Goal: Task Accomplishment & Management: Complete application form

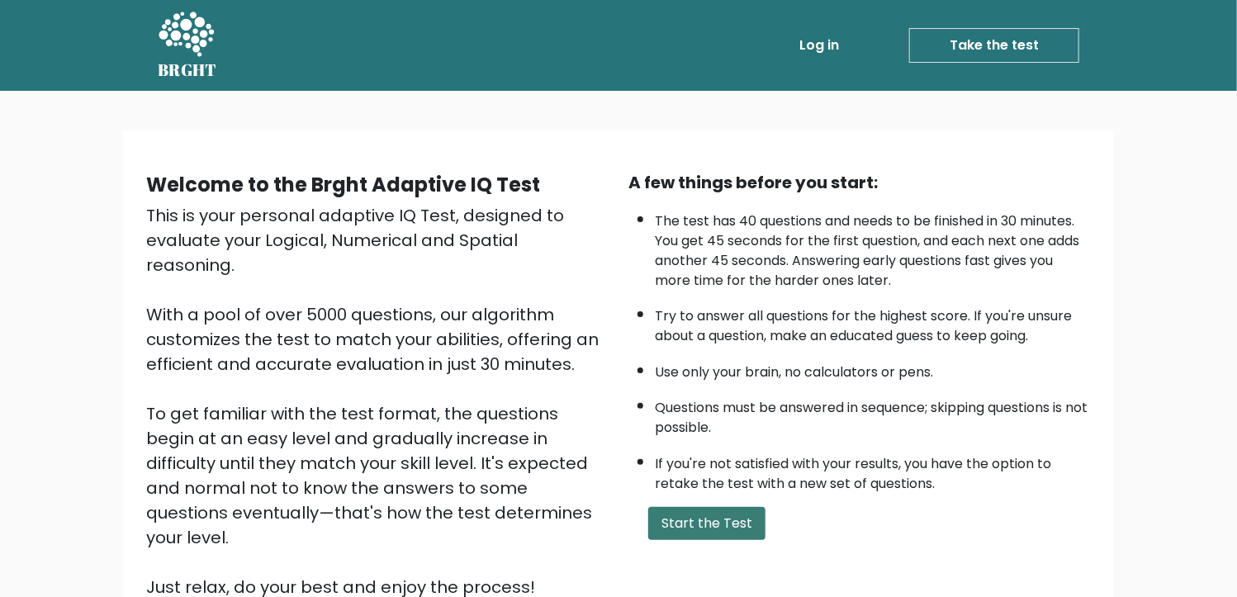
click at [739, 518] on button "Start the Test" at bounding box center [706, 523] width 117 height 33
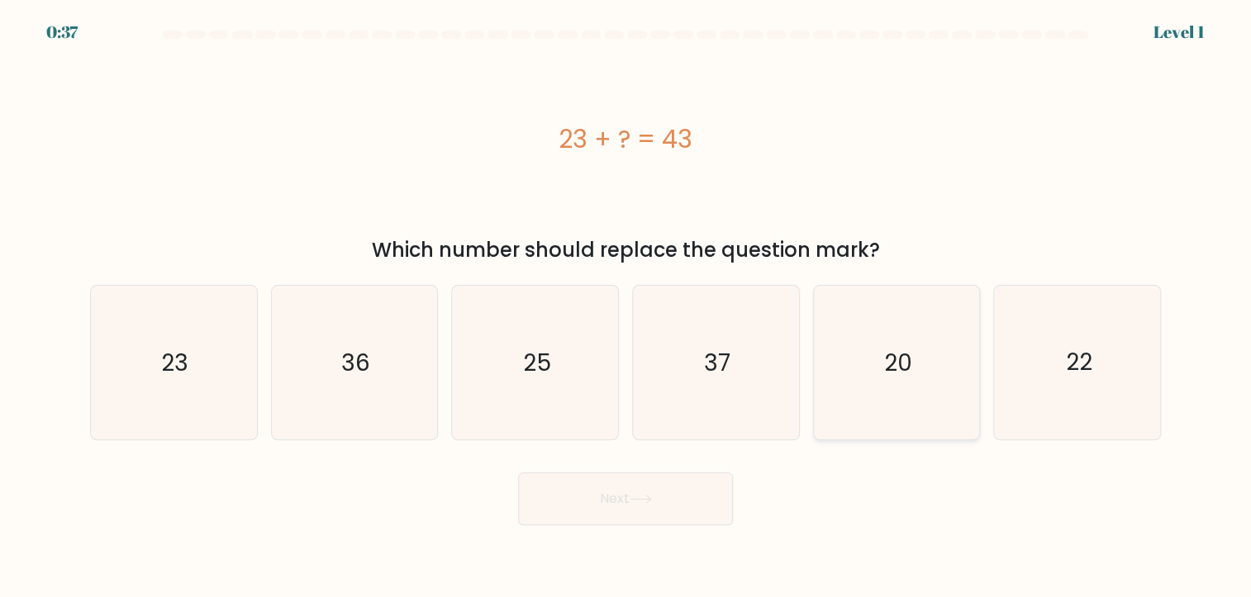
click at [892, 356] on text "20" at bounding box center [898, 362] width 28 height 32
click at [626, 307] on input "e. 20" at bounding box center [625, 303] width 1 height 8
radio input "true"
click at [673, 509] on button "Next" at bounding box center [625, 499] width 215 height 53
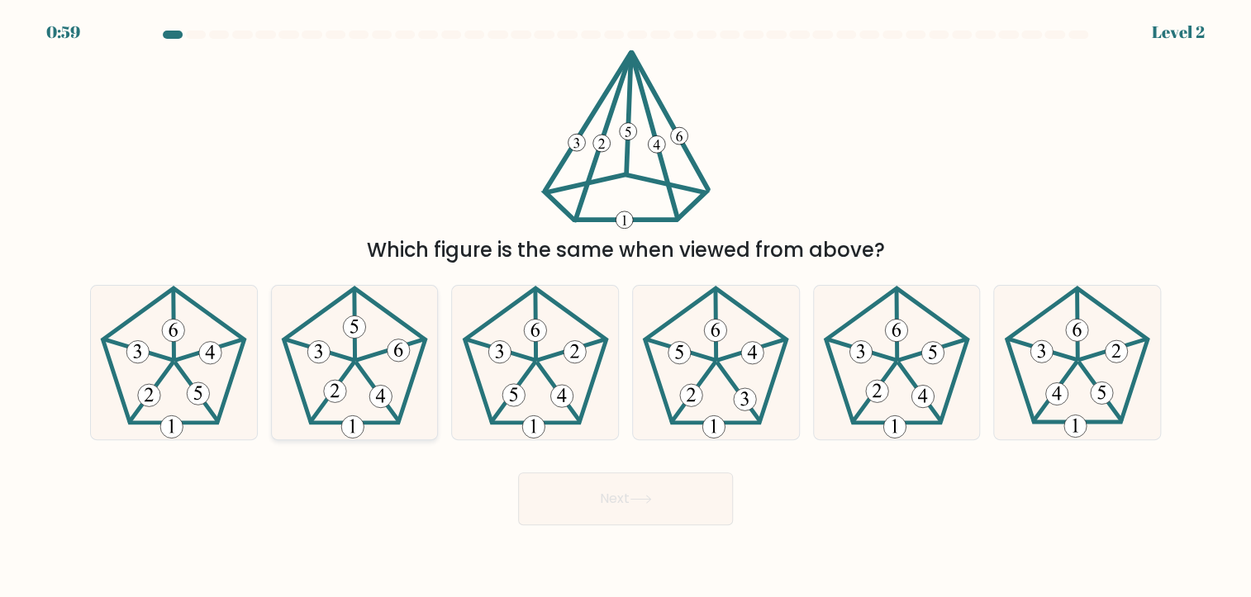
click at [411, 387] on icon at bounding box center [355, 363] width 154 height 154
click at [625, 307] on input "b." at bounding box center [625, 303] width 1 height 8
radio input "true"
click at [622, 489] on button "Next" at bounding box center [625, 499] width 215 height 53
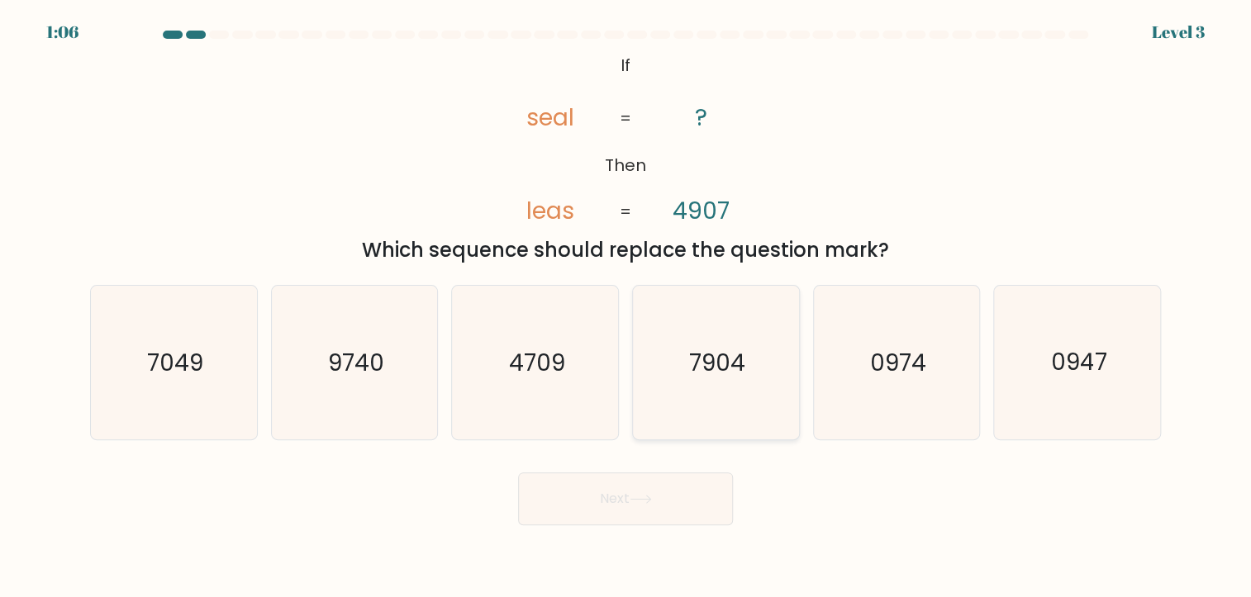
click at [786, 373] on icon "7904" at bounding box center [716, 363] width 154 height 154
click at [626, 307] on input "d. 7904" at bounding box center [625, 303] width 1 height 8
radio input "true"
click at [678, 498] on button "Next" at bounding box center [625, 499] width 215 height 53
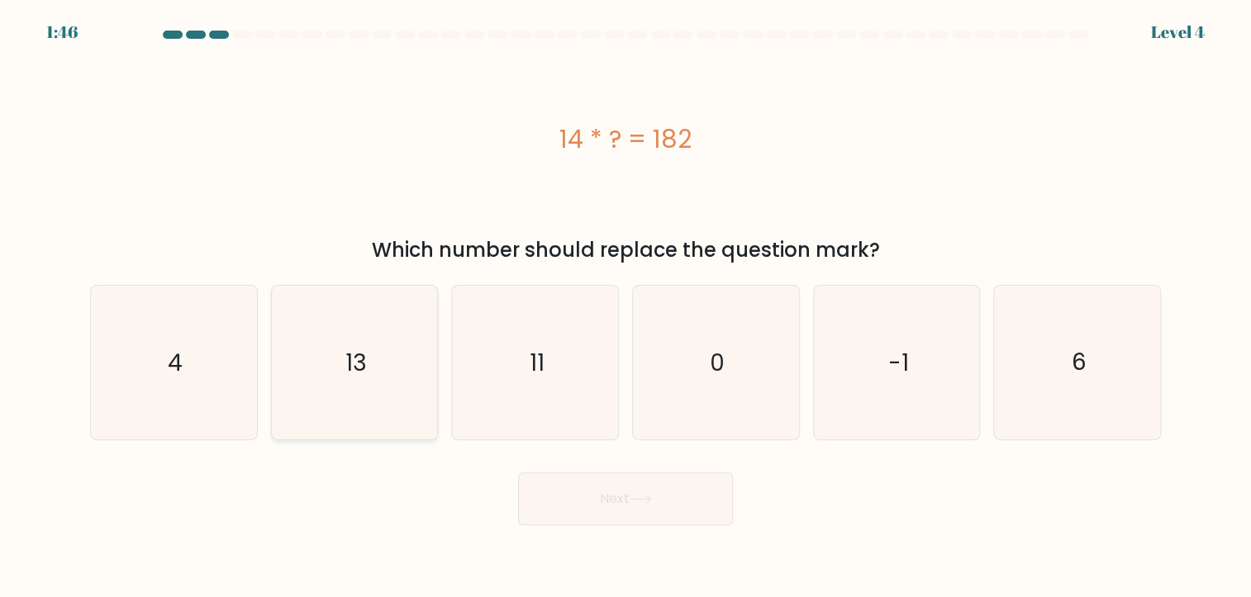
click at [390, 379] on icon "13" at bounding box center [355, 363] width 154 height 154
click at [625, 307] on input "b. 13" at bounding box center [625, 303] width 1 height 8
radio input "true"
click at [596, 493] on button "Next" at bounding box center [625, 499] width 215 height 53
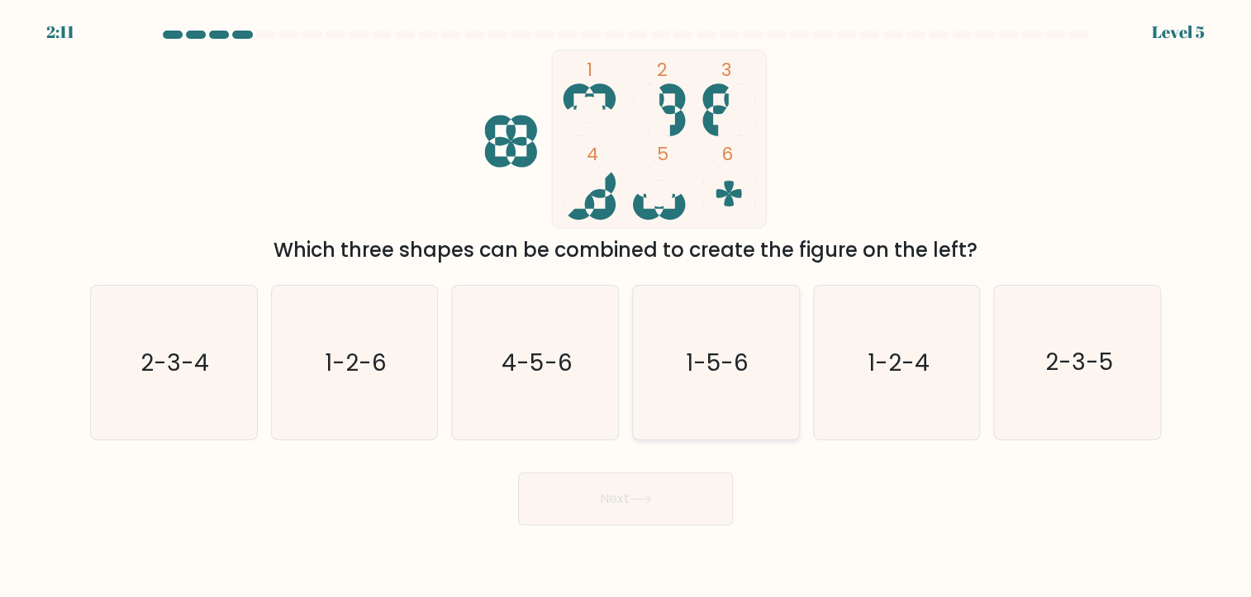
click at [708, 383] on icon "1-5-6" at bounding box center [716, 363] width 154 height 154
click at [626, 307] on input "d. 1-5-6" at bounding box center [625, 303] width 1 height 8
radio input "true"
click at [648, 484] on button "Next" at bounding box center [625, 499] width 215 height 53
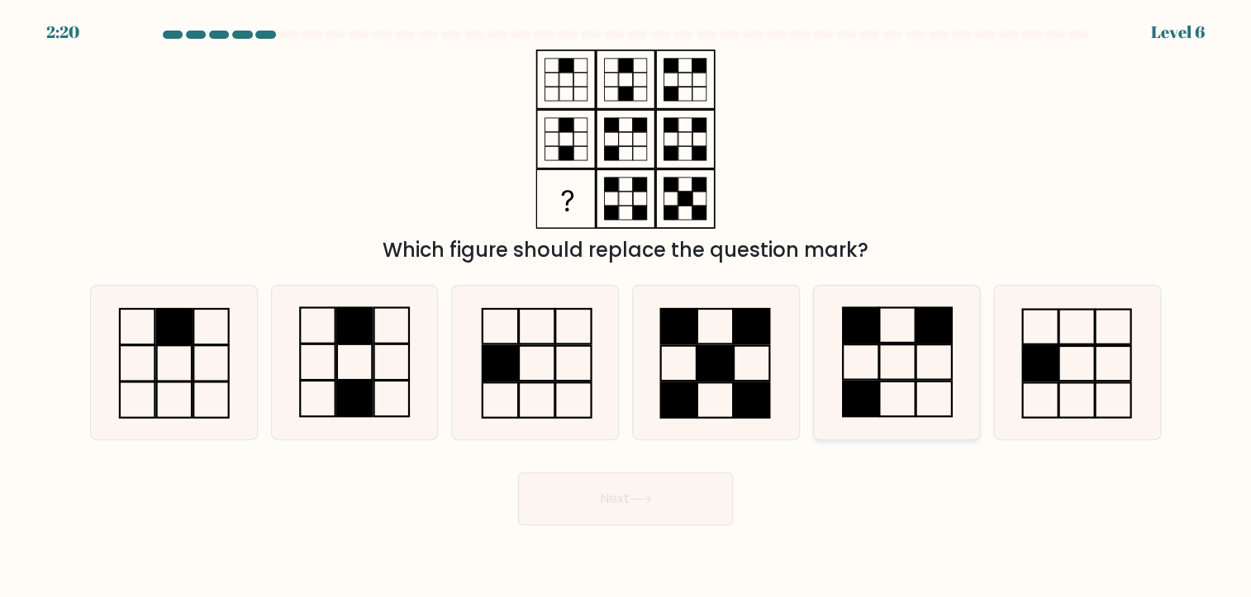
click at [849, 373] on icon at bounding box center [896, 363] width 154 height 154
click at [626, 307] on input "e." at bounding box center [625, 303] width 1 height 8
radio input "true"
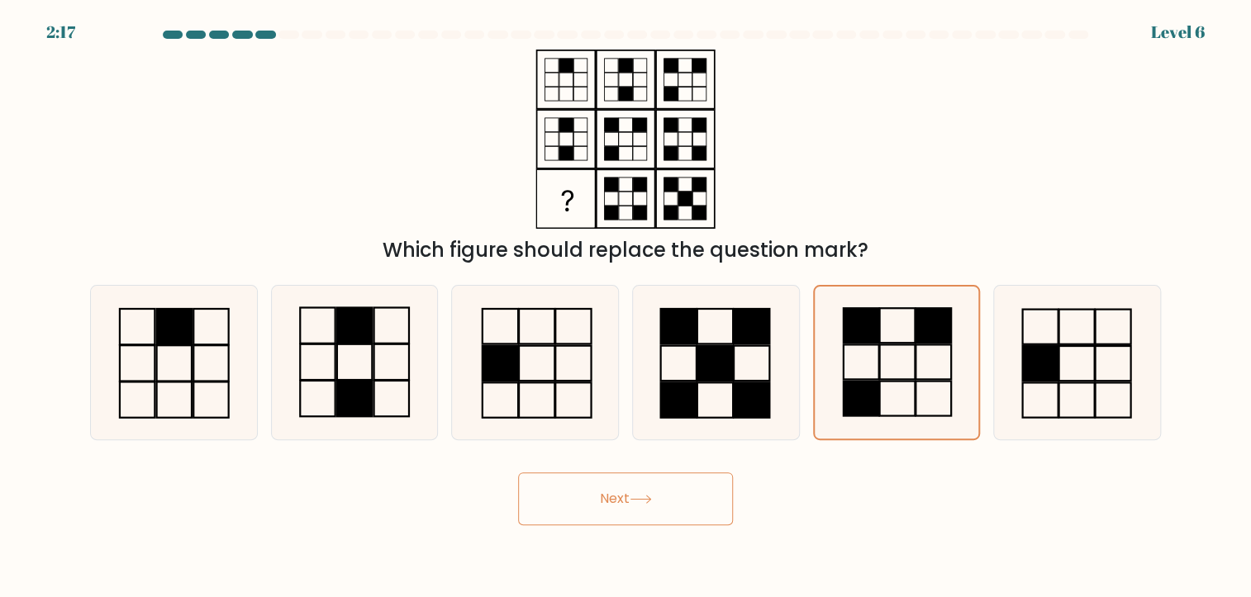
click at [674, 495] on button "Next" at bounding box center [625, 499] width 215 height 53
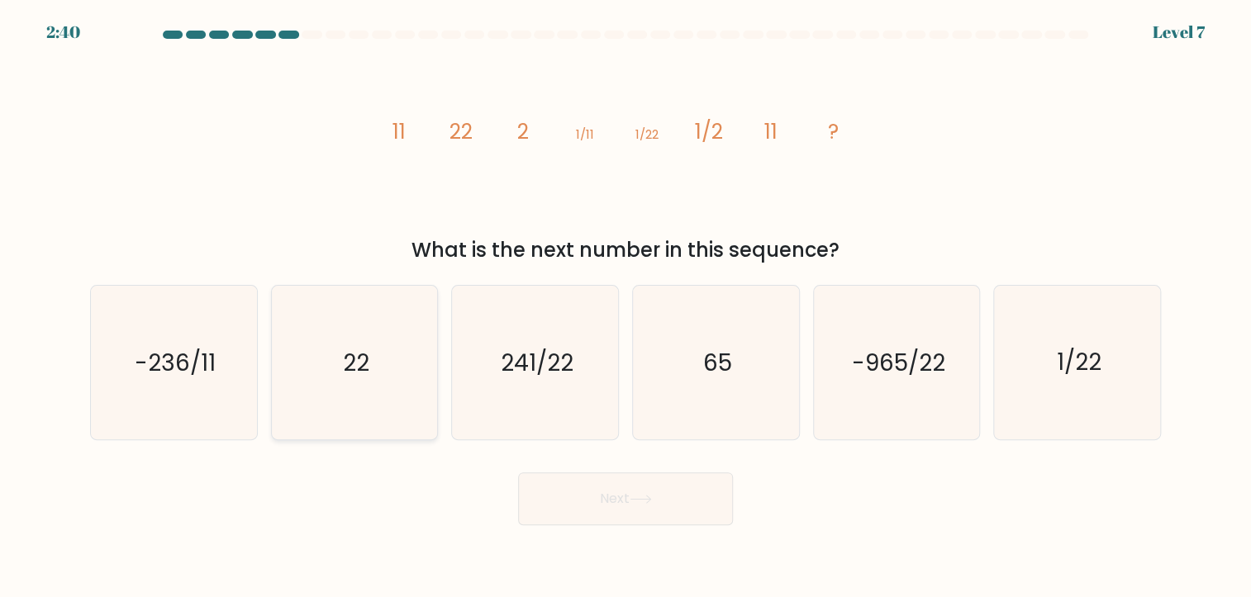
click at [321, 387] on icon "22" at bounding box center [355, 363] width 154 height 154
click at [625, 307] on input "b. 22" at bounding box center [625, 303] width 1 height 8
radio input "true"
click at [592, 495] on button "Next" at bounding box center [625, 499] width 215 height 53
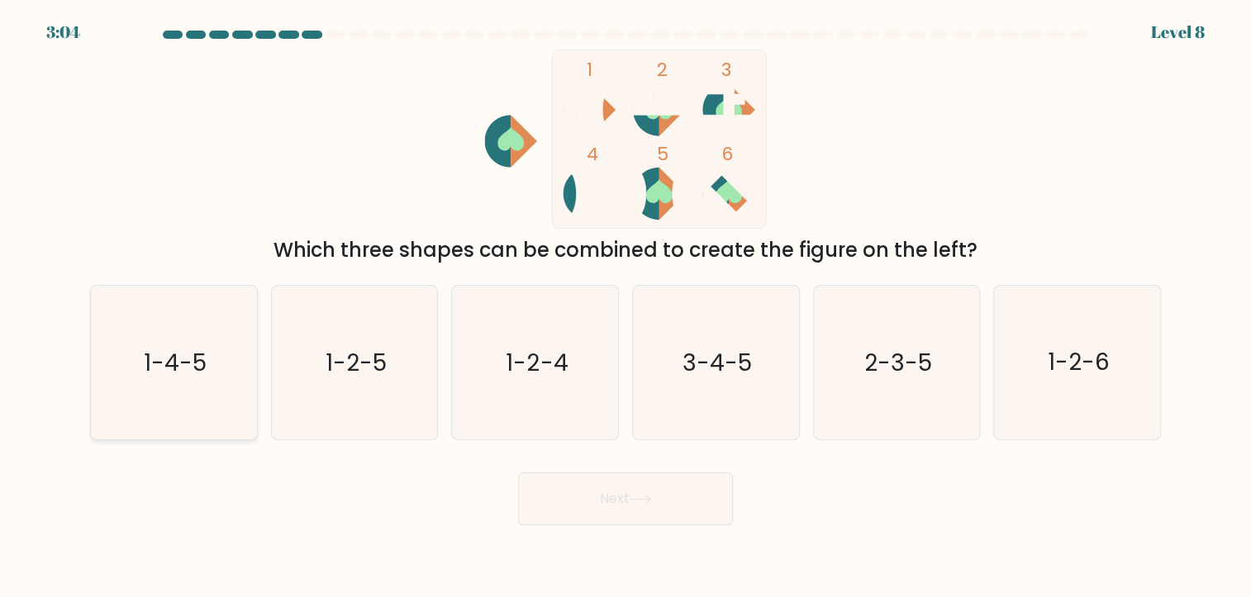
click at [184, 371] on text "1-4-5" at bounding box center [175, 362] width 63 height 32
click at [625, 307] on input "a. 1-4-5" at bounding box center [625, 303] width 1 height 8
radio input "true"
click at [623, 498] on button "Next" at bounding box center [625, 499] width 215 height 53
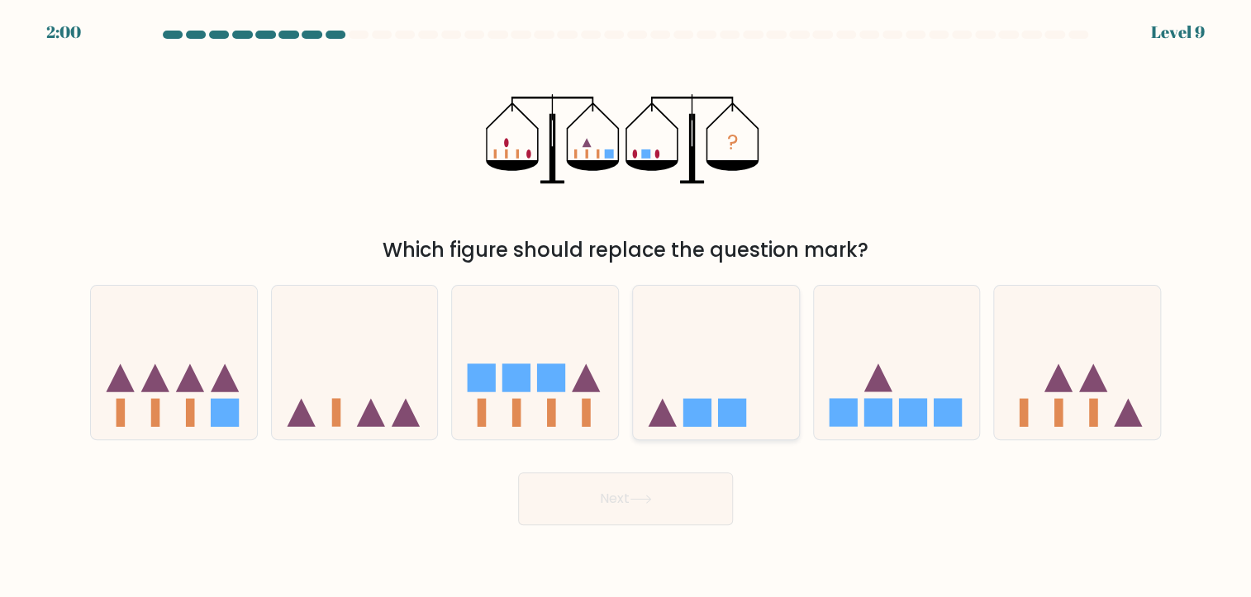
click at [707, 399] on rect at bounding box center [697, 412] width 28 height 28
click at [626, 307] on input "d." at bounding box center [625, 303] width 1 height 8
radio input "true"
click at [700, 497] on button "Next" at bounding box center [625, 499] width 215 height 53
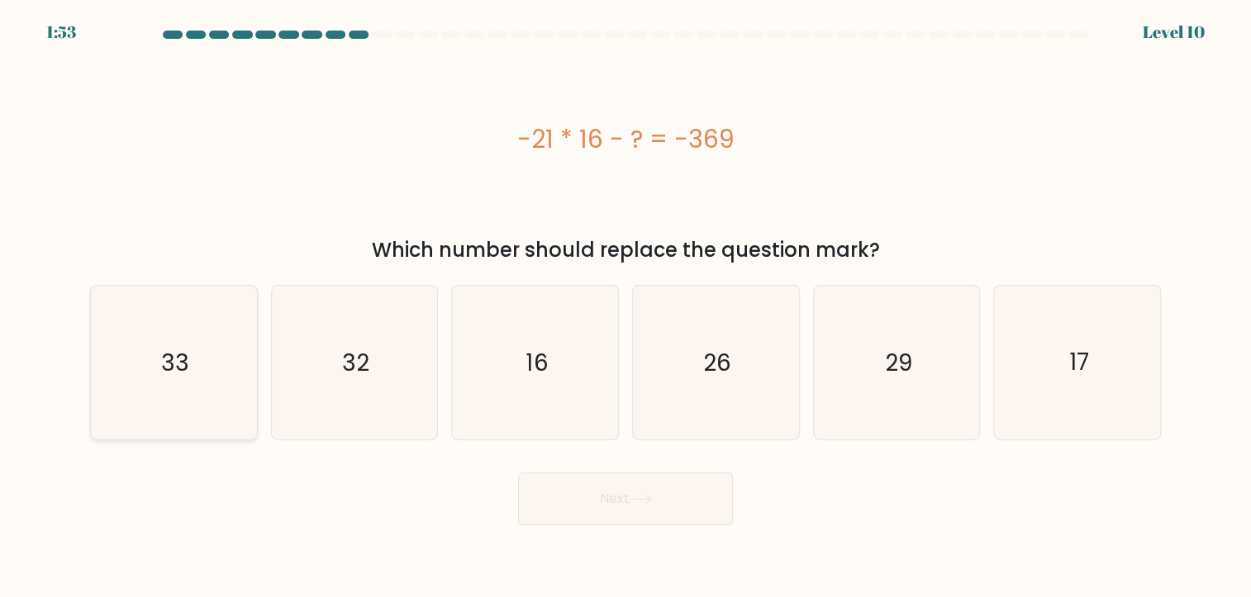
click at [211, 382] on icon "33" at bounding box center [174, 363] width 154 height 154
click at [625, 307] on input "a. 33" at bounding box center [625, 303] width 1 height 8
radio input "true"
click at [619, 505] on button "Next" at bounding box center [625, 499] width 215 height 53
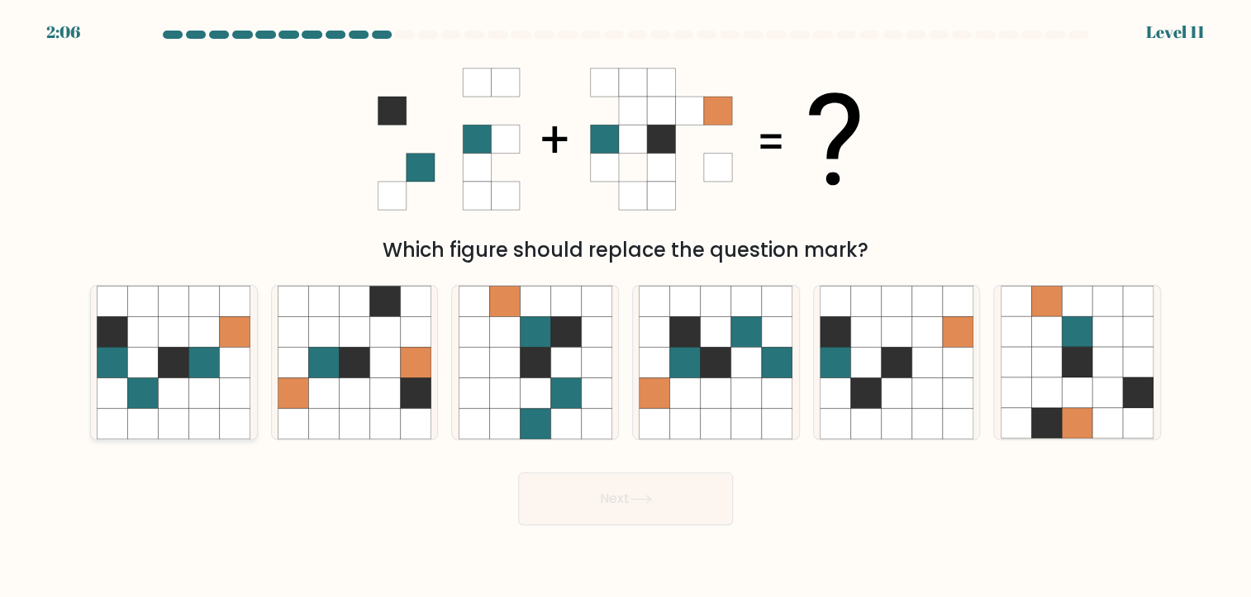
click at [215, 364] on icon at bounding box center [204, 362] width 31 height 31
click at [625, 307] on input "a." at bounding box center [625, 303] width 1 height 8
radio input "true"
click at [681, 505] on button "Next" at bounding box center [625, 499] width 215 height 53
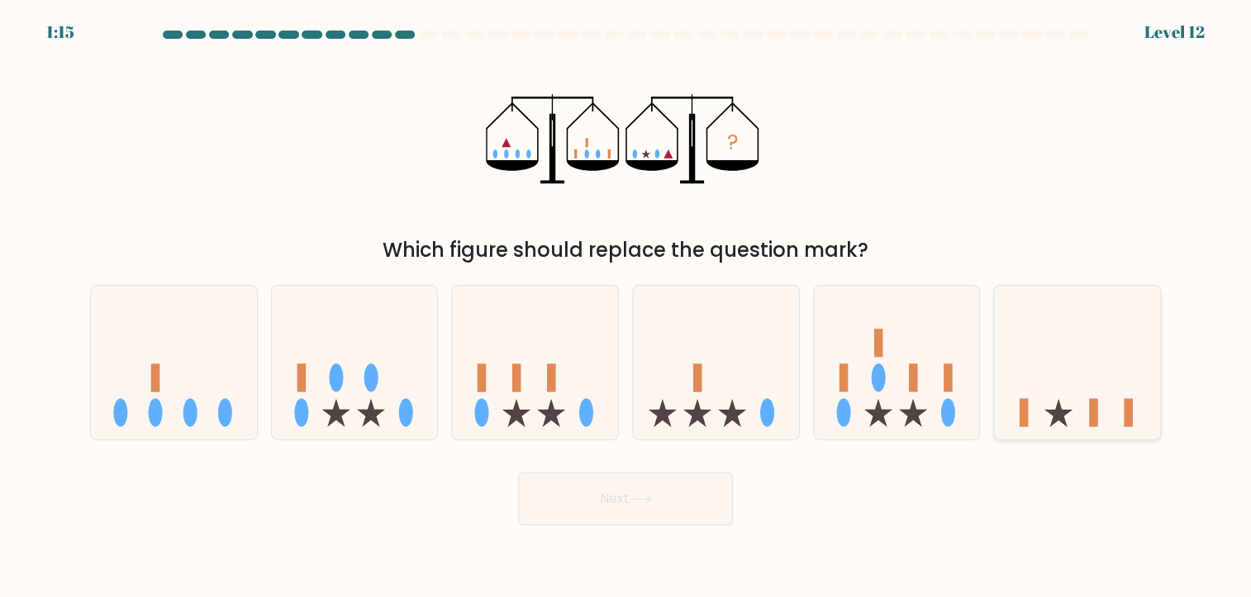
click at [1040, 400] on icon at bounding box center [1077, 362] width 166 height 137
click at [626, 307] on input "f." at bounding box center [625, 303] width 1 height 8
radio input "true"
click at [695, 477] on button "Next" at bounding box center [625, 499] width 215 height 53
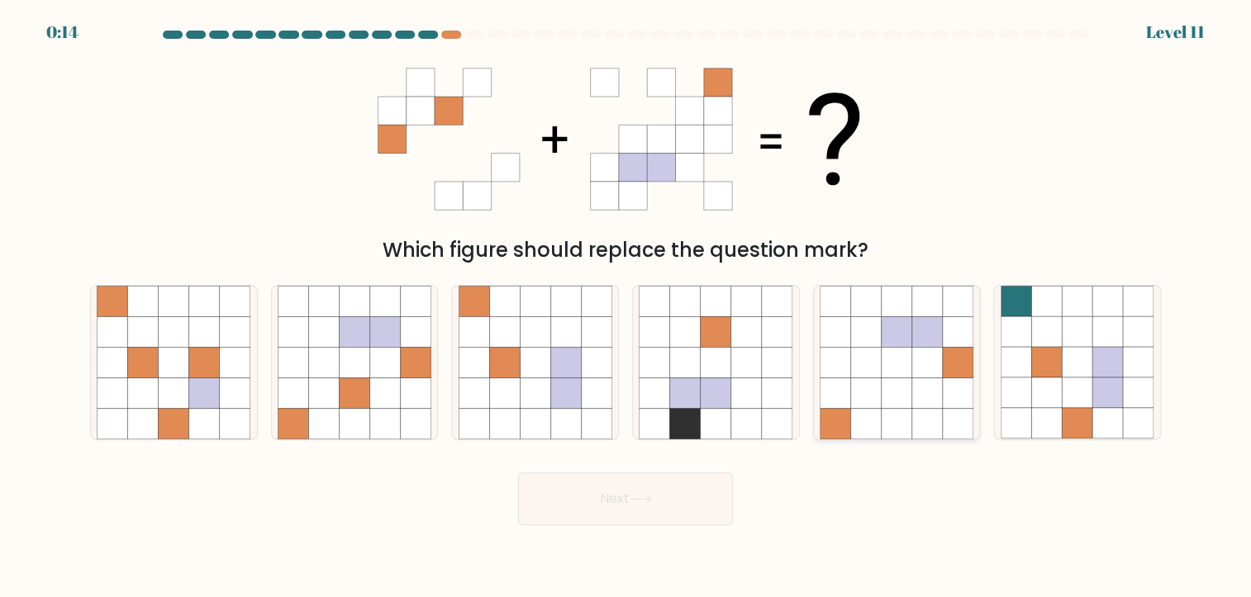
click at [904, 390] on icon at bounding box center [896, 393] width 31 height 31
click at [626, 307] on input "e." at bounding box center [625, 303] width 1 height 8
radio input "true"
click at [577, 503] on button "Next" at bounding box center [625, 499] width 215 height 53
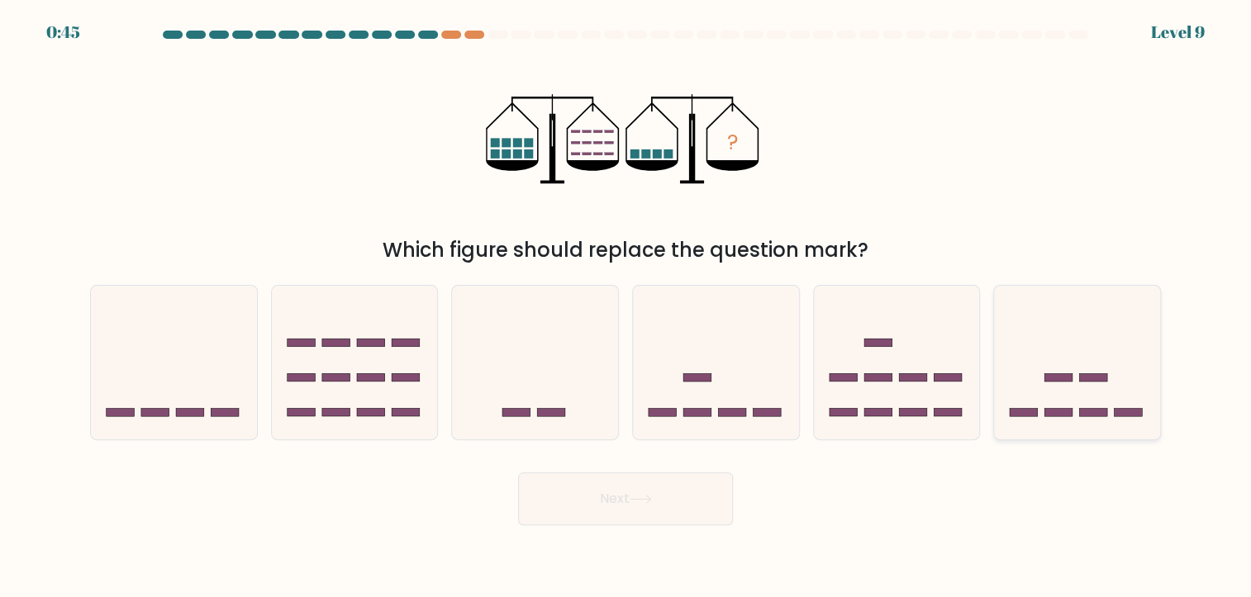
click at [1061, 394] on icon at bounding box center [1077, 362] width 166 height 137
click at [626, 307] on input "f." at bounding box center [625, 303] width 1 height 8
radio input "true"
click at [669, 509] on button "Next" at bounding box center [625, 499] width 215 height 53
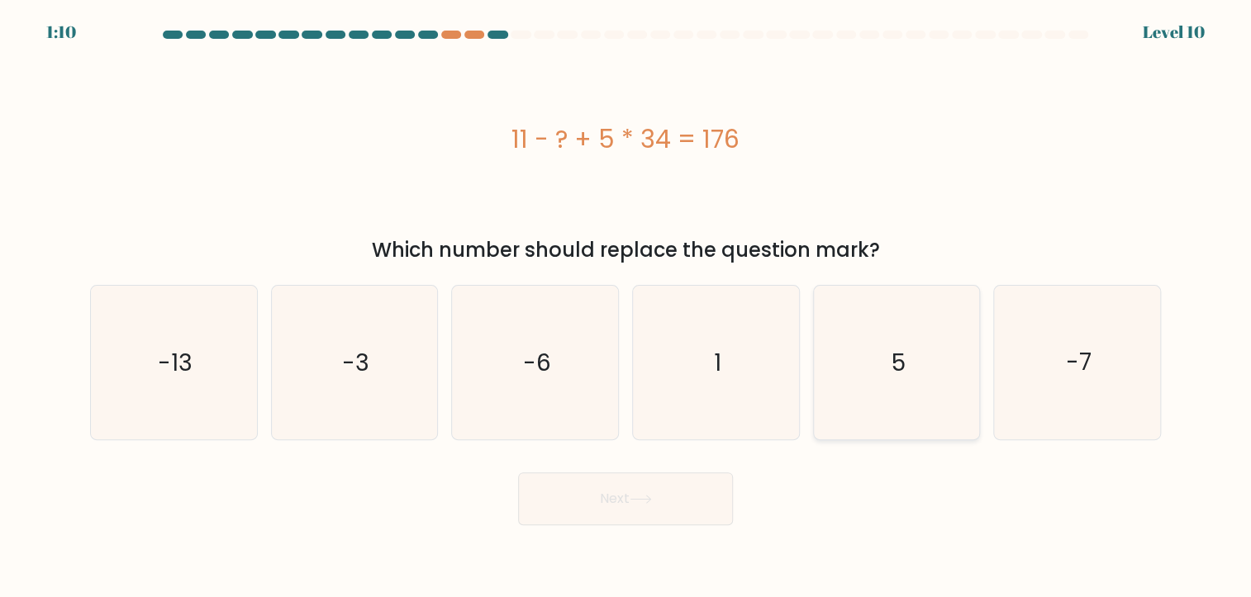
click at [899, 356] on text "5" at bounding box center [898, 362] width 14 height 32
click at [626, 307] on input "e. 5" at bounding box center [625, 303] width 1 height 8
radio input "true"
click at [683, 511] on button "Next" at bounding box center [625, 499] width 215 height 53
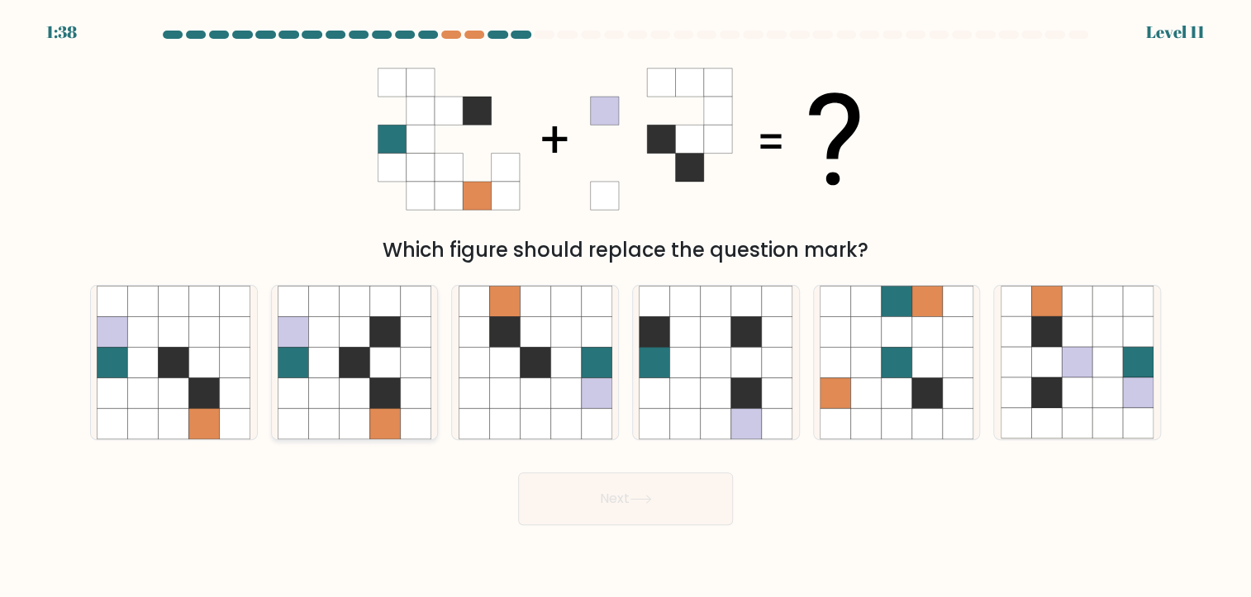
click at [363, 411] on icon at bounding box center [354, 423] width 31 height 31
click at [625, 307] on input "b." at bounding box center [625, 303] width 1 height 8
radio input "true"
click at [659, 505] on button "Next" at bounding box center [625, 499] width 215 height 53
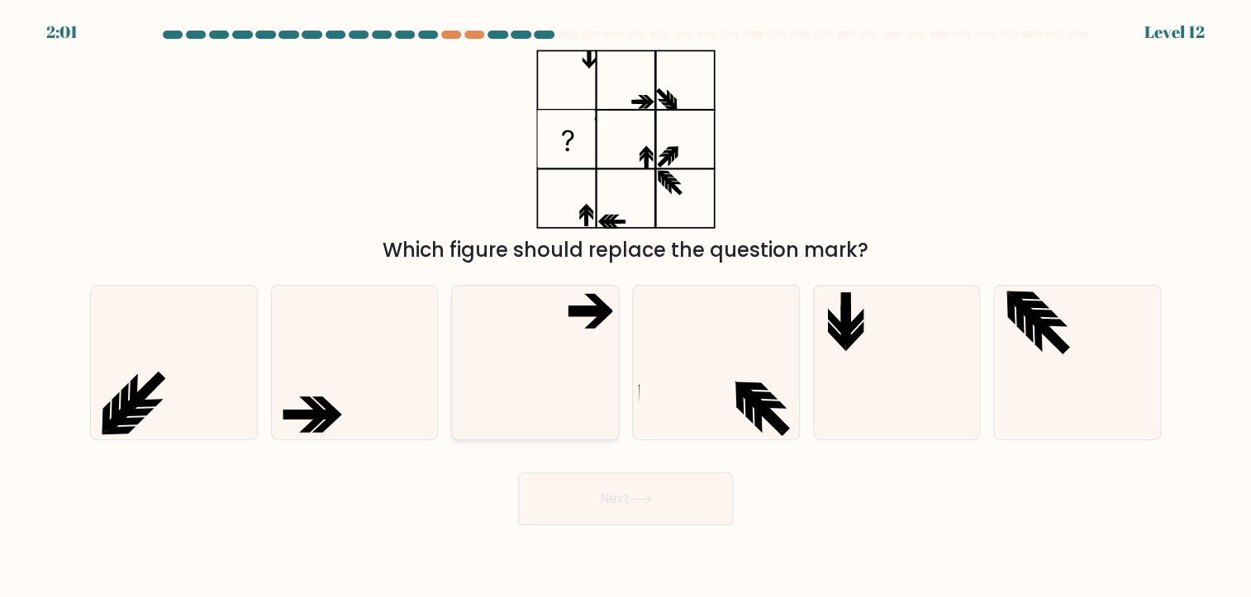
click at [540, 392] on icon at bounding box center [535, 363] width 154 height 154
click at [625, 307] on input "c." at bounding box center [625, 303] width 1 height 8
radio input "true"
click at [627, 496] on button "Next" at bounding box center [625, 499] width 215 height 53
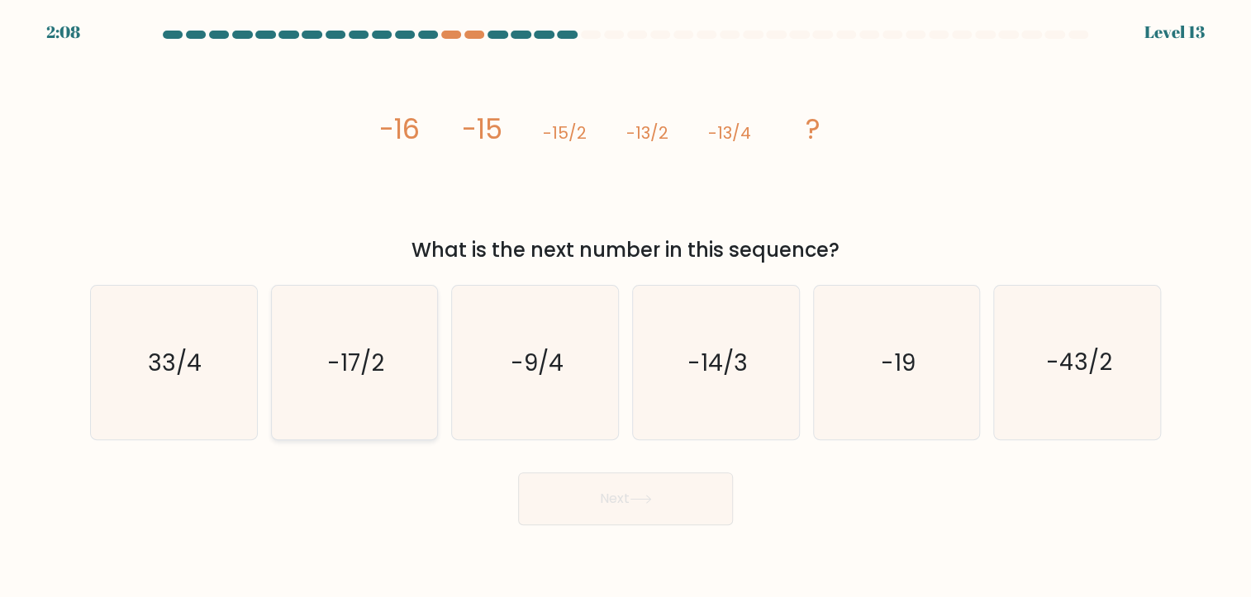
click at [380, 366] on text "-17/2" at bounding box center [355, 362] width 57 height 32
click at [625, 307] on input "b. -17/2" at bounding box center [625, 303] width 1 height 8
radio input "true"
click at [653, 504] on button "Next" at bounding box center [625, 499] width 215 height 53
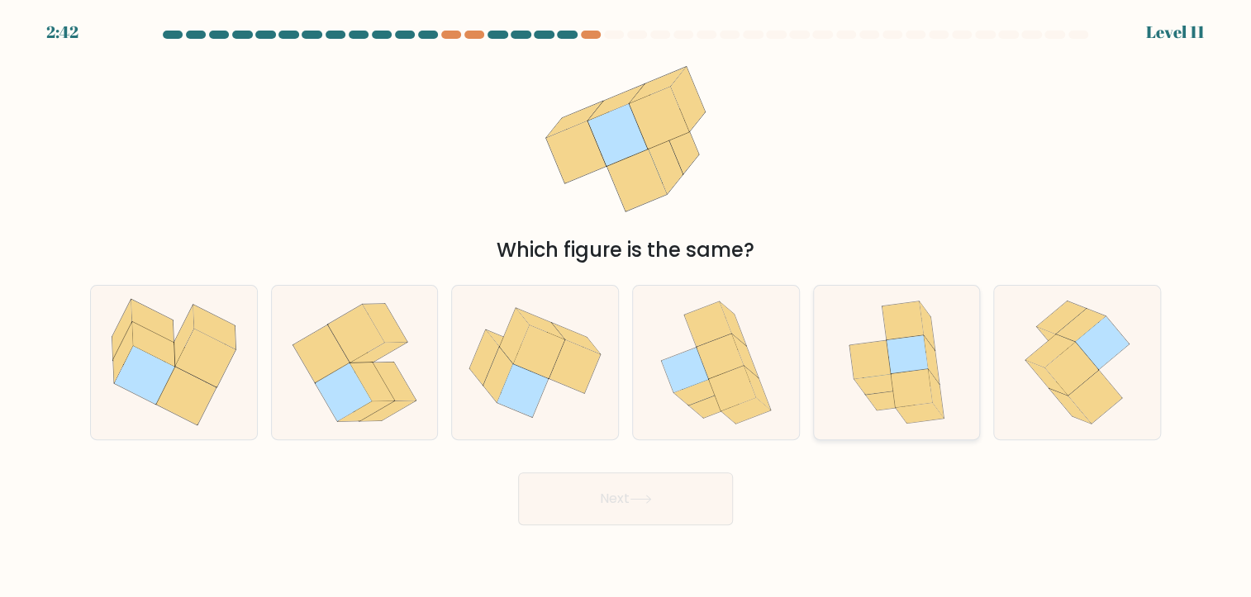
click at [895, 392] on icon at bounding box center [911, 388] width 41 height 38
click at [626, 307] on input "e." at bounding box center [625, 303] width 1 height 8
radio input "true"
click at [648, 494] on button "Next" at bounding box center [625, 499] width 215 height 53
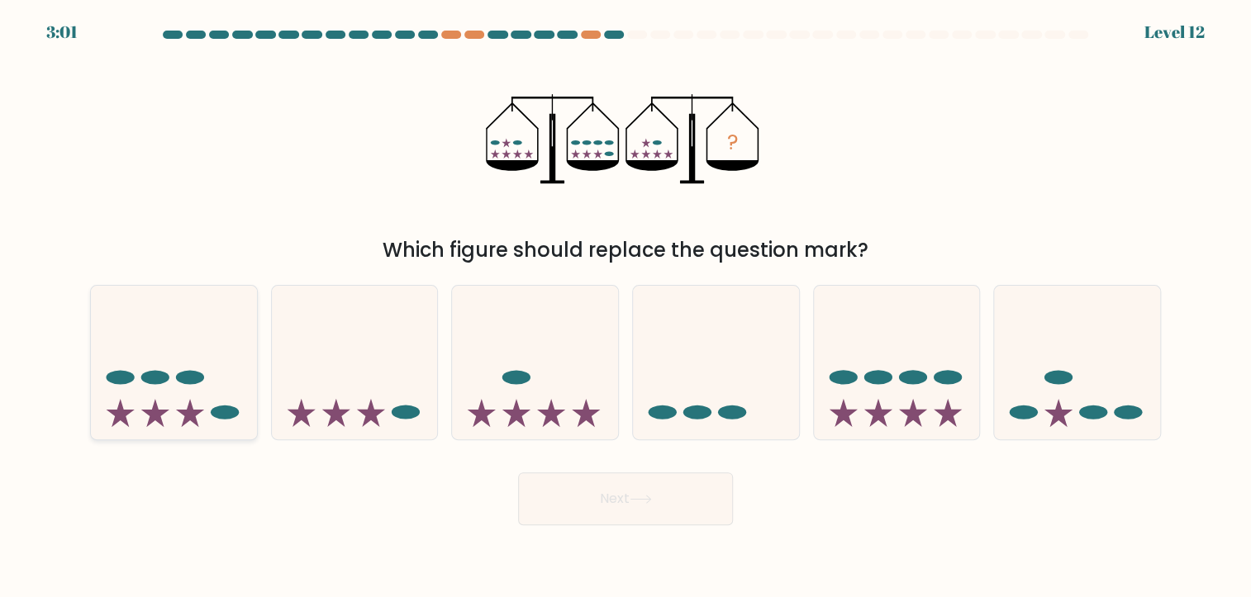
click at [232, 410] on ellipse at bounding box center [225, 412] width 28 height 14
click at [625, 307] on input "a." at bounding box center [625, 303] width 1 height 8
radio input "true"
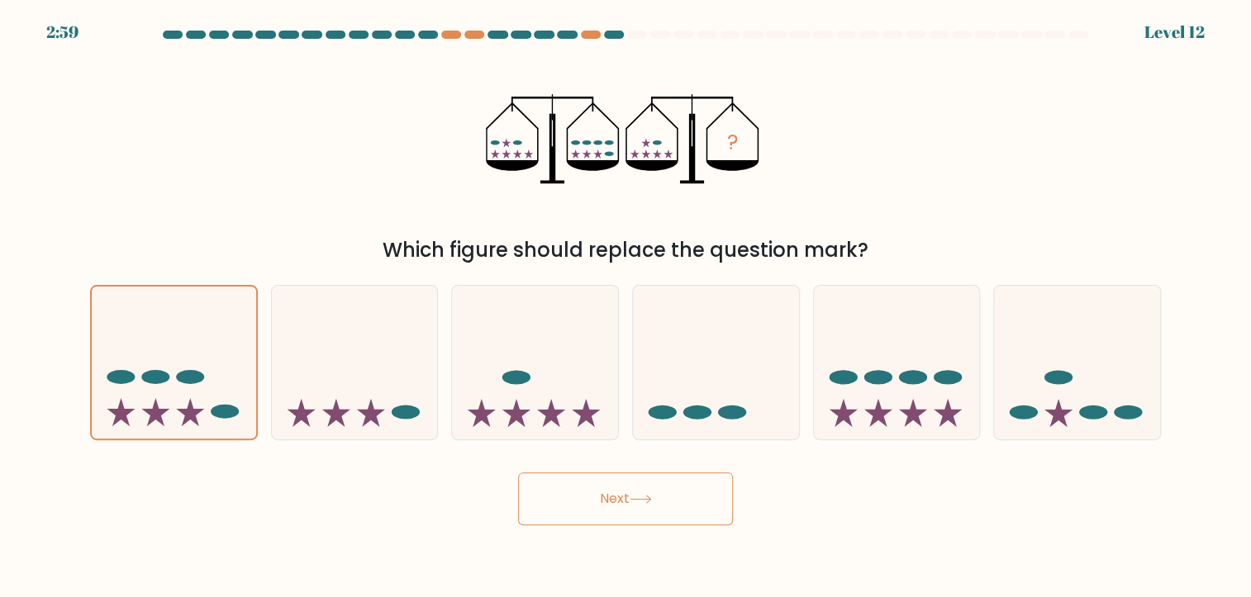
click at [636, 495] on icon at bounding box center [640, 499] width 22 height 9
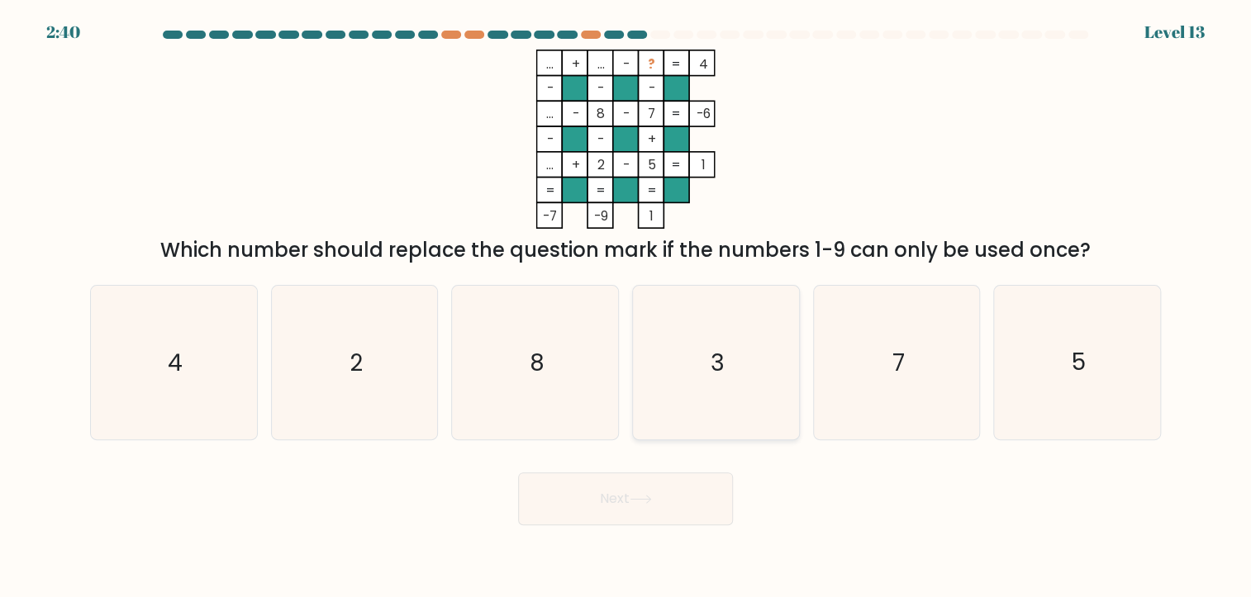
click at [738, 356] on icon "3" at bounding box center [716, 363] width 154 height 154
click at [626, 307] on input "d. 3" at bounding box center [625, 303] width 1 height 8
radio input "true"
click at [646, 512] on button "Next" at bounding box center [625, 499] width 215 height 53
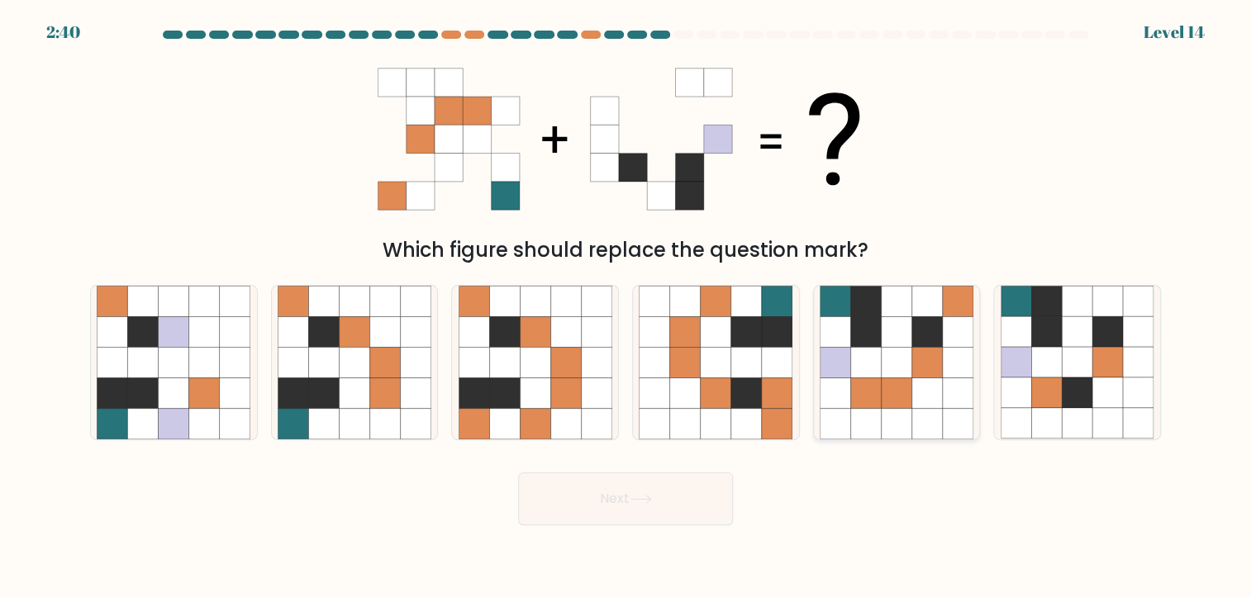
click at [947, 405] on icon at bounding box center [957, 393] width 31 height 31
click at [626, 307] on input "e." at bounding box center [625, 303] width 1 height 8
radio input "true"
click at [683, 482] on button "Next" at bounding box center [625, 499] width 215 height 53
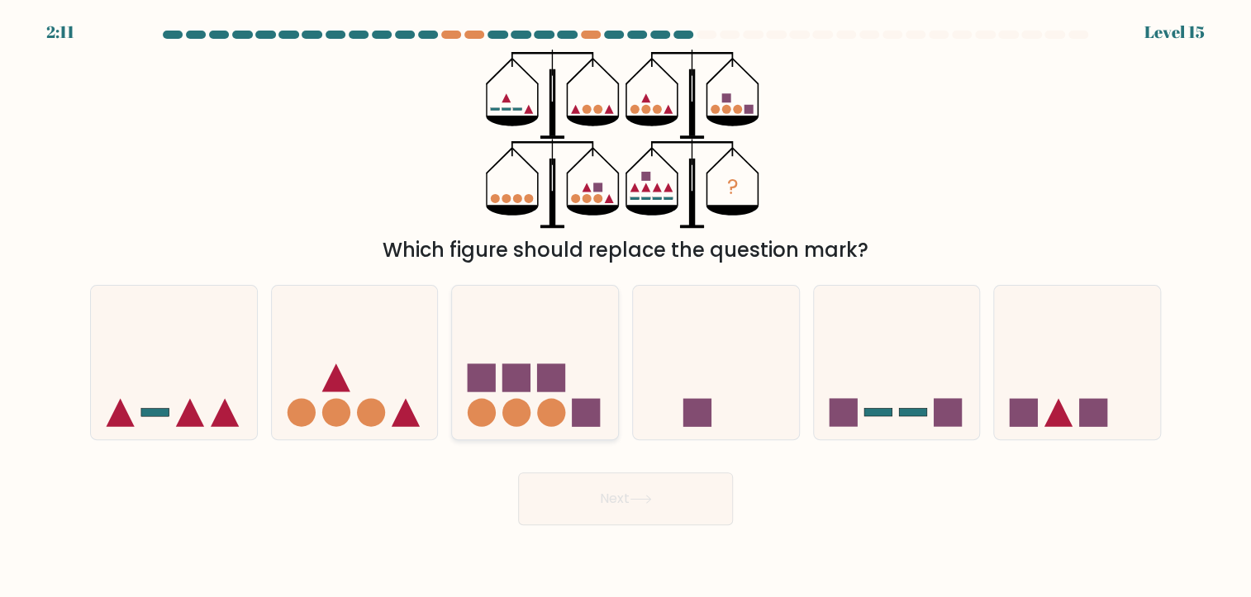
click at [525, 402] on circle at bounding box center [516, 412] width 28 height 28
click at [625, 307] on input "c." at bounding box center [625, 303] width 1 height 8
radio input "true"
drag, startPoint x: 588, startPoint y: 516, endPoint x: 587, endPoint y: 505, distance: 11.7
click at [587, 513] on button "Next" at bounding box center [625, 499] width 215 height 53
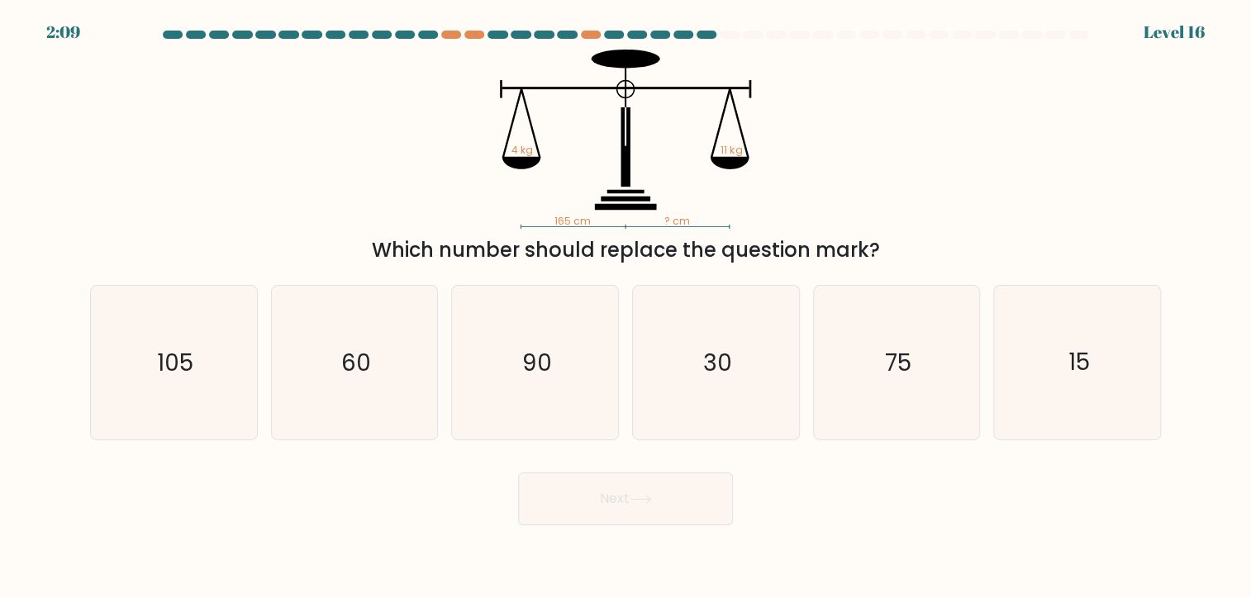
click at [587, 504] on button "Next" at bounding box center [625, 499] width 215 height 53
click at [951, 205] on div "165 cm ? cm 4 kg 11 kg Which number should replace the question mark?" at bounding box center [625, 158] width 1090 height 216
click at [386, 344] on icon "60" at bounding box center [355, 363] width 154 height 154
click at [625, 307] on input "b. 60" at bounding box center [625, 303] width 1 height 8
radio input "true"
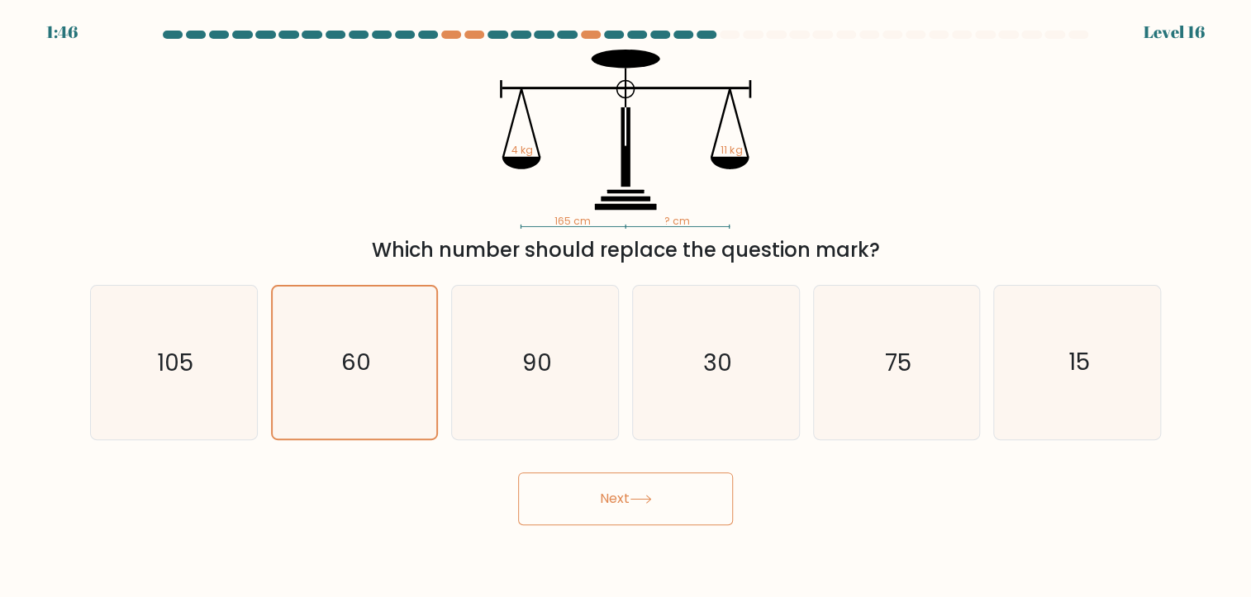
click at [631, 492] on button "Next" at bounding box center [625, 499] width 215 height 53
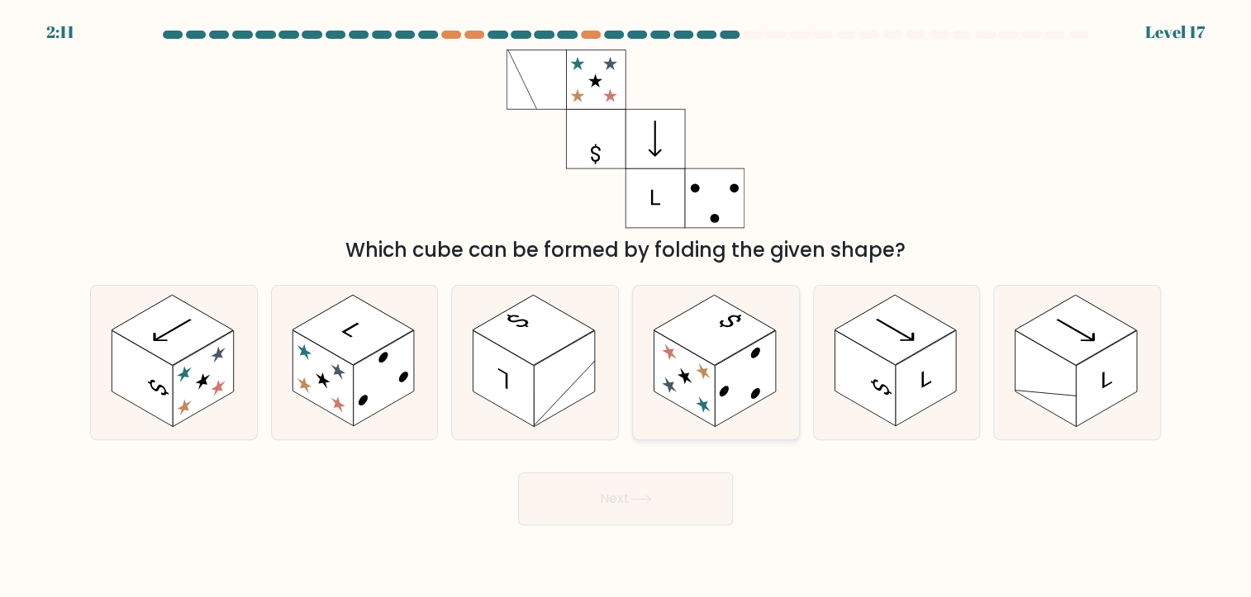
click at [682, 374] on icon at bounding box center [684, 377] width 15 height 22
click at [626, 307] on input "d." at bounding box center [625, 303] width 1 height 8
radio input "true"
click at [641, 483] on button "Next" at bounding box center [625, 499] width 215 height 53
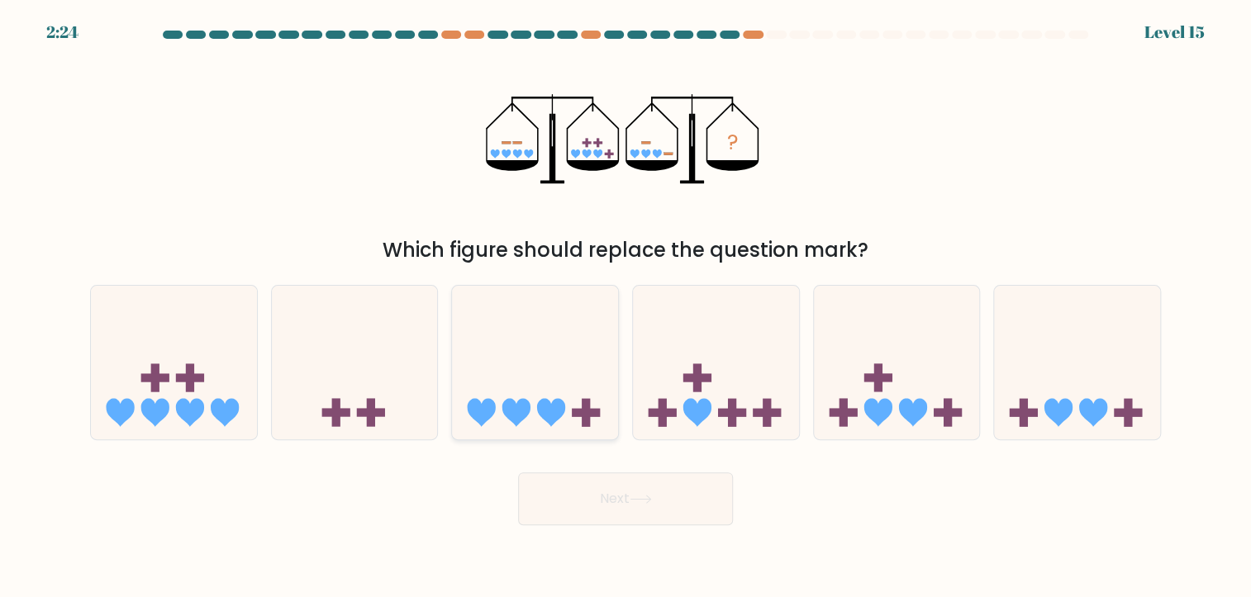
click at [544, 401] on icon at bounding box center [551, 412] width 28 height 28
click at [625, 307] on input "c." at bounding box center [625, 303] width 1 height 8
radio input "true"
click at [641, 513] on button "Next" at bounding box center [625, 499] width 215 height 53
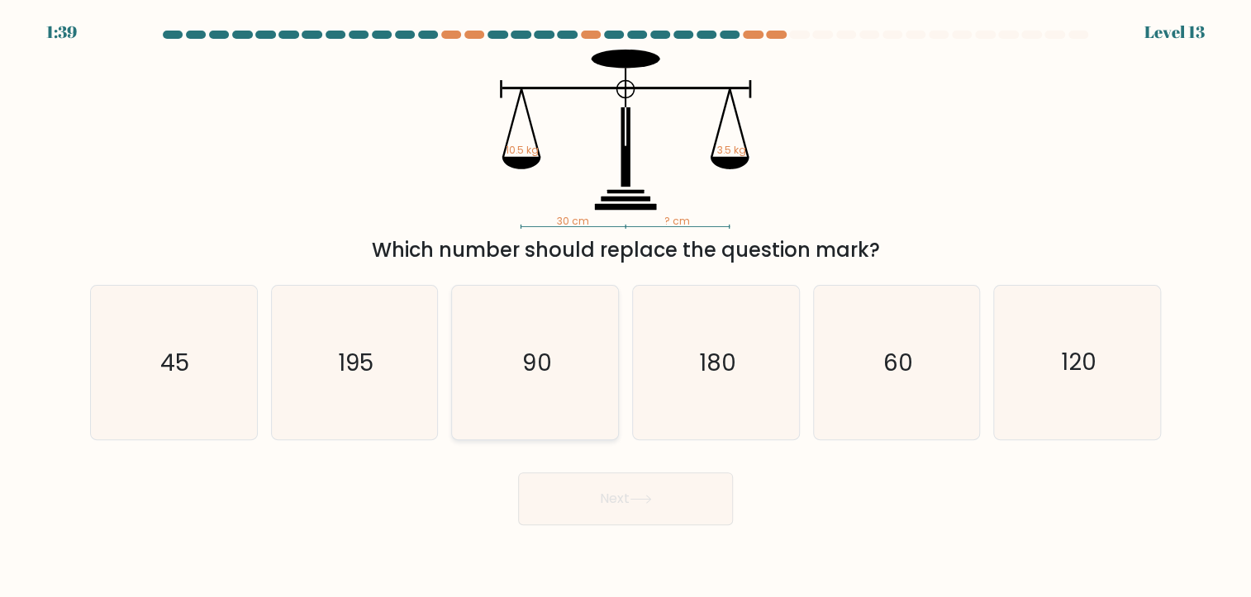
click at [521, 347] on icon "90" at bounding box center [535, 363] width 154 height 154
click at [625, 307] on input "c. 90" at bounding box center [625, 303] width 1 height 8
radio input "true"
click at [622, 505] on button "Next" at bounding box center [625, 499] width 215 height 53
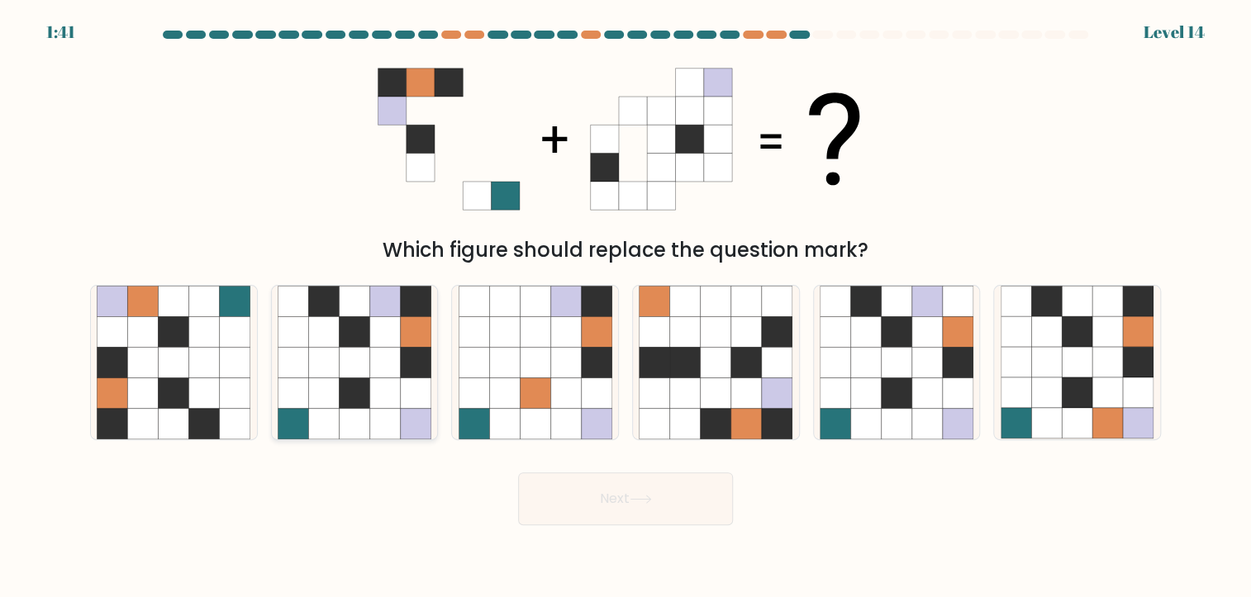
click at [360, 414] on icon at bounding box center [354, 423] width 31 height 31
click at [625, 307] on input "b." at bounding box center [625, 303] width 1 height 8
radio input "true"
click at [674, 506] on button "Next" at bounding box center [625, 499] width 215 height 53
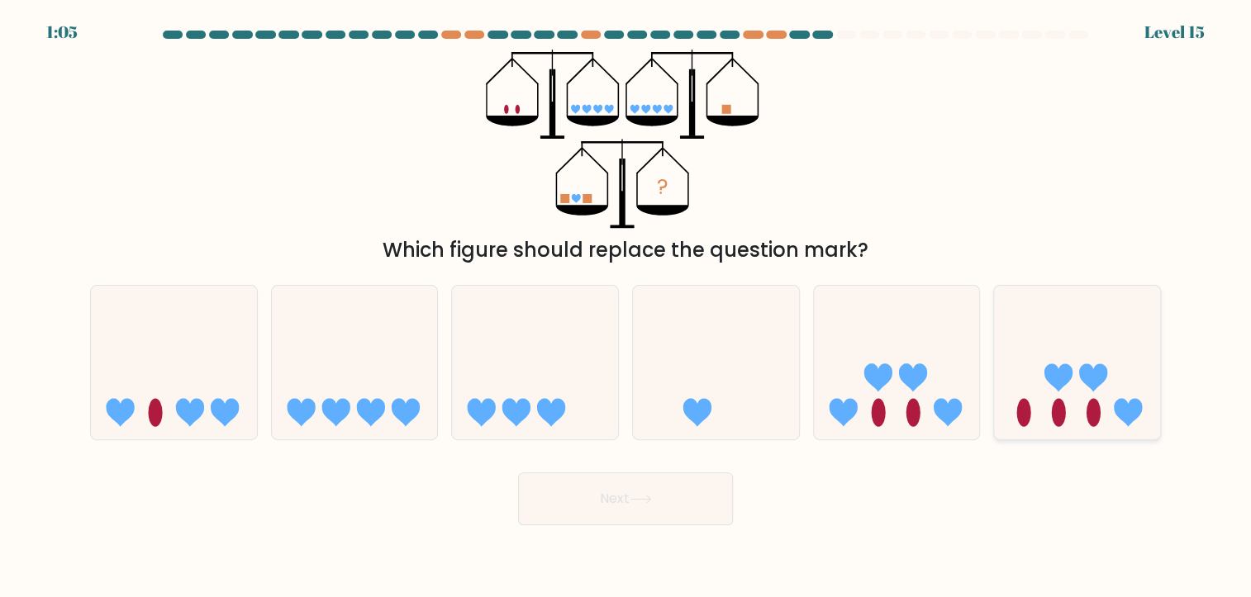
click at [1031, 418] on icon at bounding box center [1077, 362] width 166 height 137
click at [626, 307] on input "f." at bounding box center [625, 303] width 1 height 8
radio input "true"
click at [634, 511] on button "Next" at bounding box center [625, 499] width 215 height 53
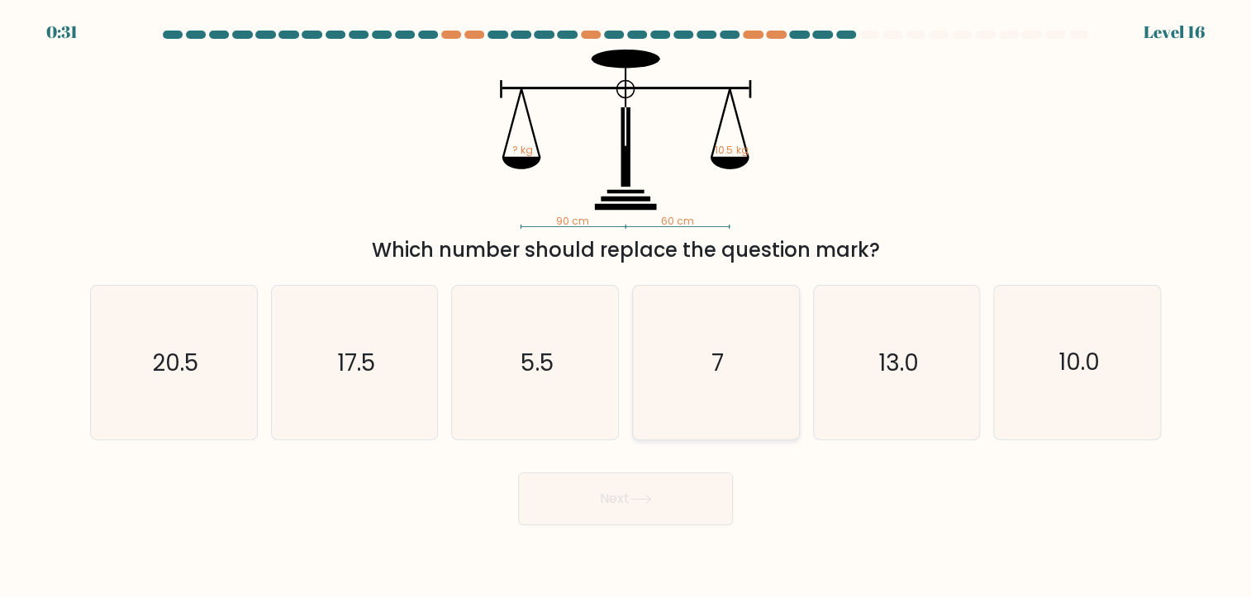
click at [721, 378] on text "7" at bounding box center [717, 362] width 12 height 32
click at [626, 307] on input "d. 7" at bounding box center [625, 303] width 1 height 8
radio input "true"
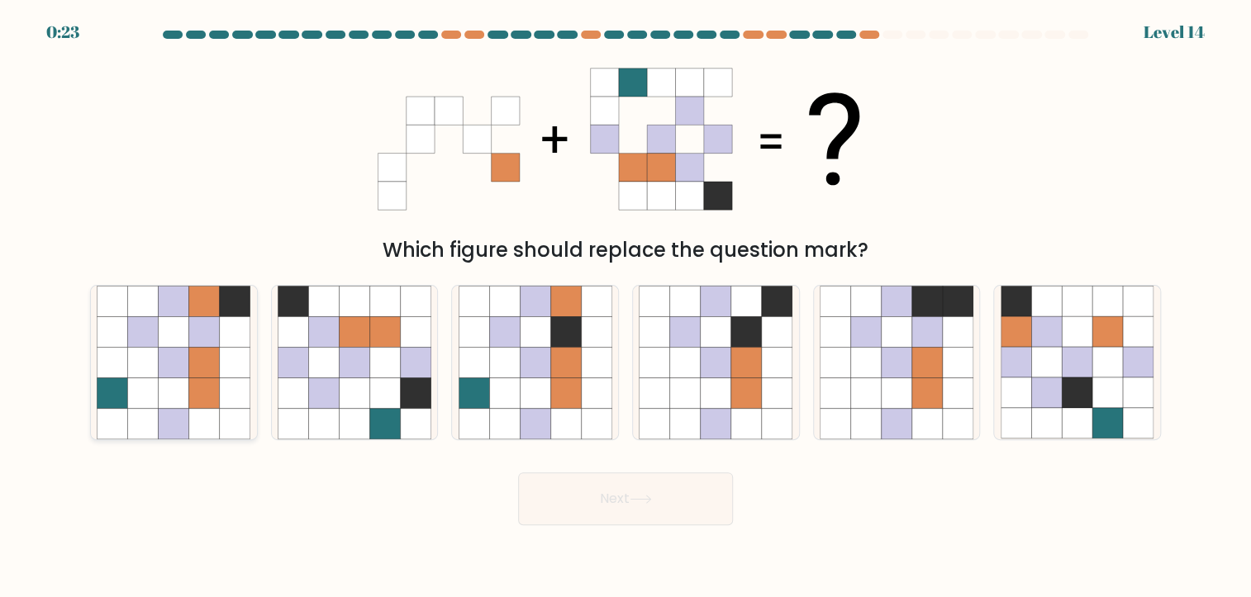
click at [234, 312] on icon at bounding box center [235, 301] width 31 height 31
click at [625, 307] on input "a." at bounding box center [625, 303] width 1 height 8
radio input "true"
click at [630, 506] on button "Next" at bounding box center [625, 499] width 215 height 53
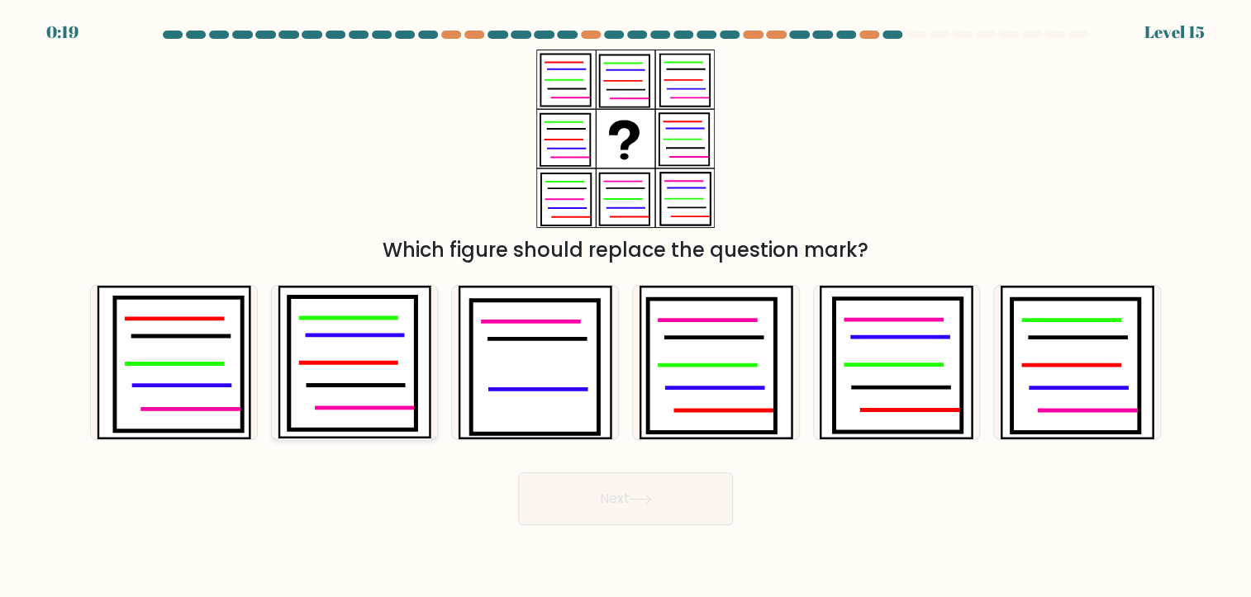
click at [338, 363] on icon at bounding box center [349, 363] width 96 height 0
click at [625, 307] on input "b." at bounding box center [625, 303] width 1 height 8
radio input "true"
click at [617, 477] on button "Next" at bounding box center [625, 499] width 215 height 53
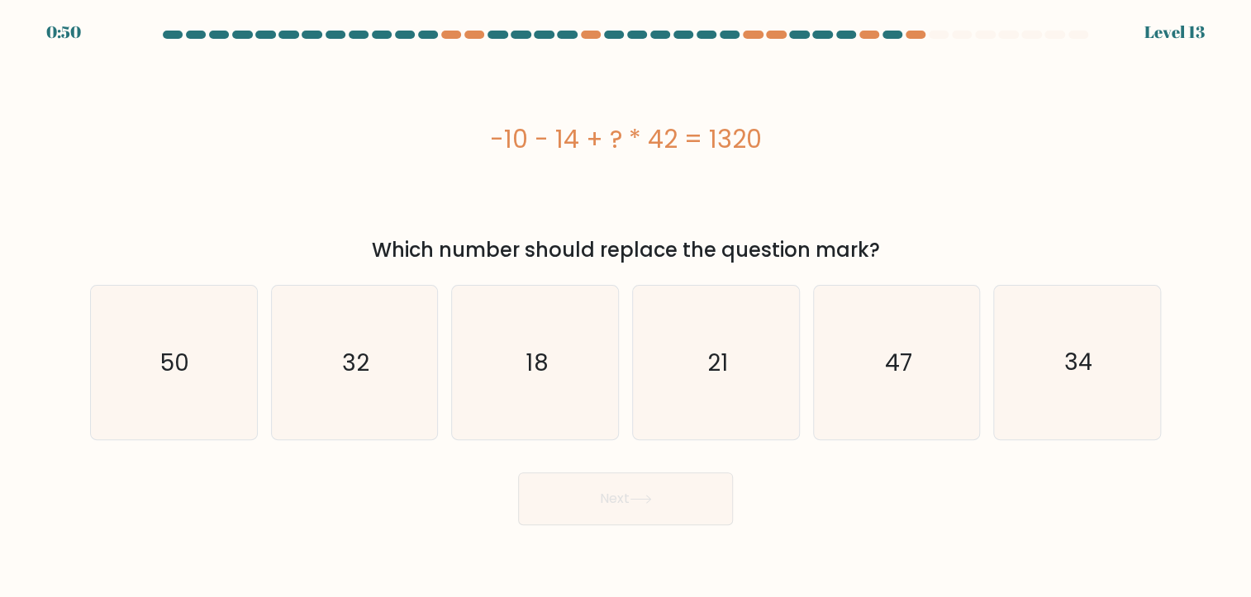
click at [418, 162] on div "-10 - 14 + ? * 42 = 1320" at bounding box center [625, 139] width 1071 height 179
click at [639, 150] on div "-10 - 14 + ? * 42 = 1320" at bounding box center [625, 139] width 1071 height 37
click at [376, 365] on icon "32" at bounding box center [355, 363] width 154 height 154
click at [625, 307] on input "b. 32" at bounding box center [625, 303] width 1 height 8
radio input "true"
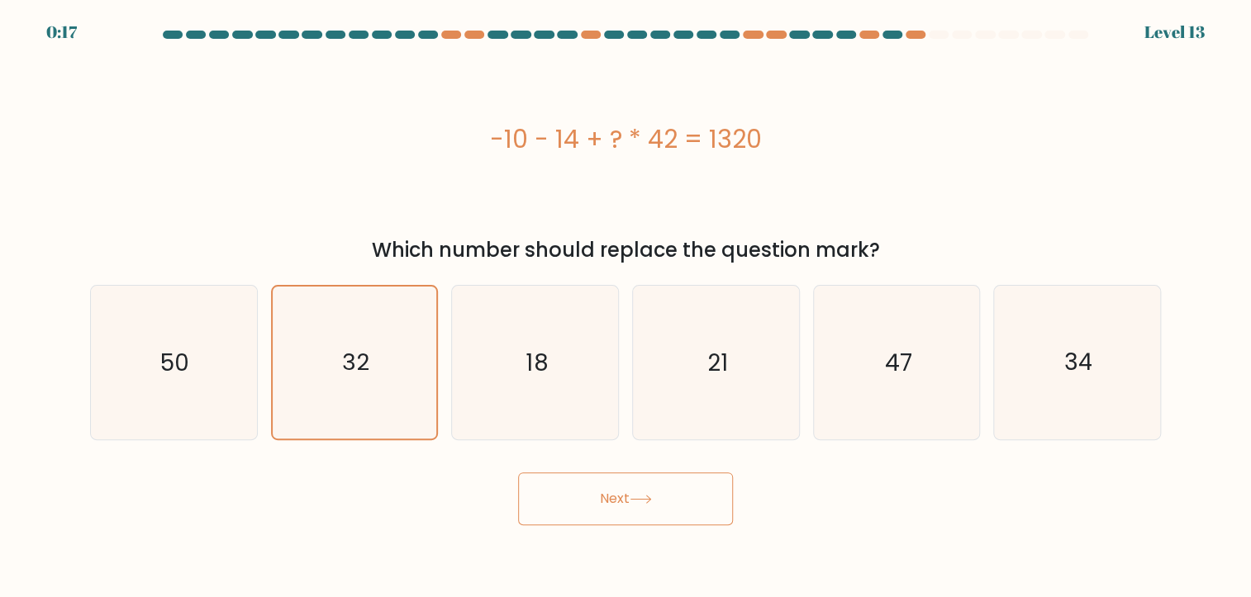
click at [589, 501] on button "Next" at bounding box center [625, 499] width 215 height 53
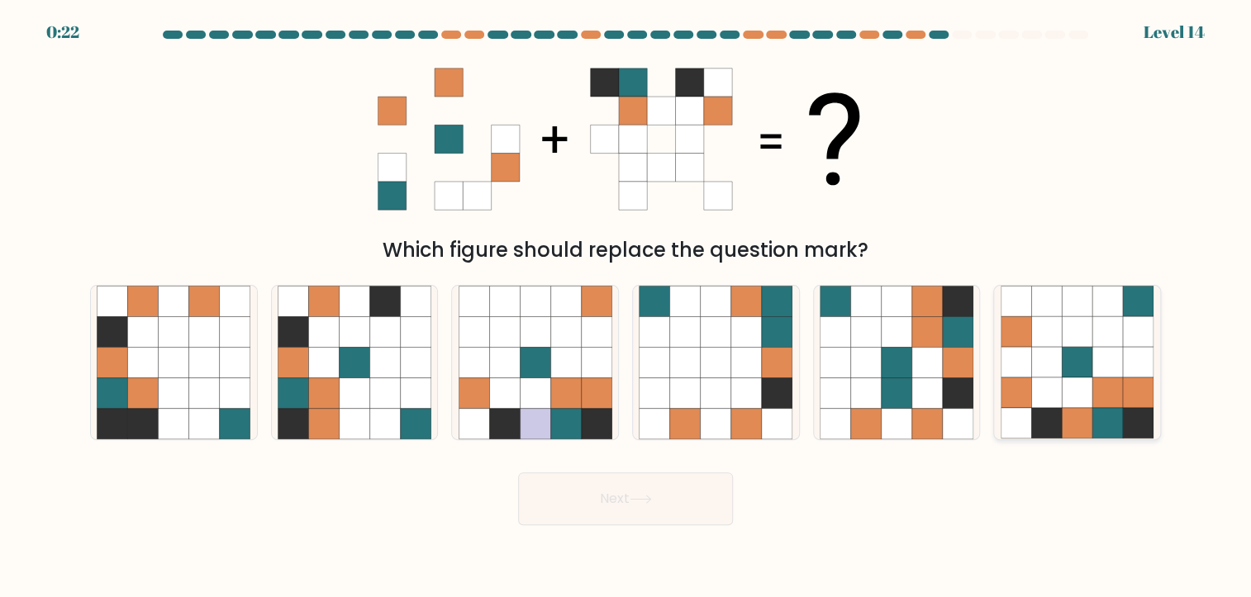
click at [1076, 427] on icon at bounding box center [1077, 423] width 31 height 31
click at [626, 307] on input "f." at bounding box center [625, 303] width 1 height 8
radio input "true"
click at [610, 482] on button "Next" at bounding box center [625, 499] width 215 height 53
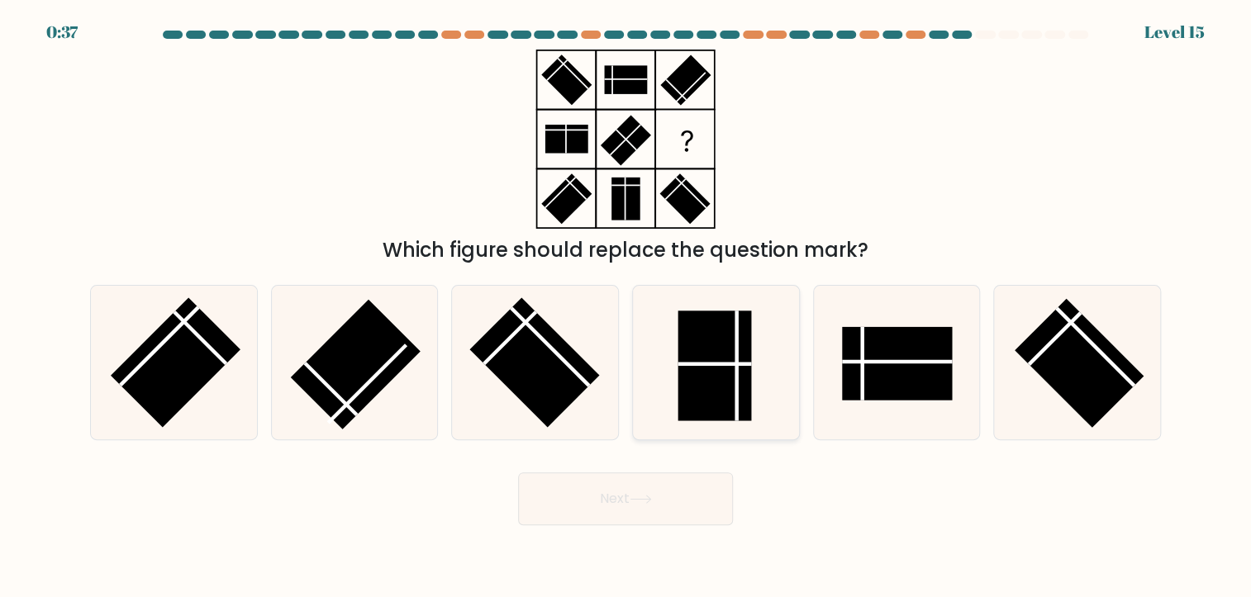
click at [704, 384] on rect at bounding box center [715, 366] width 74 height 110
click at [626, 307] on input "d." at bounding box center [625, 303] width 1 height 8
radio input "true"
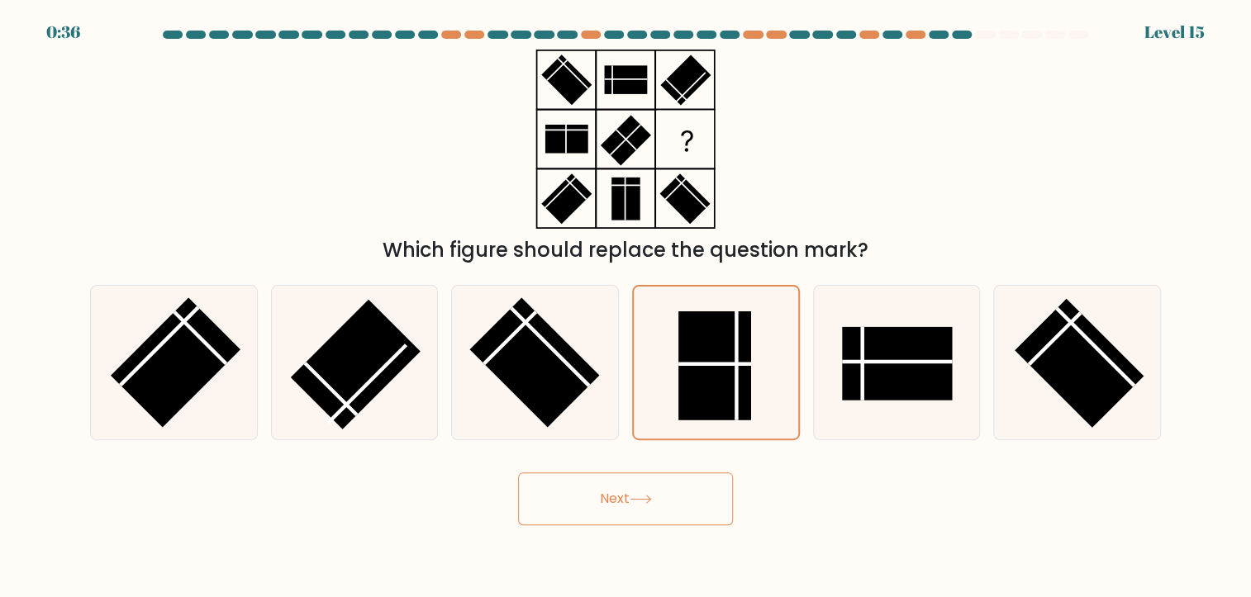
click at [648, 498] on icon at bounding box center [640, 499] width 22 height 9
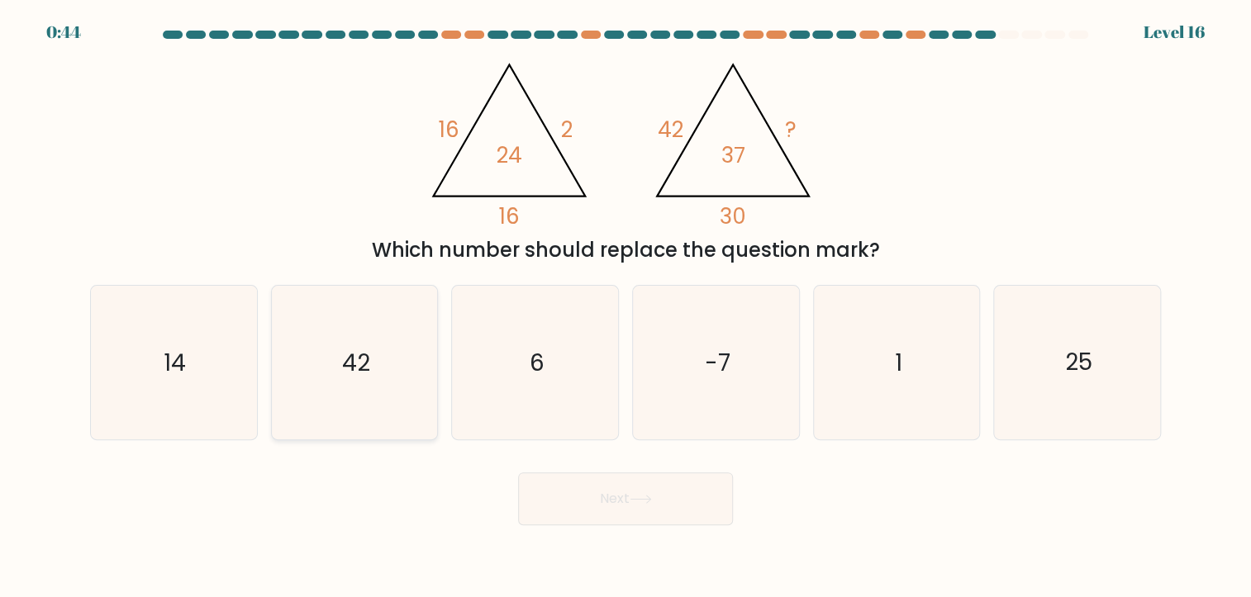
click at [366, 373] on text "42" at bounding box center [356, 362] width 28 height 32
click at [625, 307] on input "b. 42" at bounding box center [625, 303] width 1 height 8
radio input "true"
click at [630, 504] on button "Next" at bounding box center [625, 499] width 215 height 53
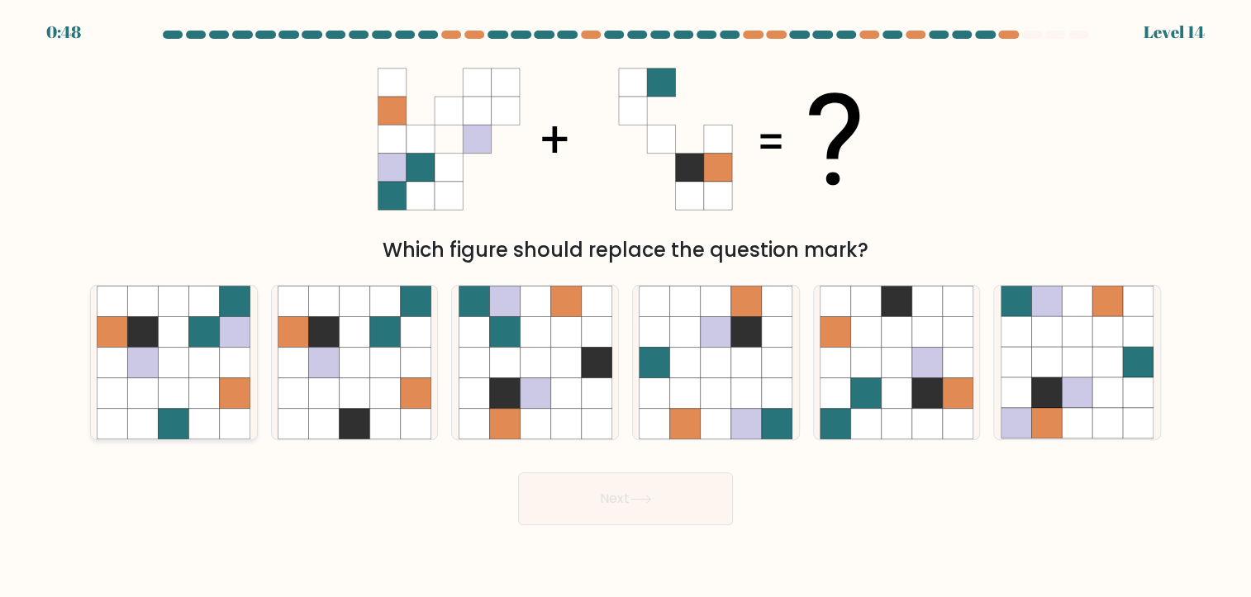
click at [207, 346] on icon at bounding box center [204, 331] width 31 height 31
click at [625, 307] on input "a." at bounding box center [625, 303] width 1 height 8
radio input "true"
click at [628, 511] on button "Next" at bounding box center [625, 499] width 215 height 53
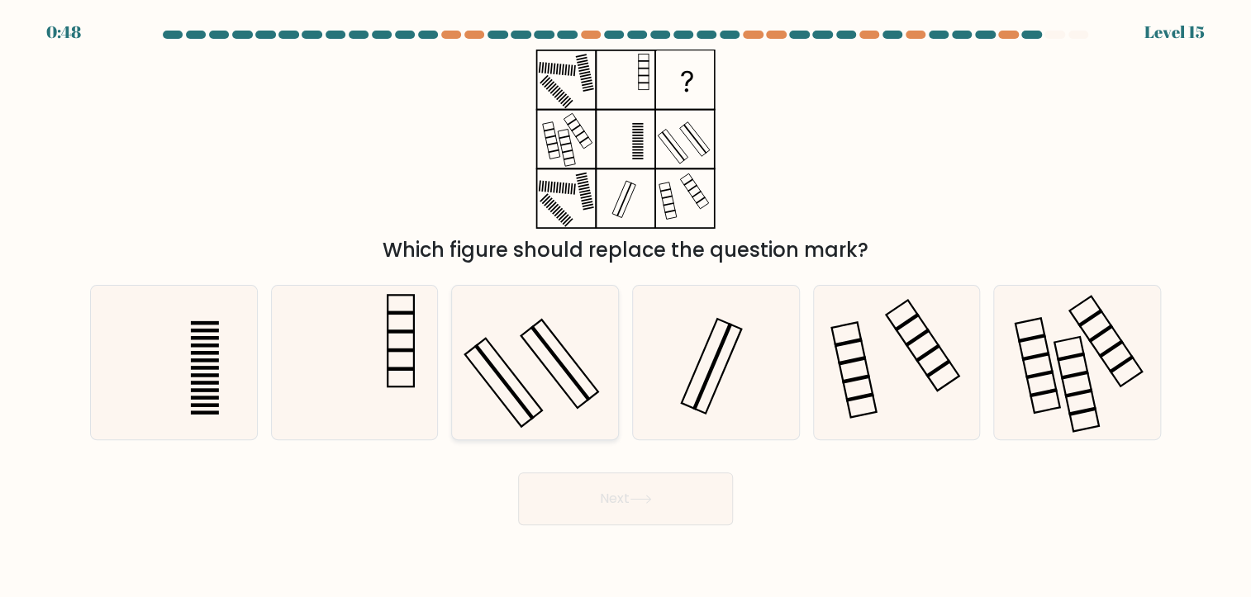
click at [587, 355] on icon at bounding box center [535, 363] width 154 height 154
click at [625, 307] on input "c." at bounding box center [625, 303] width 1 height 8
radio input "true"
click at [650, 499] on icon at bounding box center [640, 499] width 20 height 7
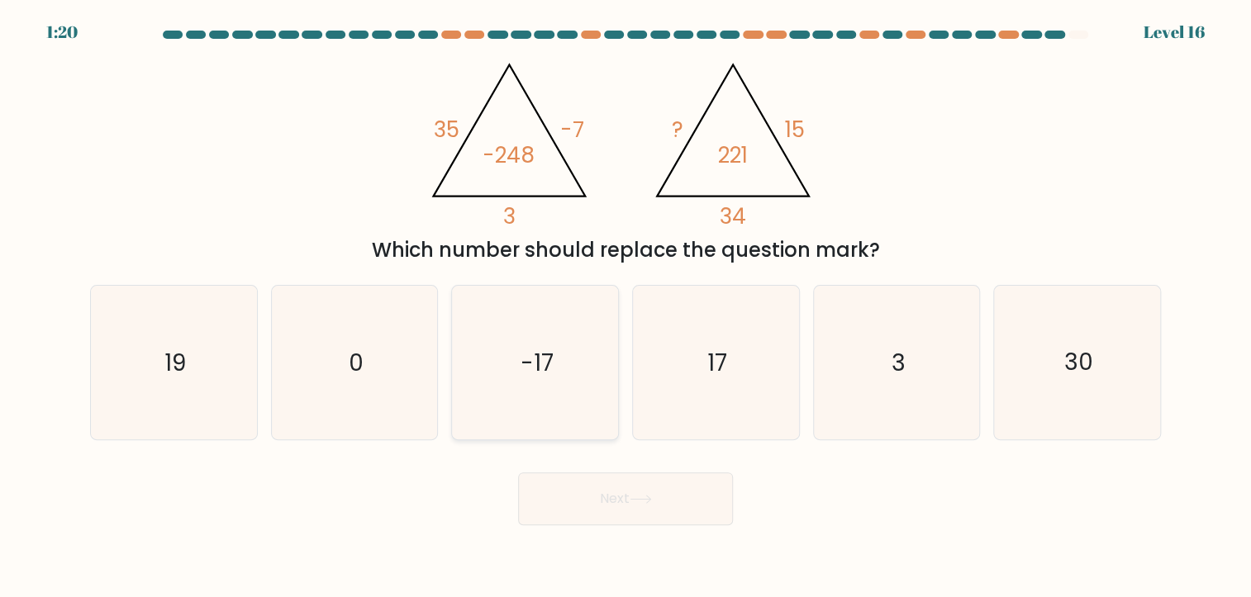
click at [563, 354] on icon "-17" at bounding box center [535, 363] width 154 height 154
click at [625, 307] on input "c. -17" at bounding box center [625, 303] width 1 height 8
radio input "true"
click at [611, 488] on button "Next" at bounding box center [625, 499] width 215 height 53
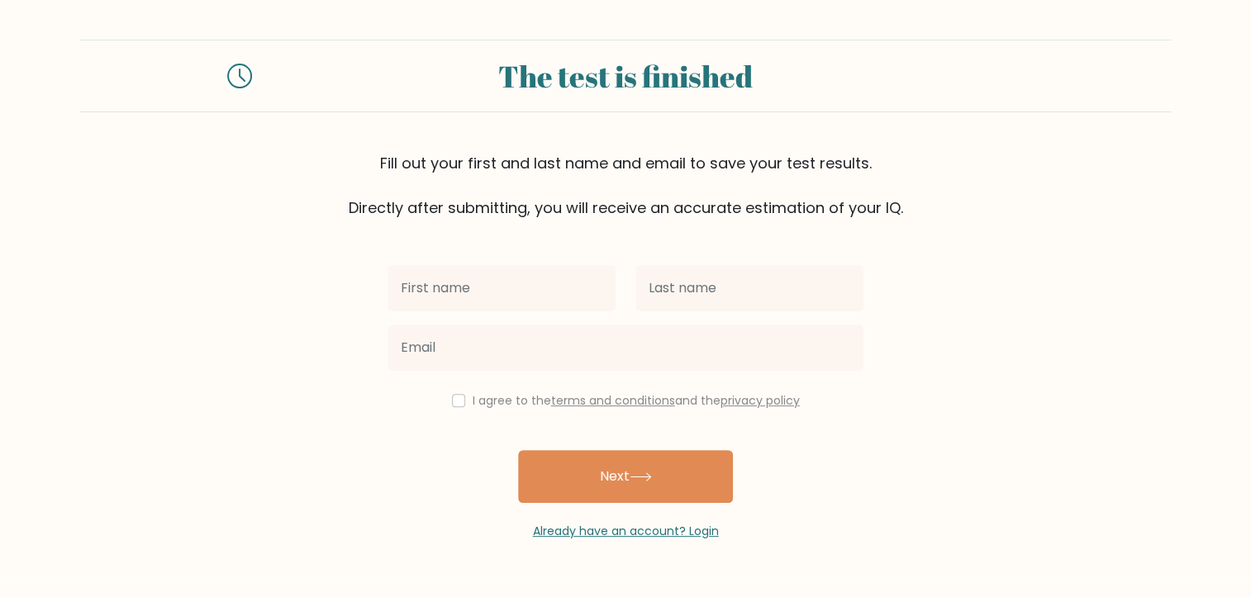
click at [482, 300] on input "text" at bounding box center [501, 288] width 228 height 46
type input "rutger"
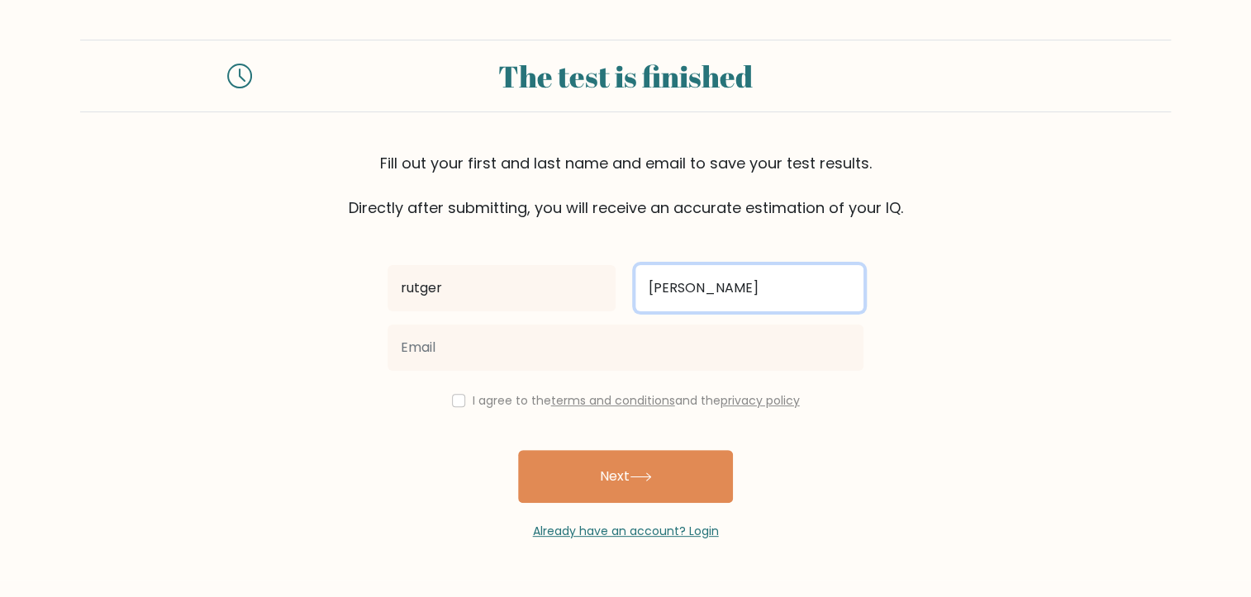
type input "visser"
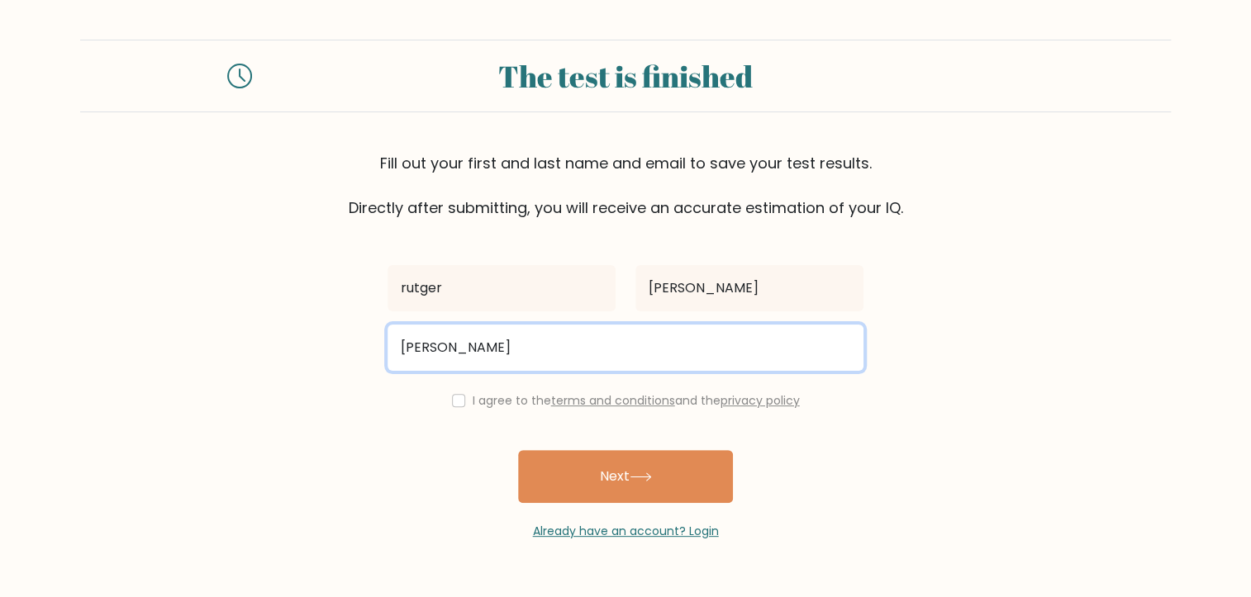
type input "visser_rutger@hotmail.com"
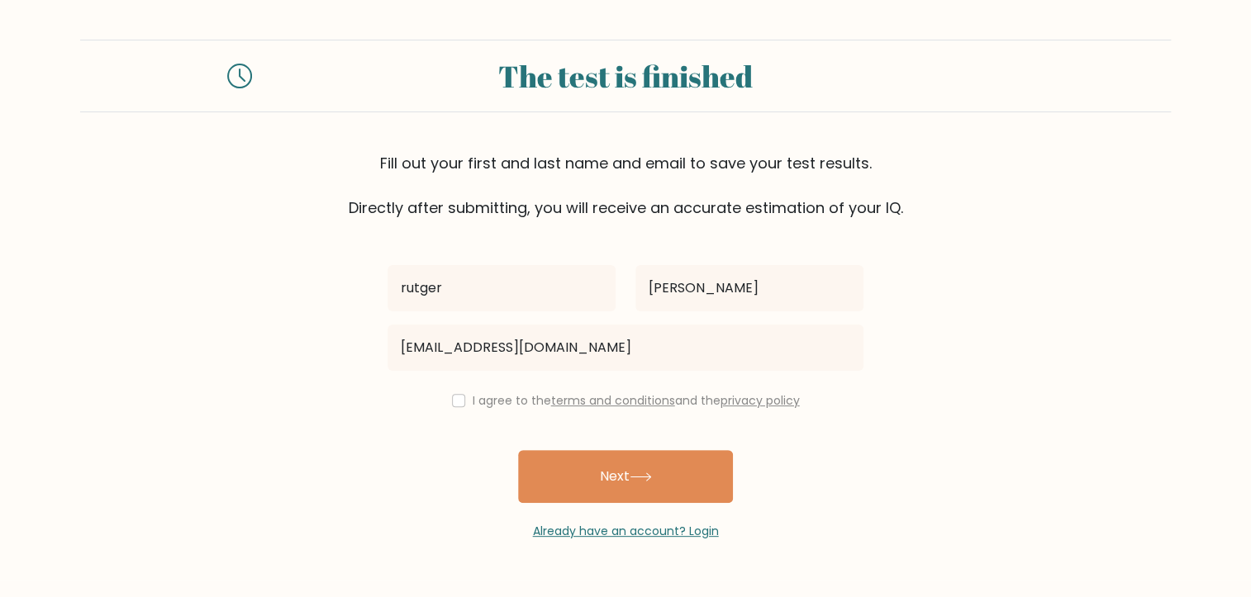
click at [502, 406] on label "I agree to the terms and conditions and the privacy policy" at bounding box center [636, 400] width 327 height 17
click at [452, 398] on input "checkbox" at bounding box center [458, 400] width 13 height 13
checkbox input "true"
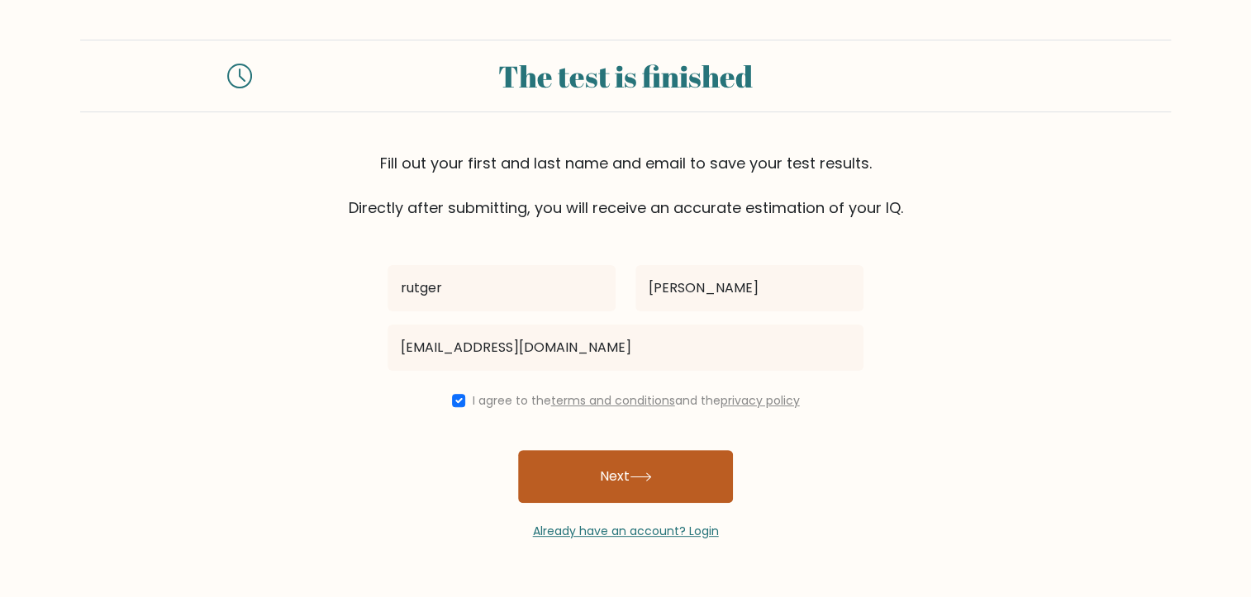
click at [565, 468] on button "Next" at bounding box center [625, 476] width 215 height 53
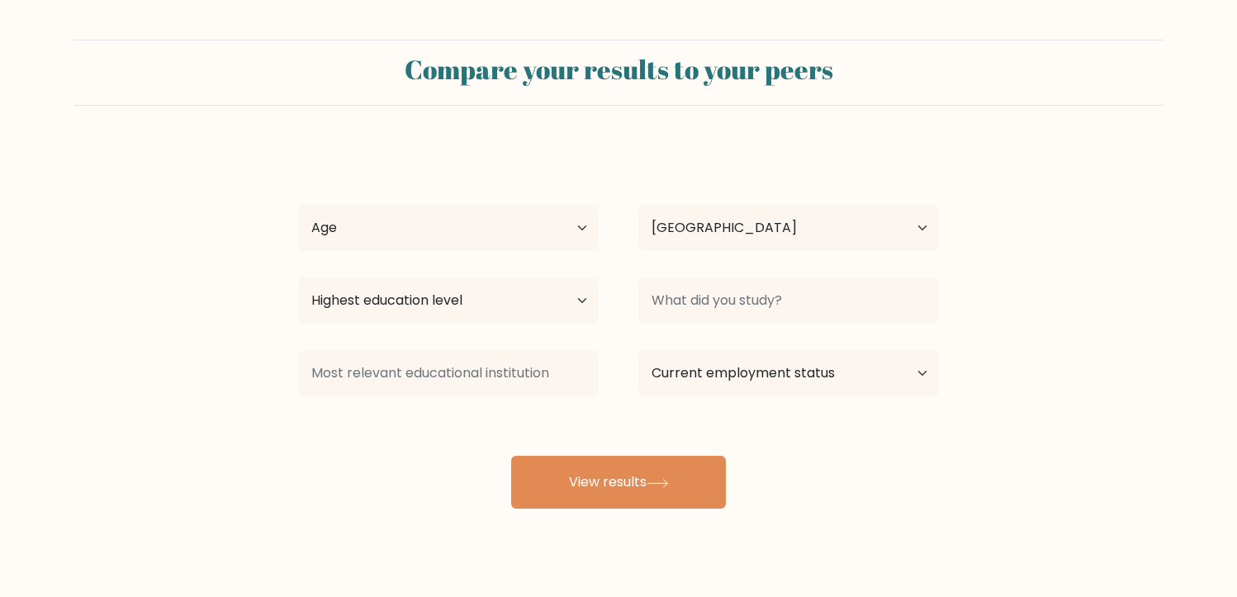
select select "NL"
click at [579, 234] on select "Age Under [DEMOGRAPHIC_DATA] [DEMOGRAPHIC_DATA] [DEMOGRAPHIC_DATA] [DEMOGRAPHIC…" at bounding box center [448, 228] width 301 height 46
select select "35_44"
click at [298, 205] on select "Age Under [DEMOGRAPHIC_DATA] [DEMOGRAPHIC_DATA] [DEMOGRAPHIC_DATA] [DEMOGRAPHIC…" at bounding box center [448, 228] width 301 height 46
click at [454, 306] on select "Highest education level No schooling Primary Lower Secondary Upper Secondary Oc…" at bounding box center [448, 301] width 301 height 46
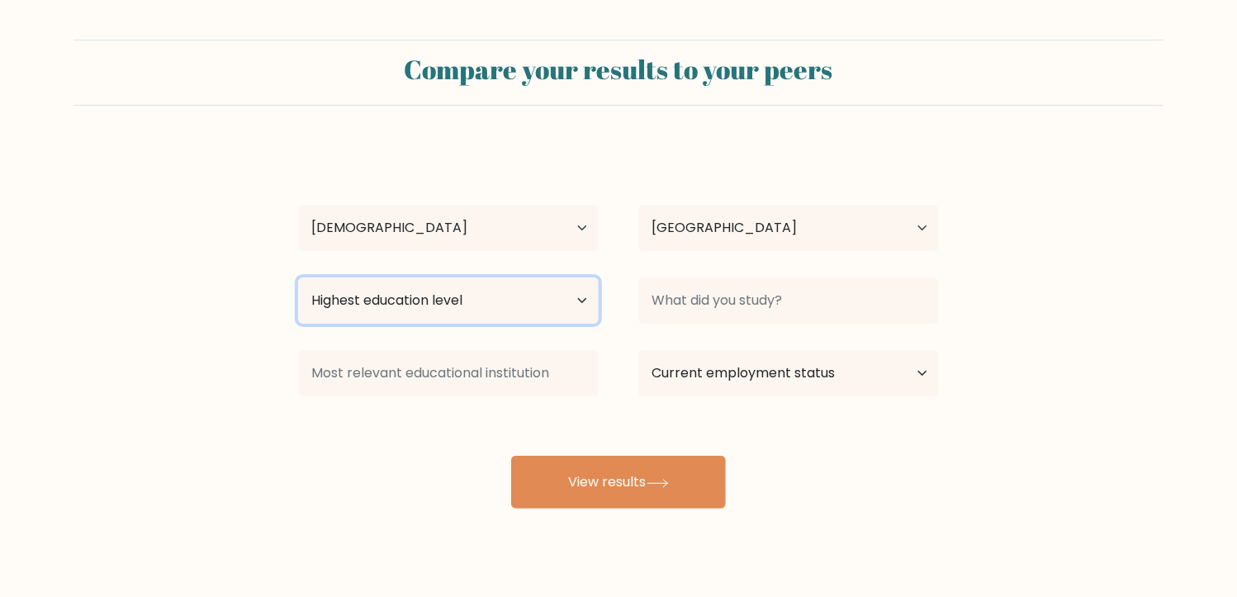
select select "upper_secondary"
click at [298, 278] on select "Highest education level No schooling Primary Lower Secondary Upper Secondary Oc…" at bounding box center [448, 301] width 301 height 46
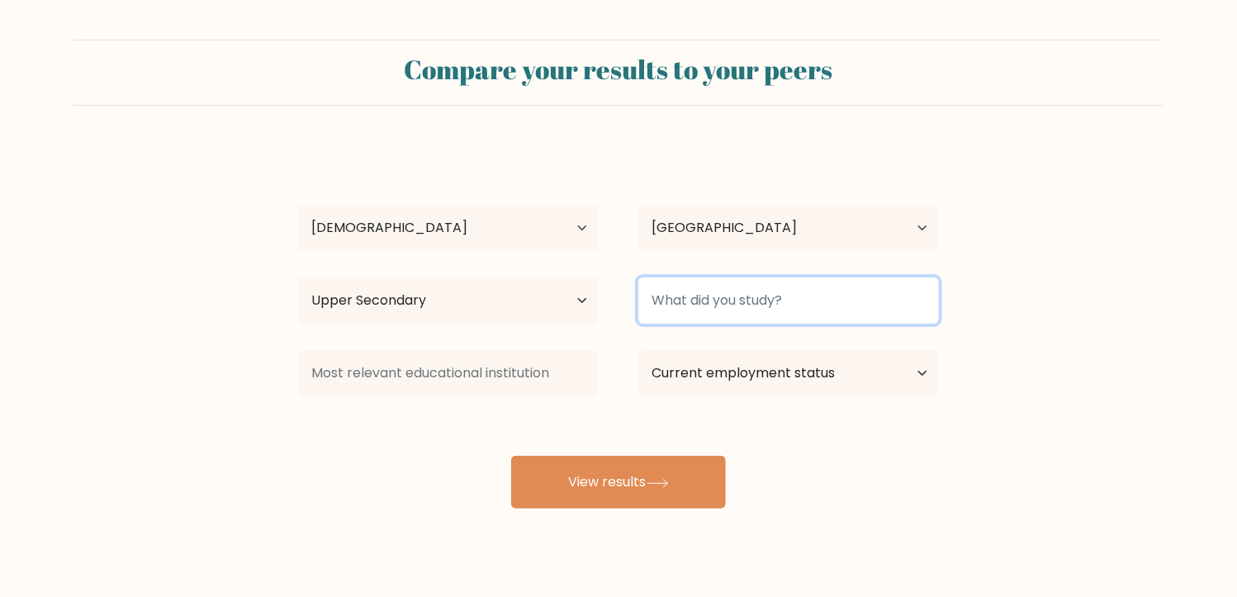
click at [837, 304] on input at bounding box center [789, 301] width 301 height 46
click at [833, 308] on input at bounding box center [789, 301] width 301 height 46
click at [830, 309] on input at bounding box center [789, 301] width 301 height 46
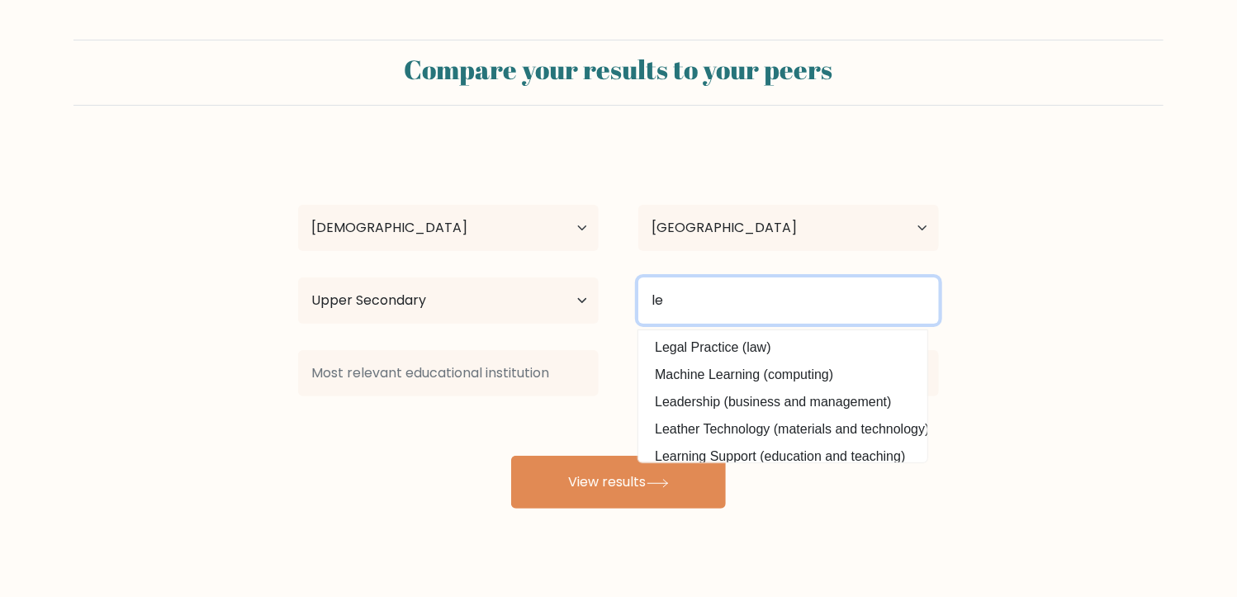
type input "l"
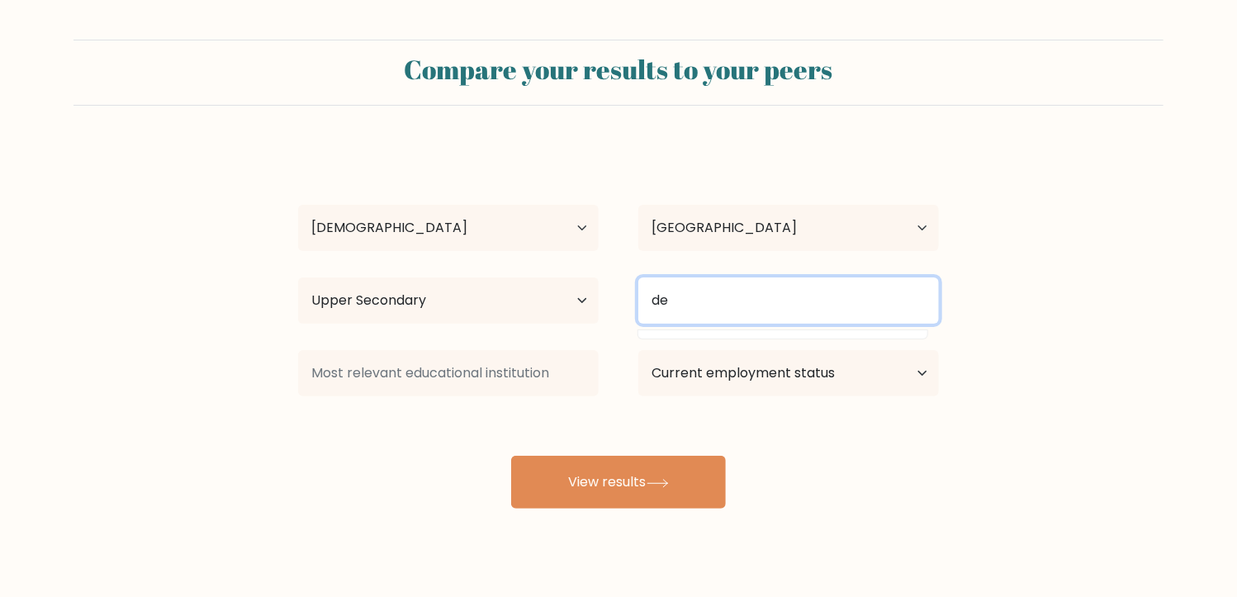
type input "d"
type input "mbo"
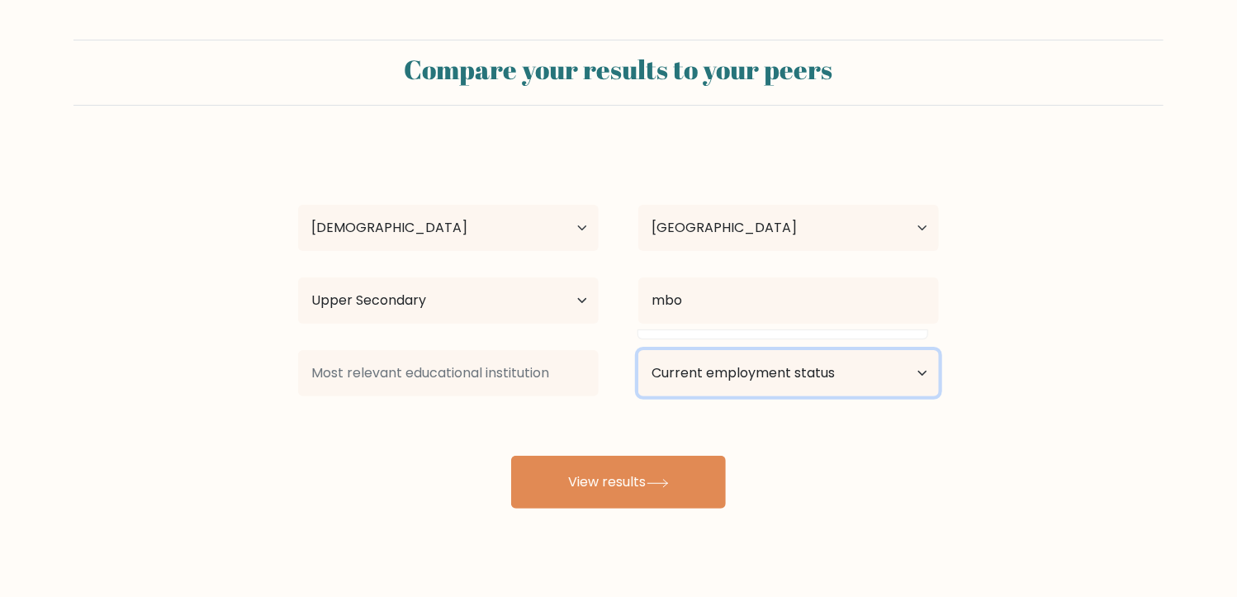
click at [828, 369] on select "Current employment status Employed Student Retired Other / prefer not to answer" at bounding box center [789, 373] width 301 height 46
select select "employed"
click at [639, 350] on select "Current employment status Employed Student Retired Other / prefer not to answer" at bounding box center [789, 373] width 301 height 46
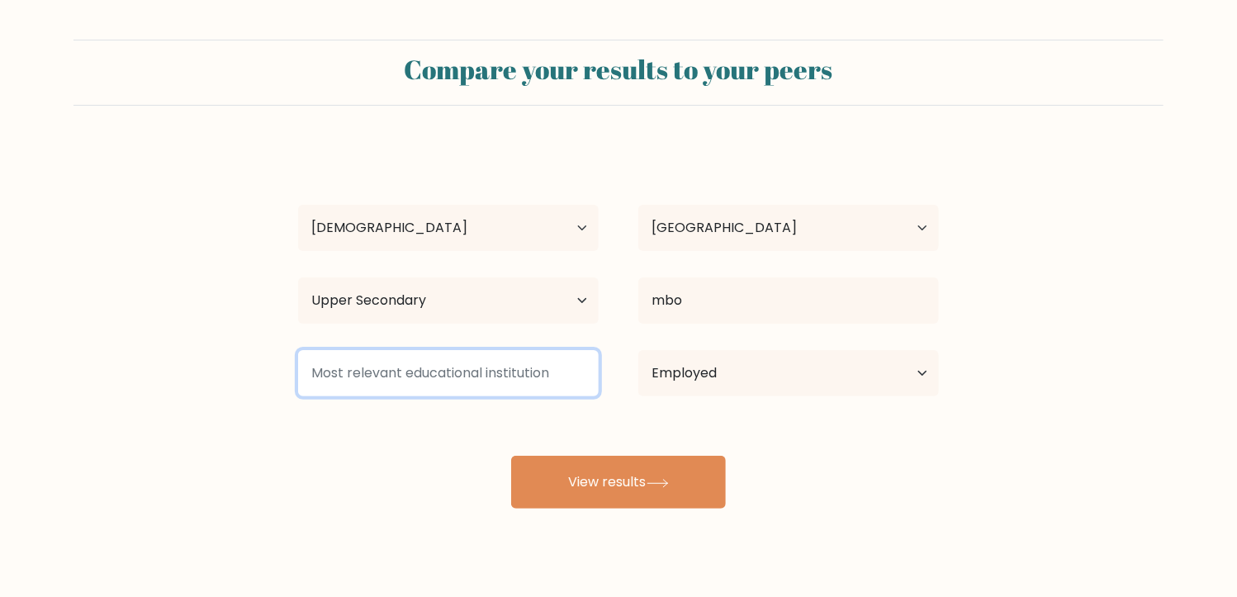
click at [451, 392] on input at bounding box center [448, 373] width 301 height 46
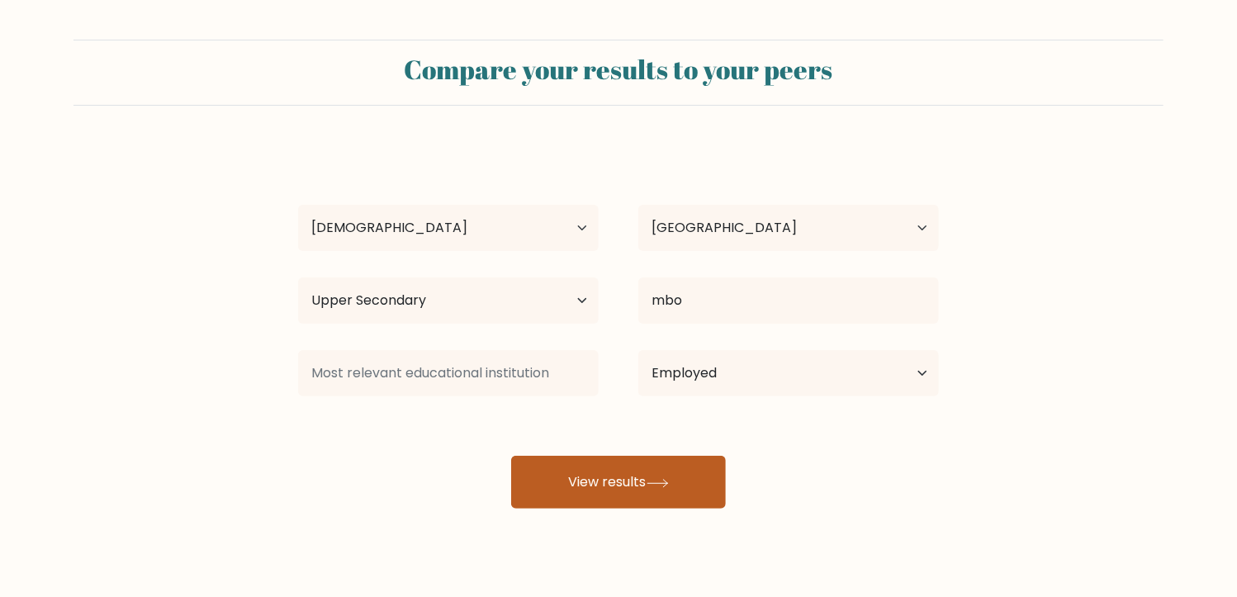
click at [551, 477] on button "View results" at bounding box center [618, 482] width 215 height 53
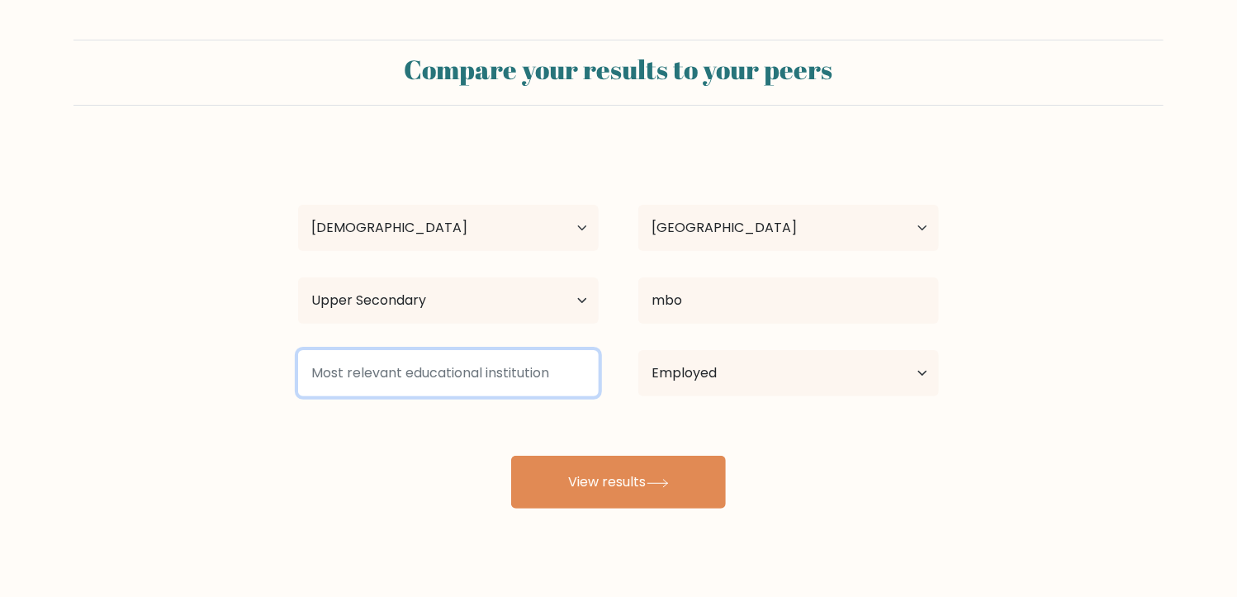
click at [400, 371] on input at bounding box center [448, 373] width 301 height 46
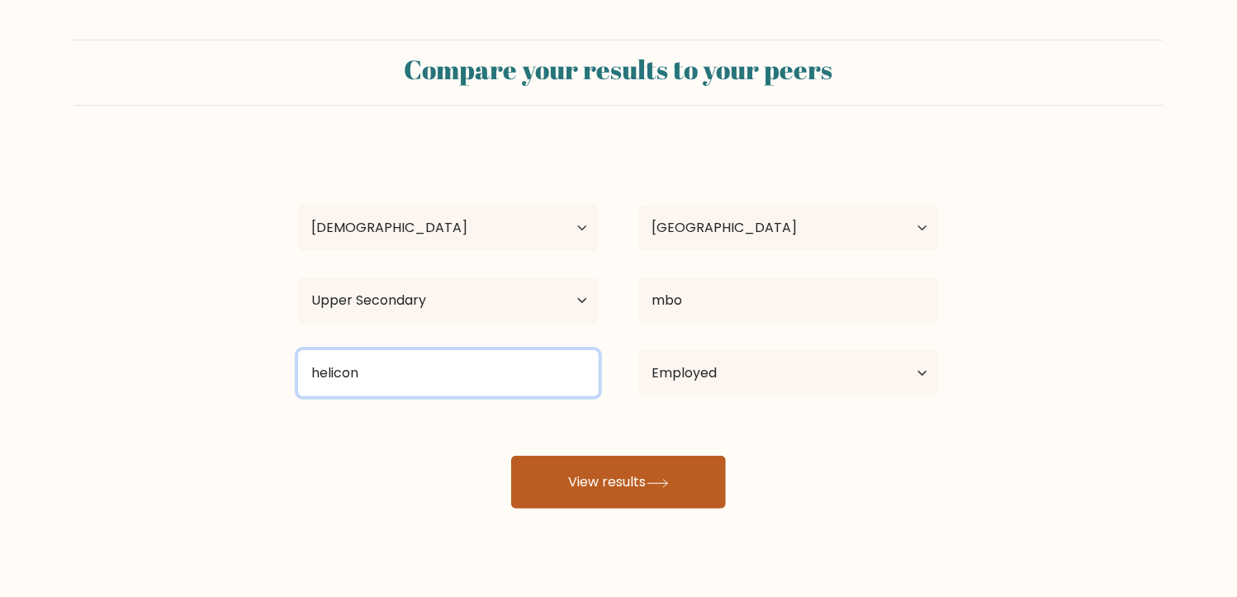
type input "helicon"
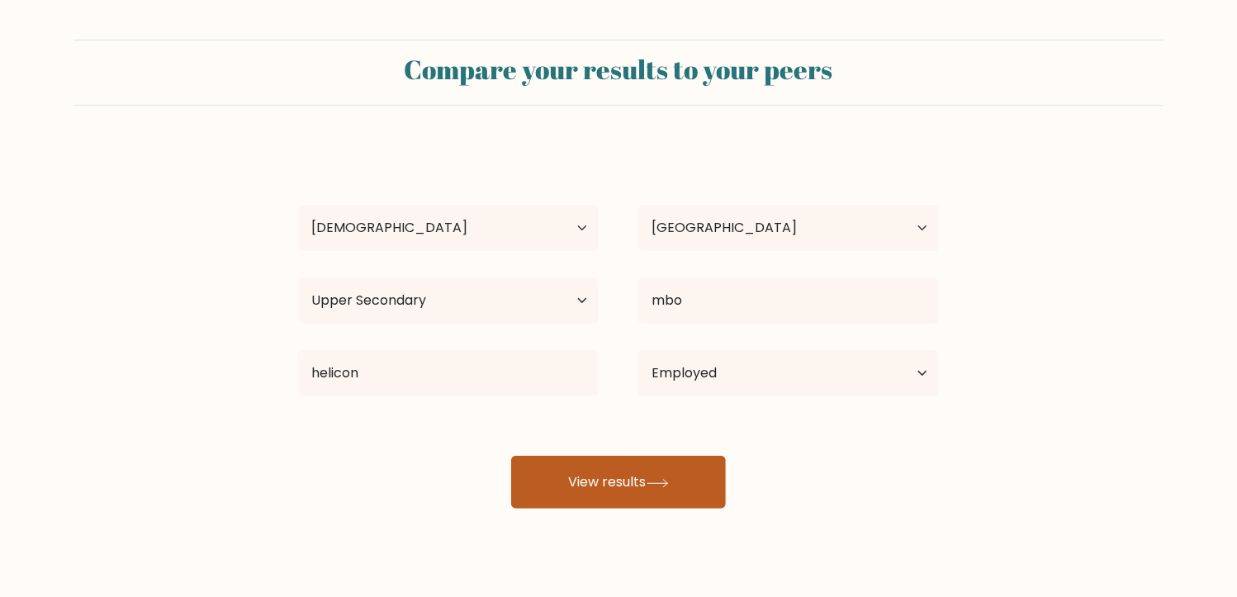
click at [651, 482] on icon at bounding box center [658, 483] width 22 height 9
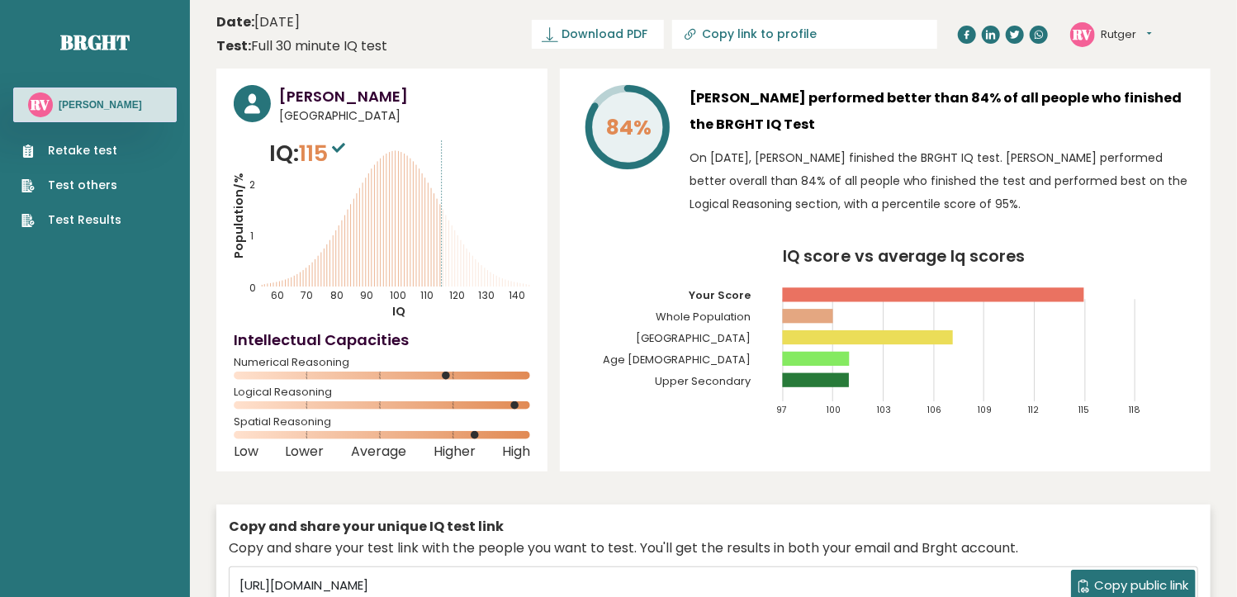
click at [94, 217] on link "Test Results" at bounding box center [71, 219] width 100 height 17
click at [94, 154] on link "Retake test" at bounding box center [71, 150] width 100 height 17
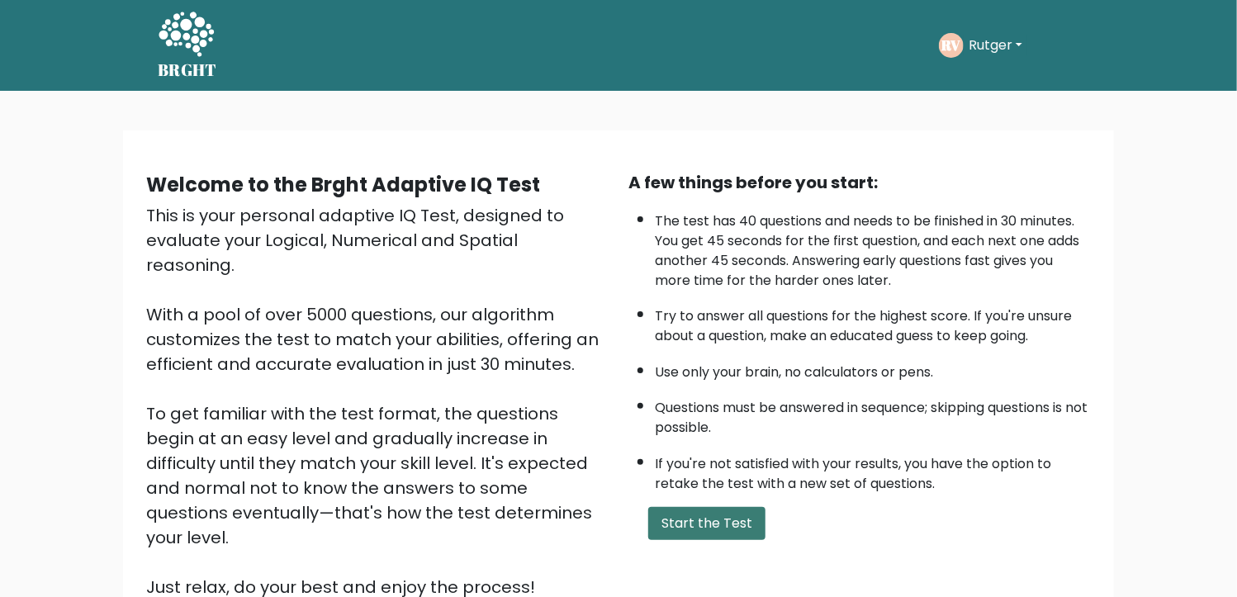
click at [690, 512] on button "Start the Test" at bounding box center [706, 523] width 117 height 33
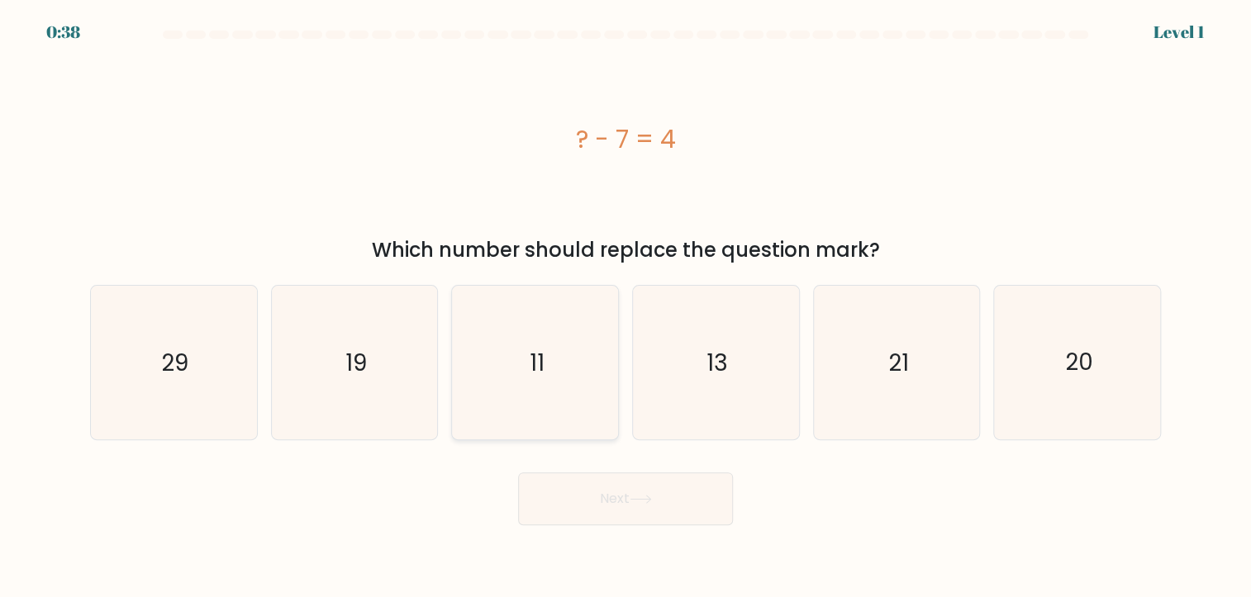
click at [539, 376] on text "11" at bounding box center [536, 362] width 15 height 32
click at [625, 307] on input "c. 11" at bounding box center [625, 303] width 1 height 8
radio input "true"
click at [613, 493] on button "Next" at bounding box center [625, 499] width 215 height 53
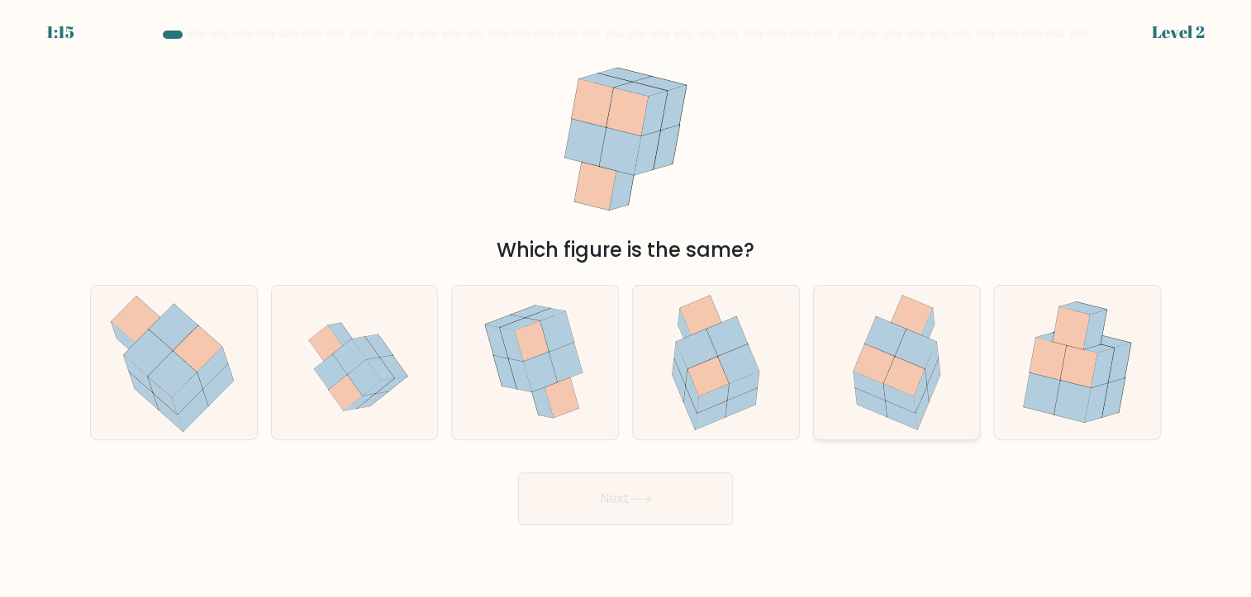
click at [895, 383] on icon at bounding box center [903, 377] width 41 height 40
click at [626, 307] on input "e." at bounding box center [625, 303] width 1 height 8
radio input "true"
click at [633, 490] on button "Next" at bounding box center [625, 499] width 215 height 53
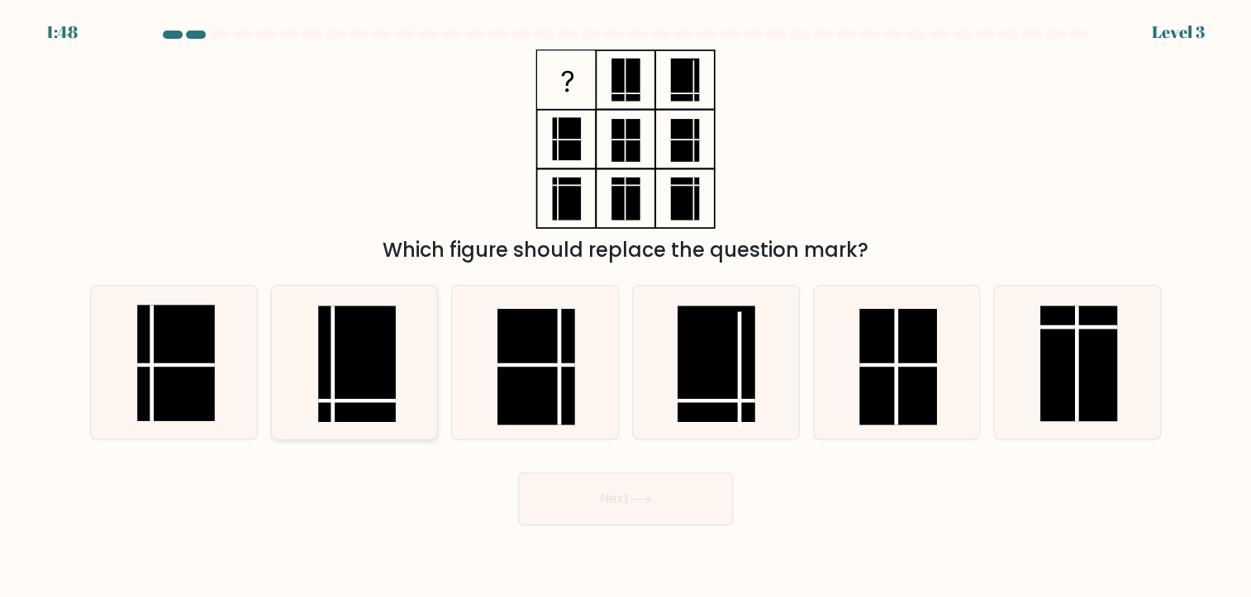
click at [363, 373] on rect at bounding box center [357, 364] width 78 height 116
click at [625, 307] on input "b." at bounding box center [625, 303] width 1 height 8
radio input "true"
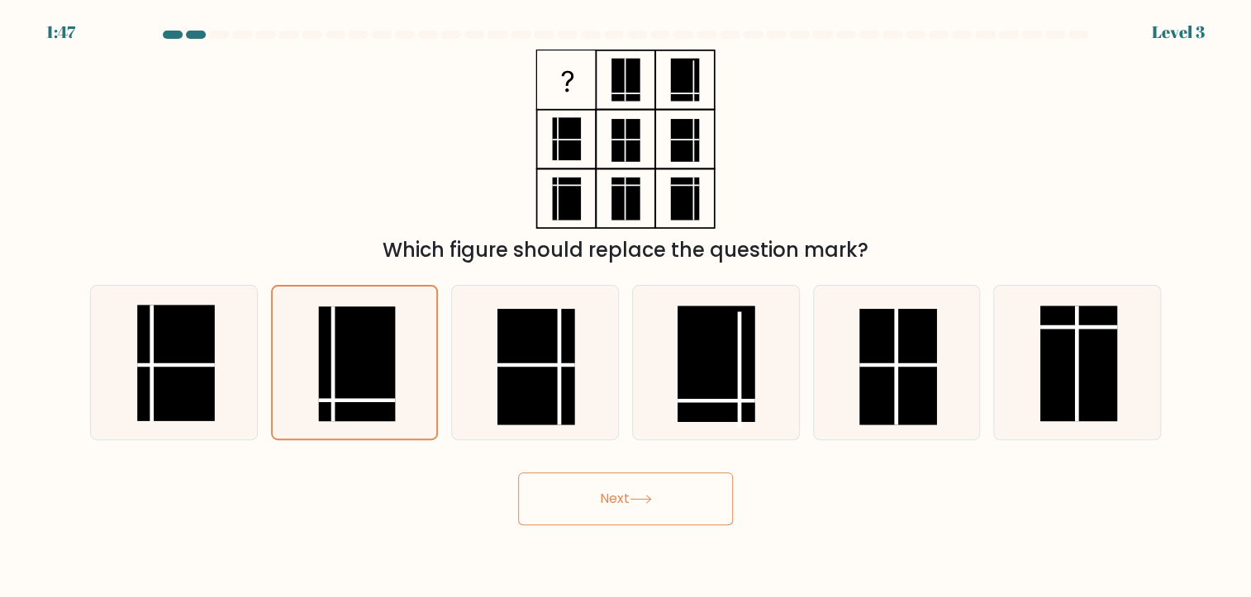
click at [667, 504] on button "Next" at bounding box center [625, 499] width 215 height 53
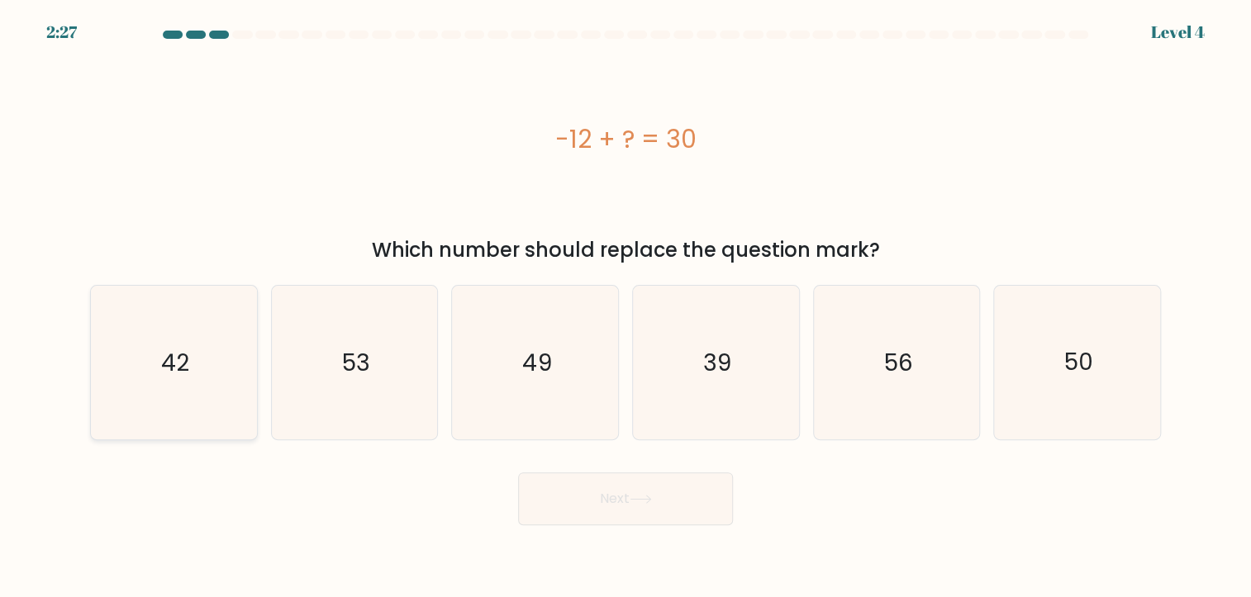
click at [209, 386] on icon "42" at bounding box center [174, 363] width 154 height 154
click at [625, 307] on input "a. 42" at bounding box center [625, 303] width 1 height 8
radio input "true"
click at [606, 497] on button "Next" at bounding box center [625, 499] width 215 height 53
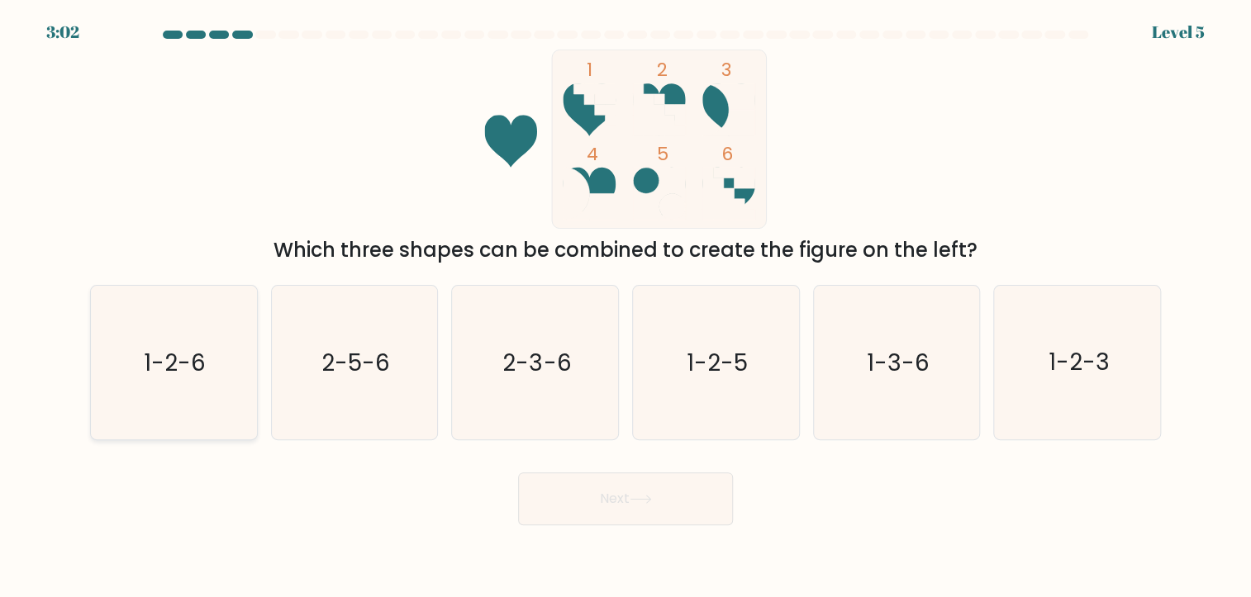
click at [188, 353] on text "1-2-6" at bounding box center [176, 362] width 62 height 32
click at [625, 307] on input "a. 1-2-6" at bounding box center [625, 303] width 1 height 8
radio input "true"
click at [583, 496] on button "Next" at bounding box center [625, 499] width 215 height 53
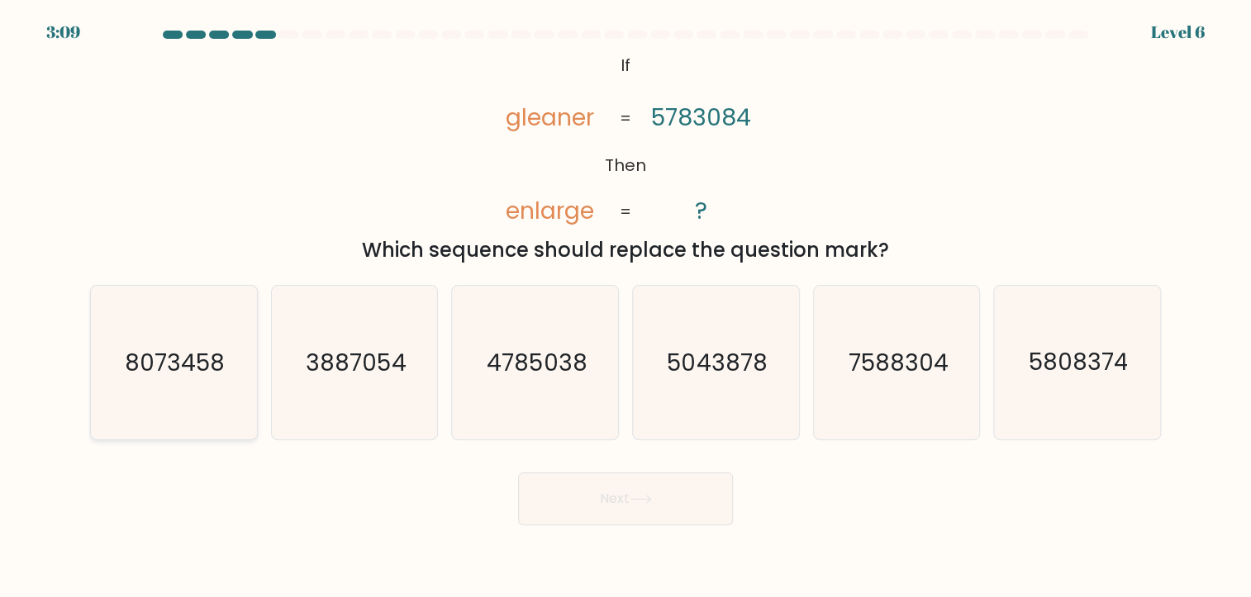
click at [245, 363] on icon "8073458" at bounding box center [174, 363] width 154 height 154
click at [625, 307] on input "a. 8073458" at bounding box center [625, 303] width 1 height 8
radio input "true"
click at [549, 486] on button "Next" at bounding box center [625, 499] width 215 height 53
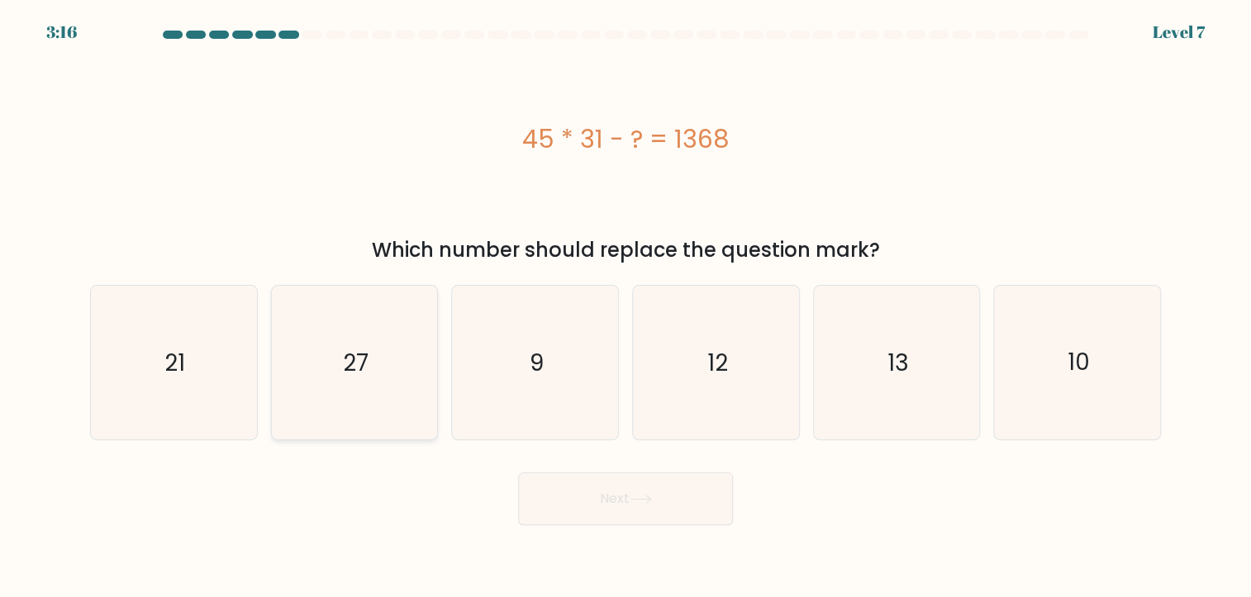
click at [374, 396] on icon "27" at bounding box center [355, 363] width 154 height 154
click at [625, 307] on input "b. 27" at bounding box center [625, 303] width 1 height 8
radio input "true"
click at [625, 505] on button "Next" at bounding box center [625, 499] width 215 height 53
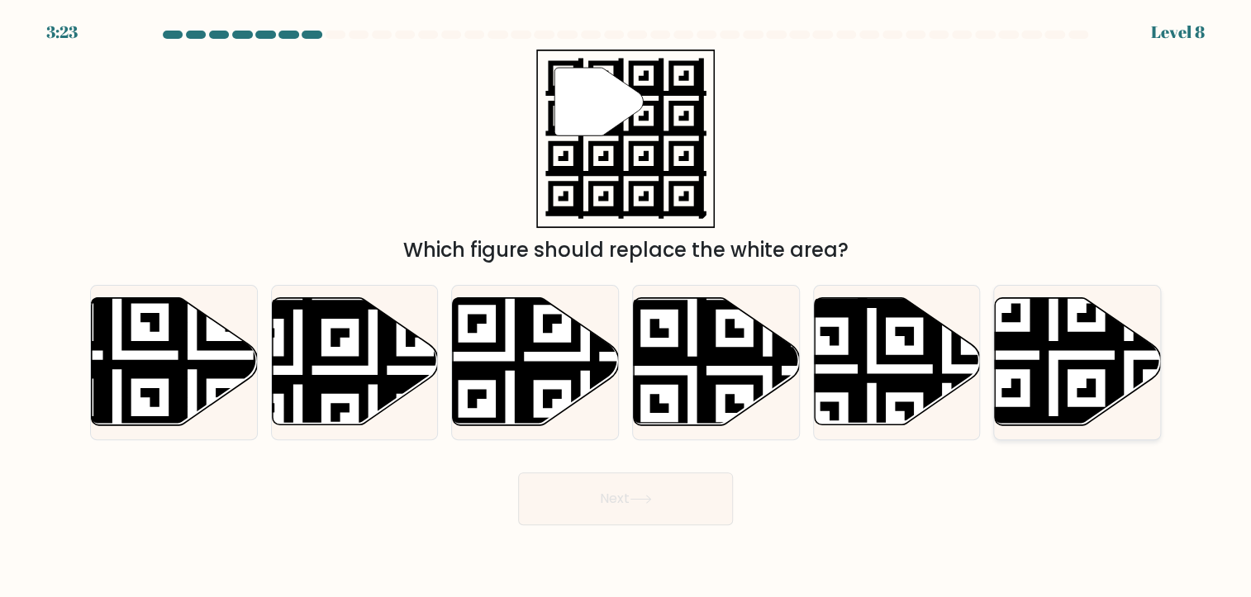
click at [1112, 344] on icon at bounding box center [1128, 430] width 301 height 301
click at [626, 307] on input "f." at bounding box center [625, 303] width 1 height 8
radio input "true"
click at [686, 508] on button "Next" at bounding box center [625, 499] width 215 height 53
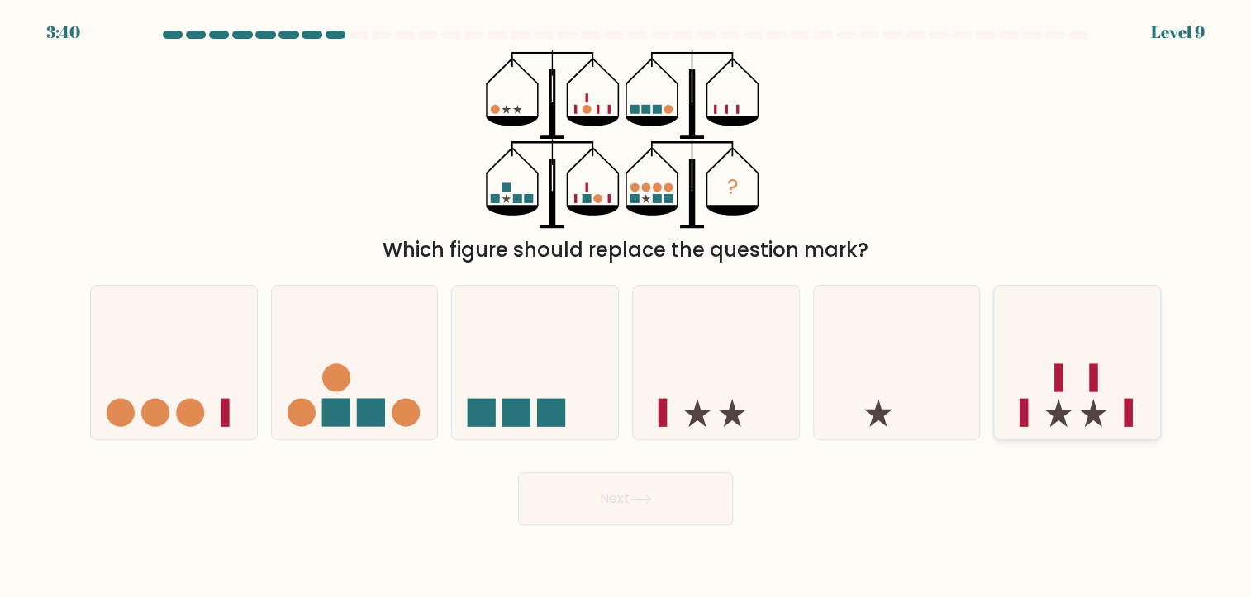
click at [1115, 413] on icon at bounding box center [1077, 362] width 166 height 137
click at [626, 307] on input "f." at bounding box center [625, 303] width 1 height 8
radio input "true"
click at [706, 513] on button "Next" at bounding box center [625, 499] width 215 height 53
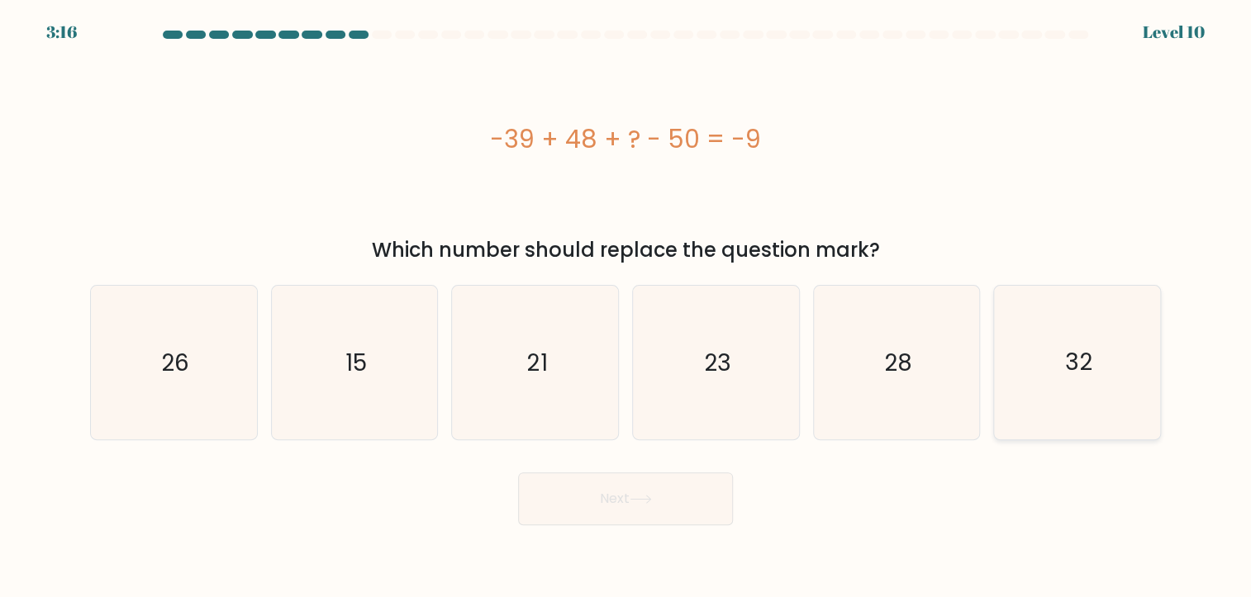
click at [1071, 353] on text "32" at bounding box center [1078, 362] width 27 height 32
click at [626, 307] on input "f. 32" at bounding box center [625, 303] width 1 height 8
radio input "true"
click at [687, 501] on button "Next" at bounding box center [625, 499] width 215 height 53
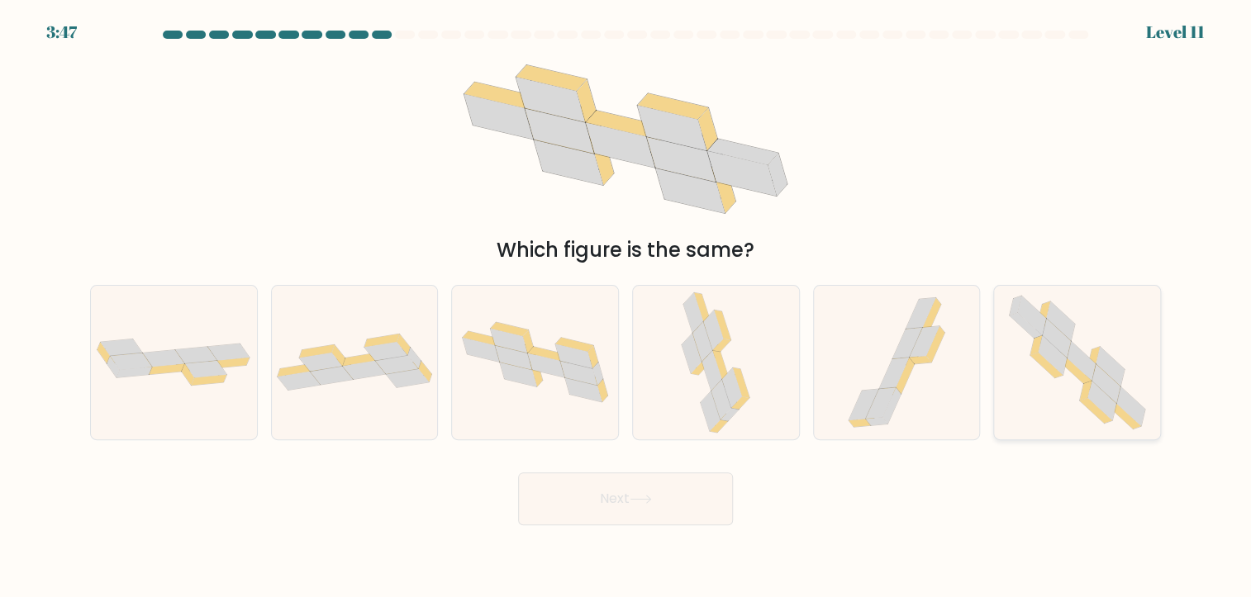
click at [1083, 376] on icon at bounding box center [1074, 372] width 32 height 26
click at [626, 307] on input "f." at bounding box center [625, 303] width 1 height 8
radio input "true"
click at [634, 511] on button "Next" at bounding box center [625, 499] width 215 height 53
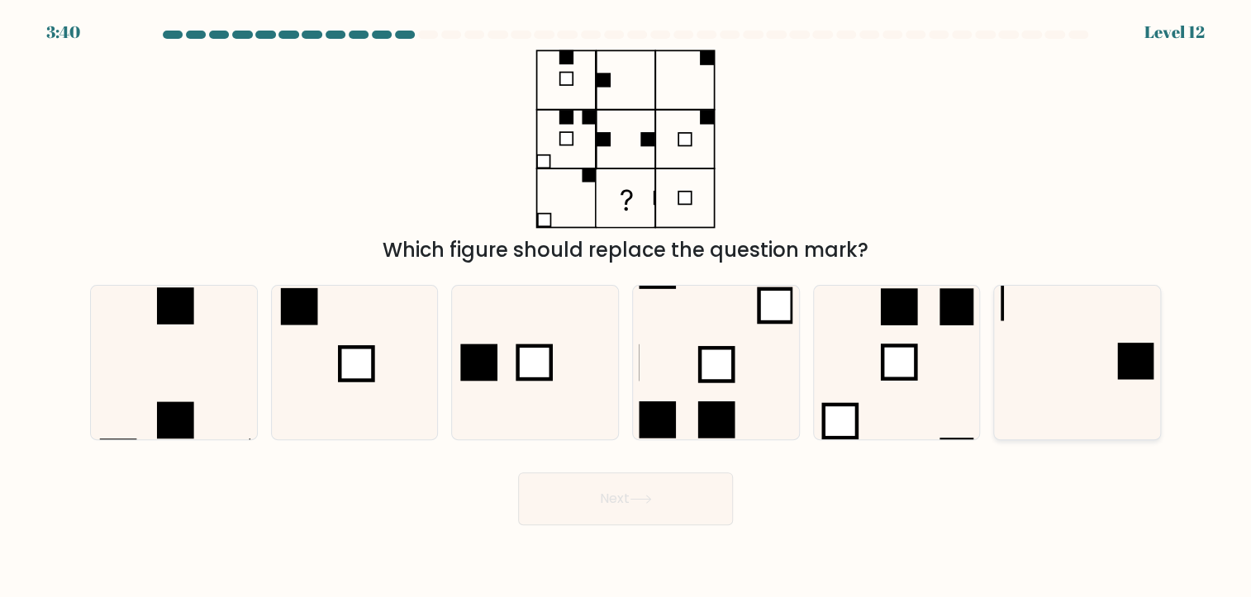
click at [1048, 358] on icon at bounding box center [1077, 363] width 154 height 154
click at [626, 307] on input "f." at bounding box center [625, 303] width 1 height 8
radio input "true"
click at [634, 506] on button "Next" at bounding box center [625, 499] width 215 height 53
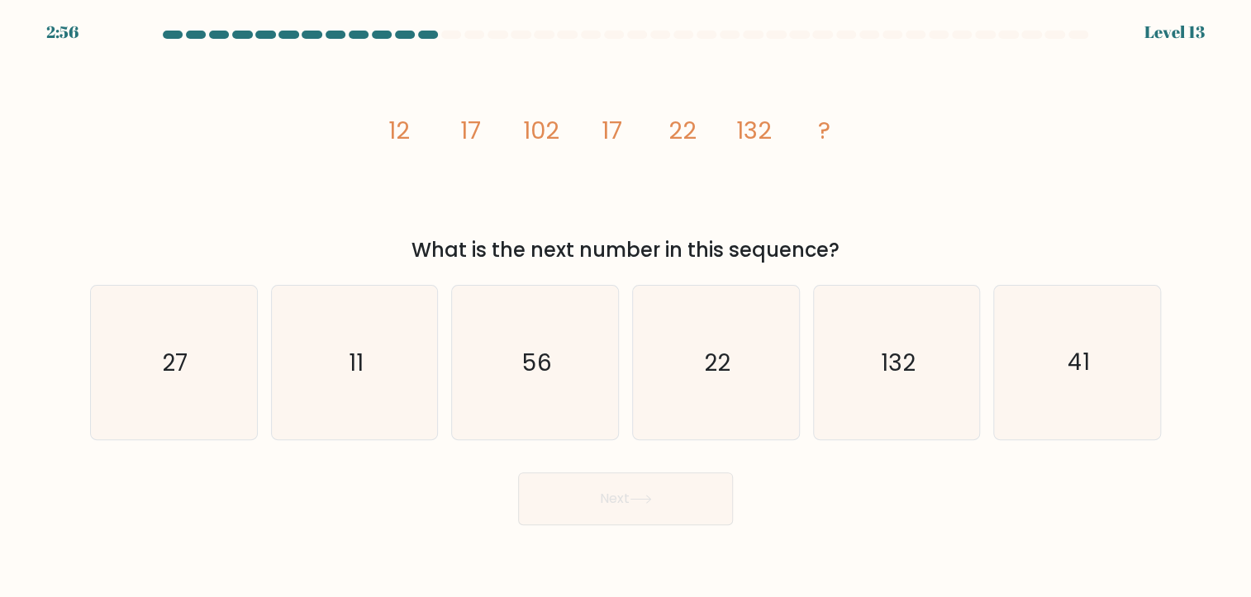
click at [698, 135] on icon "image/svg+xml 12 17 102 17 22 132 ?" at bounding box center [626, 139] width 496 height 179
click at [720, 348] on text "22" at bounding box center [717, 362] width 26 height 32
click at [626, 307] on input "d. 22" at bounding box center [625, 303] width 1 height 8
radio input "true"
click at [654, 507] on button "Next" at bounding box center [625, 499] width 215 height 53
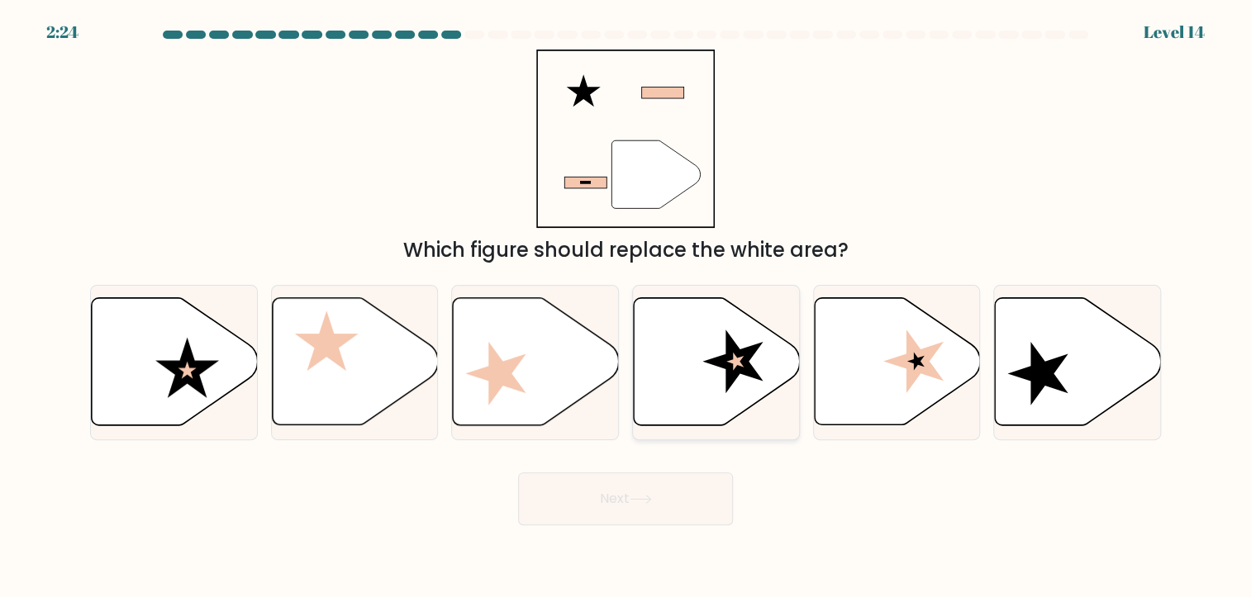
click at [680, 359] on icon at bounding box center [717, 361] width 166 height 127
click at [626, 307] on input "d." at bounding box center [625, 303] width 1 height 8
radio input "true"
click at [623, 505] on button "Next" at bounding box center [625, 499] width 215 height 53
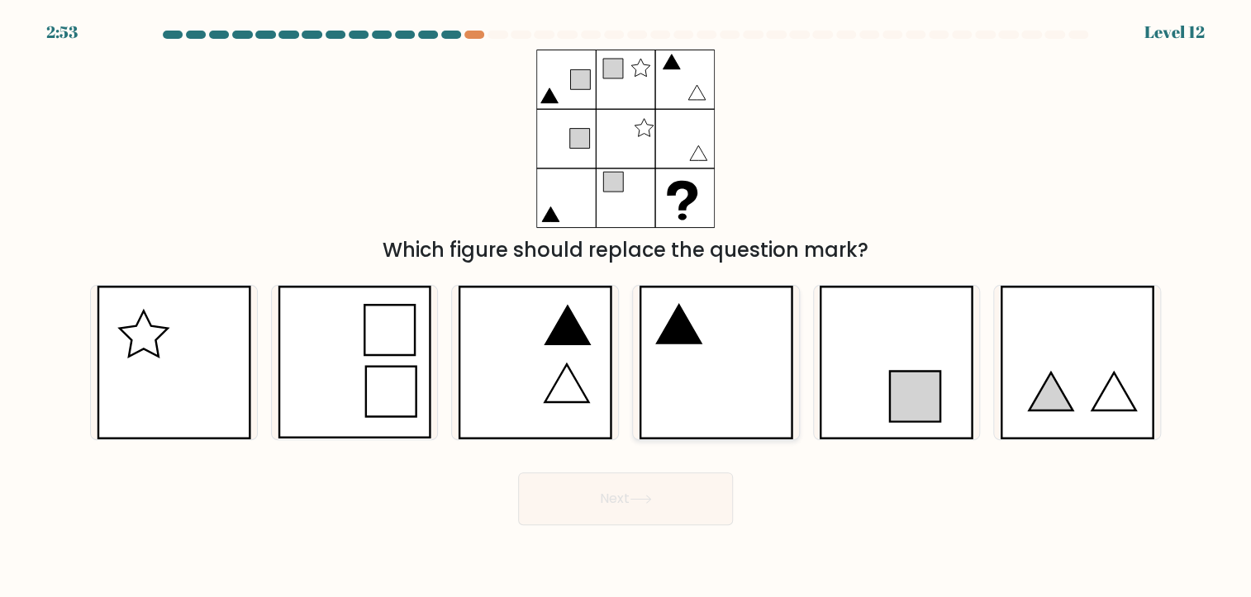
click at [748, 374] on icon at bounding box center [716, 363] width 154 height 154
click at [626, 307] on input "d." at bounding box center [625, 303] width 1 height 8
radio input "true"
click at [702, 390] on icon at bounding box center [715, 363] width 153 height 152
click at [626, 307] on input "d." at bounding box center [625, 303] width 1 height 8
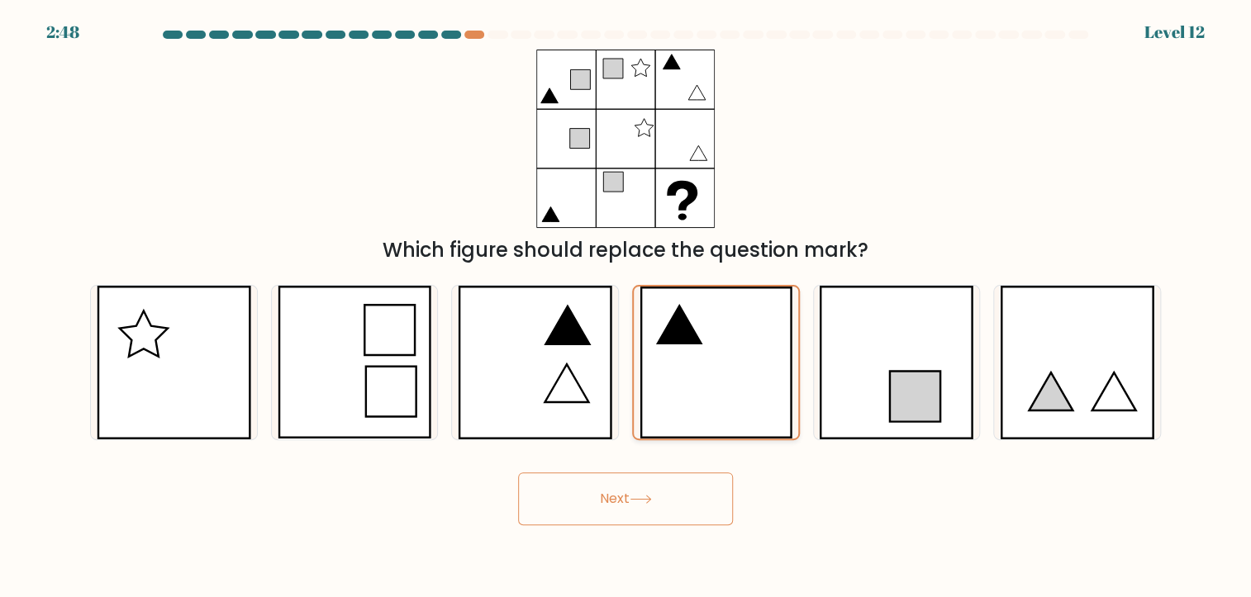
click at [717, 350] on icon at bounding box center [715, 363] width 153 height 152
click at [626, 307] on input "d." at bounding box center [625, 303] width 1 height 8
click at [631, 483] on button "Next" at bounding box center [625, 499] width 215 height 53
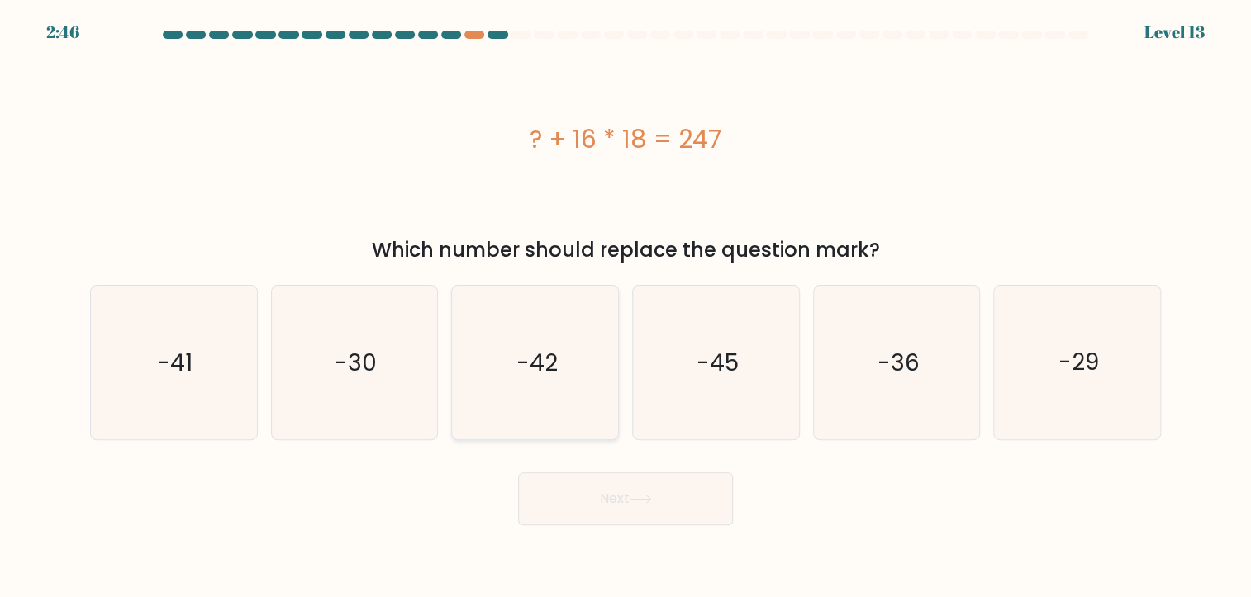
click at [520, 382] on icon "-42" at bounding box center [535, 363] width 154 height 154
click at [625, 307] on input "c. -42" at bounding box center [625, 303] width 1 height 8
radio input "true"
click at [601, 502] on button "Next" at bounding box center [625, 499] width 215 height 53
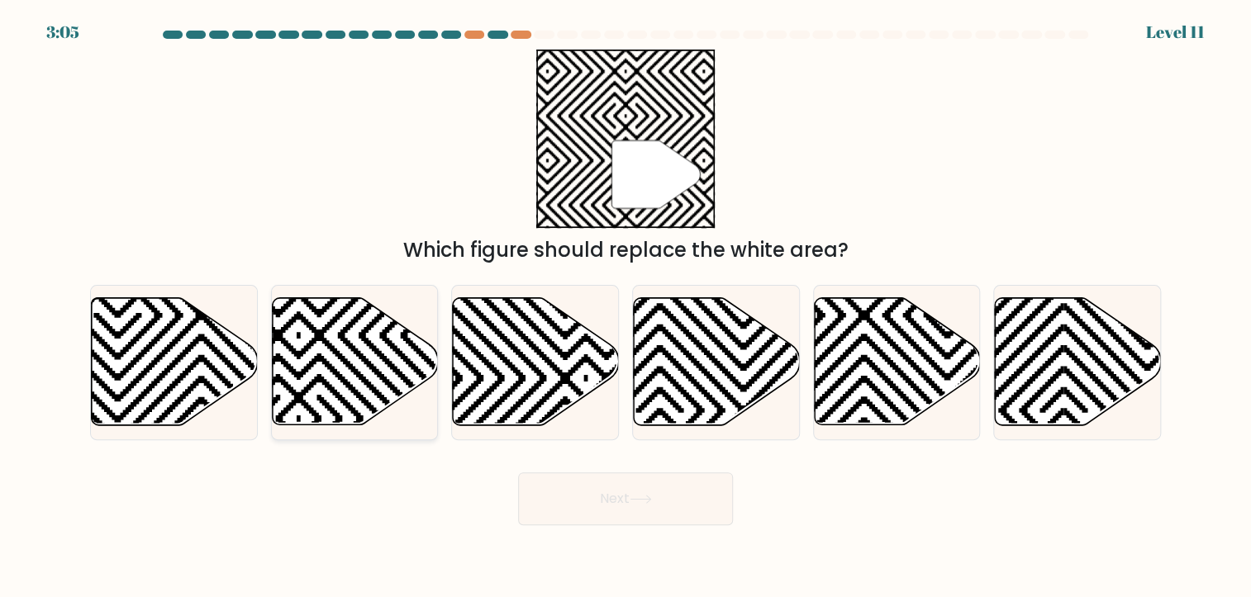
click at [344, 378] on icon at bounding box center [355, 361] width 166 height 127
click at [625, 307] on input "b." at bounding box center [625, 303] width 1 height 8
radio input "true"
click at [683, 503] on button "Next" at bounding box center [625, 499] width 215 height 53
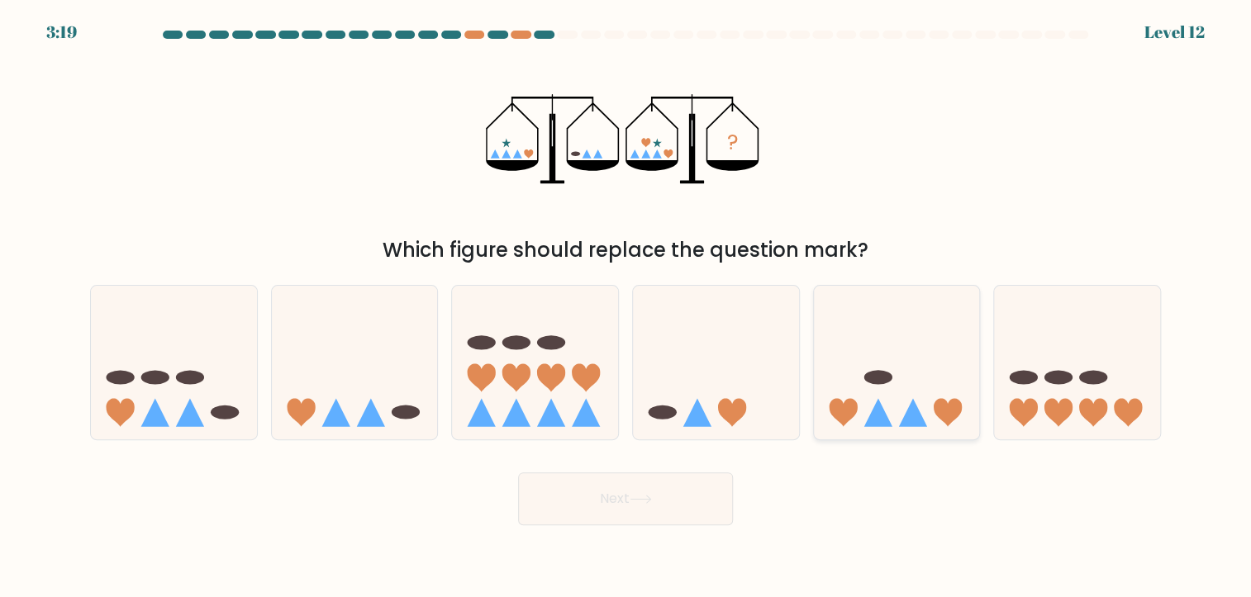
click at [922, 422] on icon at bounding box center [913, 412] width 28 height 28
click at [626, 307] on input "e." at bounding box center [625, 303] width 1 height 8
radio input "true"
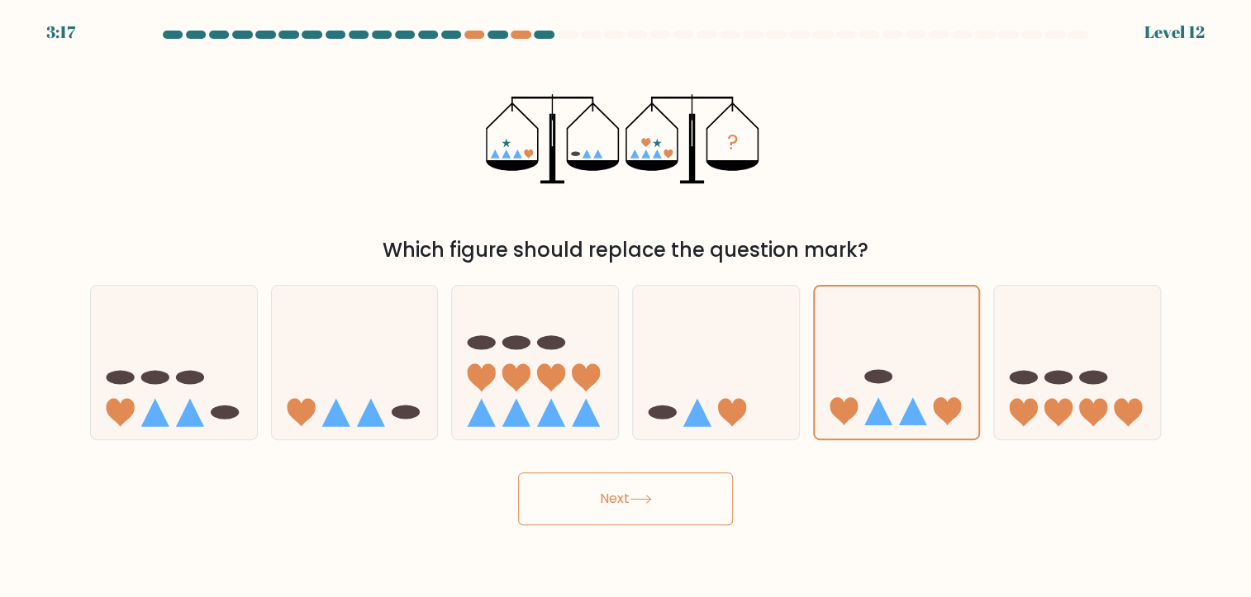
click at [664, 504] on button "Next" at bounding box center [625, 499] width 215 height 53
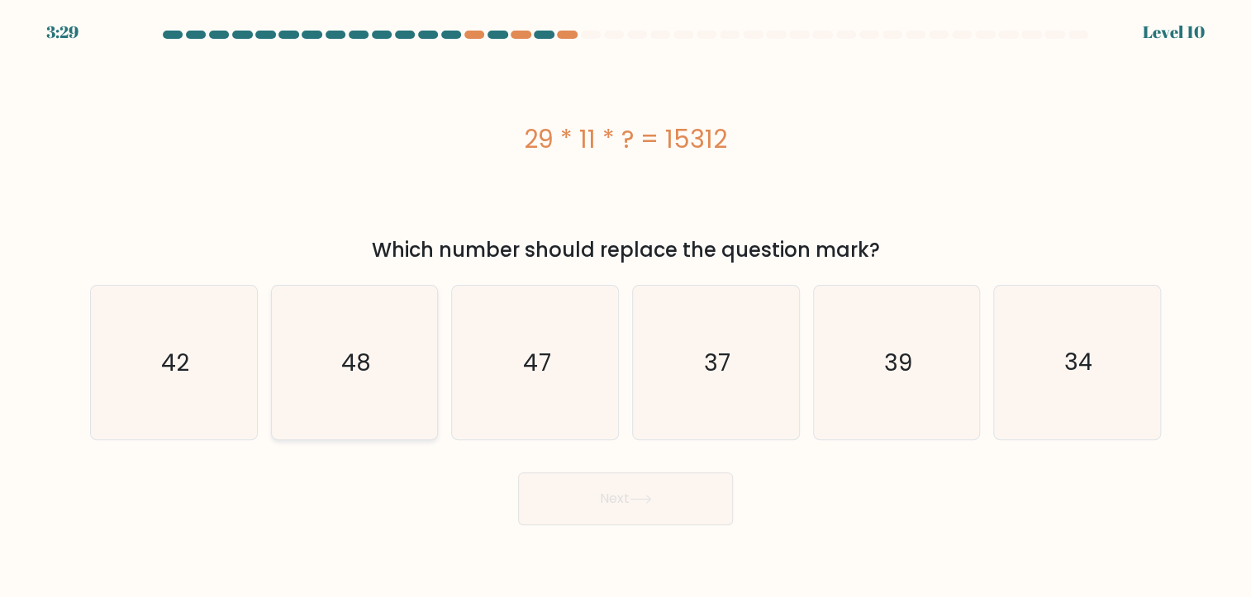
click at [403, 393] on icon "48" at bounding box center [355, 363] width 154 height 154
click at [625, 307] on input "b. 48" at bounding box center [625, 303] width 1 height 8
radio input "true"
click at [611, 512] on button "Next" at bounding box center [625, 499] width 215 height 53
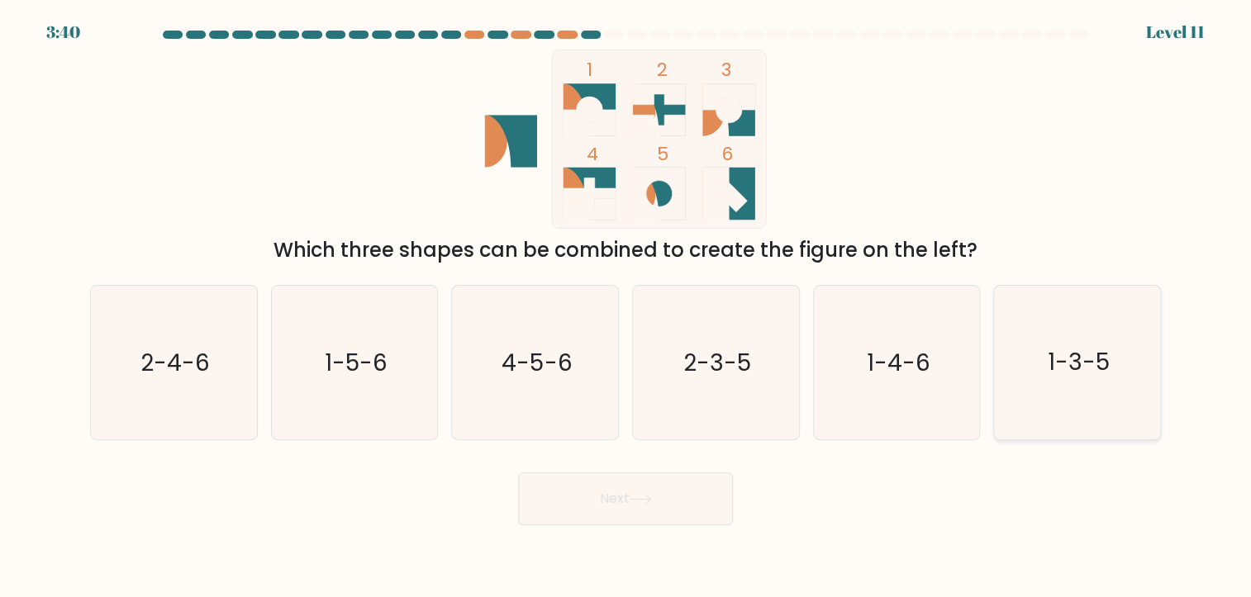
click at [1050, 377] on text "1-3-5" at bounding box center [1078, 362] width 62 height 32
click at [626, 307] on input "f. 1-3-5" at bounding box center [625, 303] width 1 height 8
radio input "true"
click at [610, 490] on button "Next" at bounding box center [625, 499] width 215 height 53
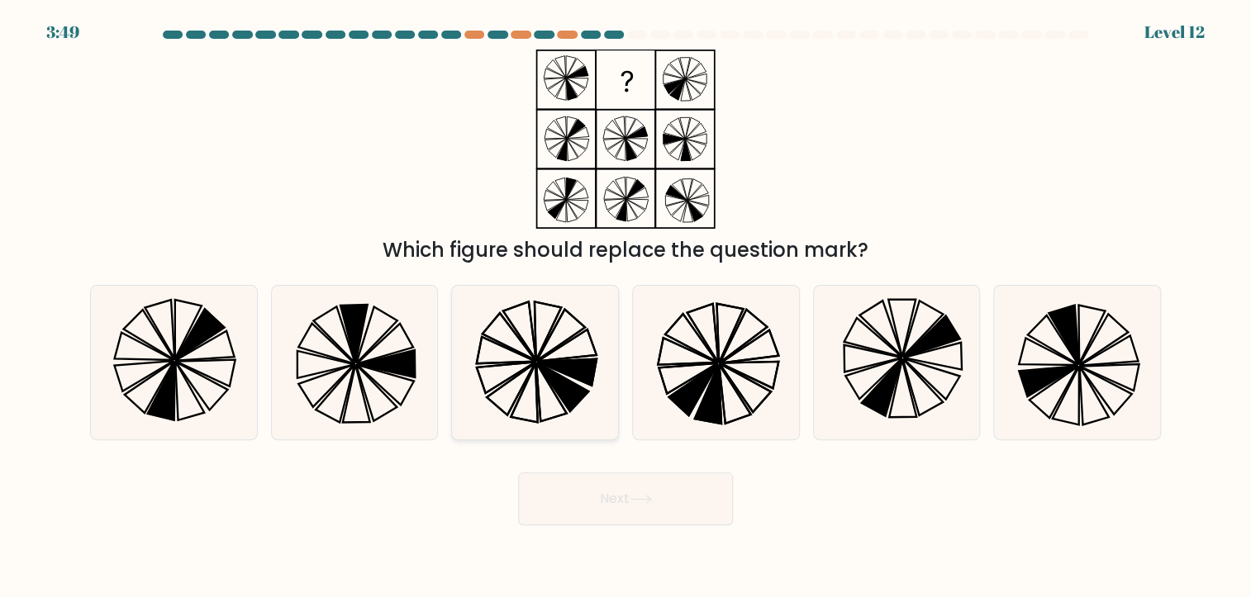
click at [569, 399] on icon at bounding box center [561, 387] width 51 height 49
click at [625, 307] on input "c." at bounding box center [625, 303] width 1 height 8
radio input "true"
click at [596, 501] on button "Next" at bounding box center [625, 499] width 215 height 53
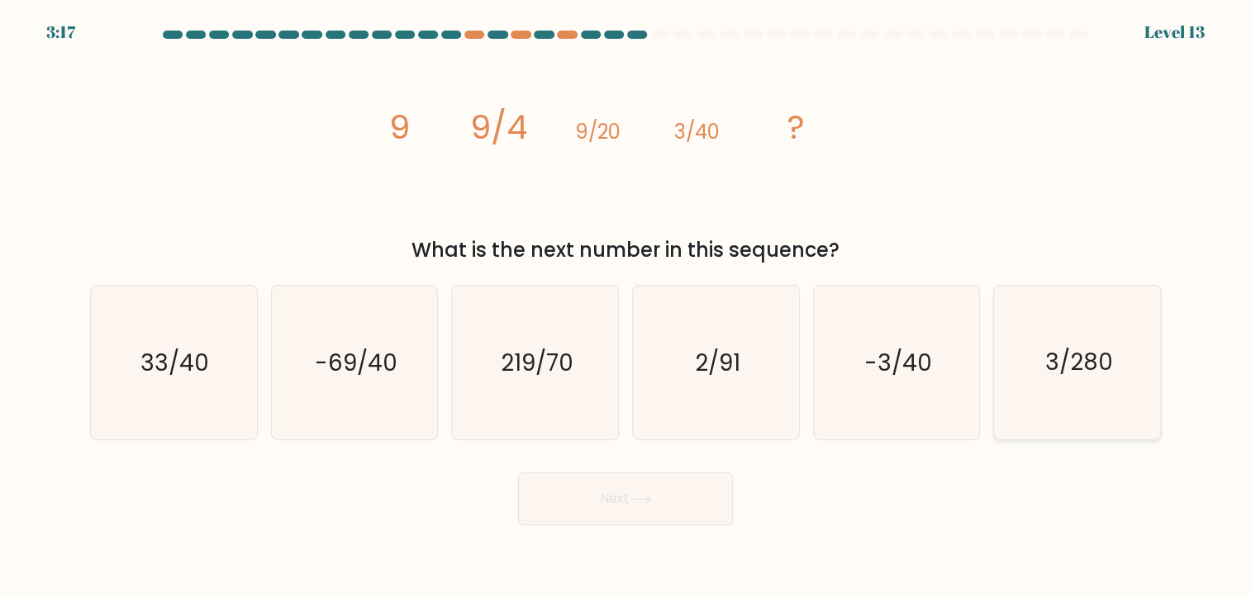
click at [1038, 360] on icon "3/280" at bounding box center [1077, 363] width 154 height 154
click at [626, 307] on input "f. 3/280" at bounding box center [625, 303] width 1 height 8
radio input "true"
click at [608, 499] on button "Next" at bounding box center [625, 499] width 215 height 53
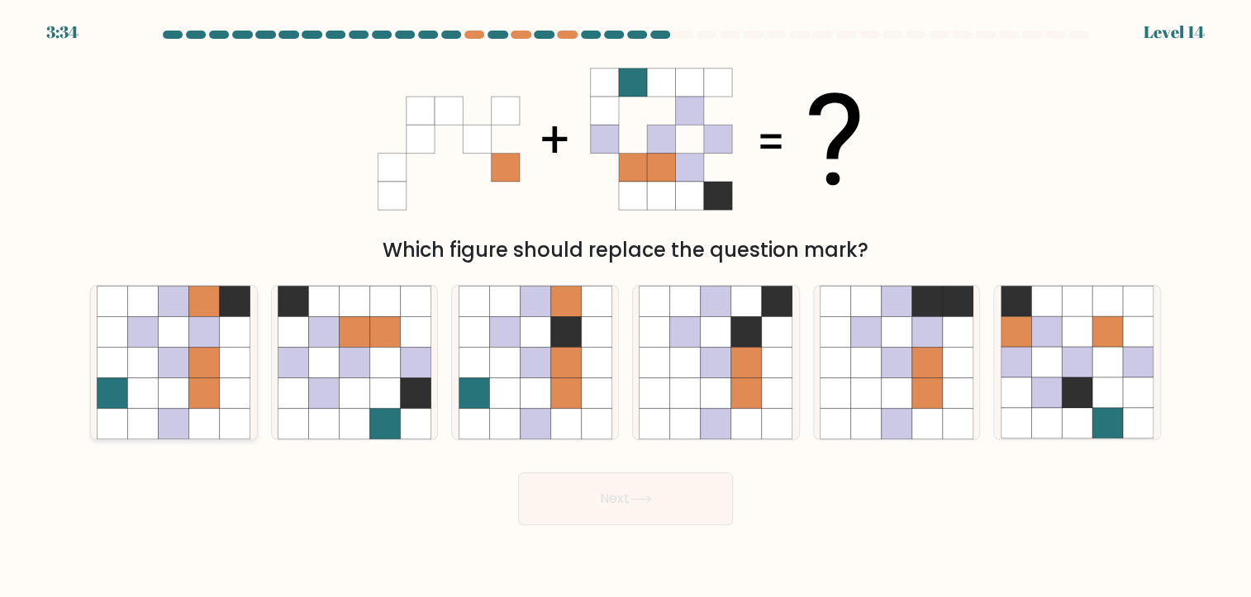
click at [146, 360] on icon at bounding box center [143, 362] width 31 height 31
click at [625, 307] on input "a." at bounding box center [625, 303] width 1 height 8
radio input "true"
click at [610, 496] on button "Next" at bounding box center [625, 499] width 215 height 53
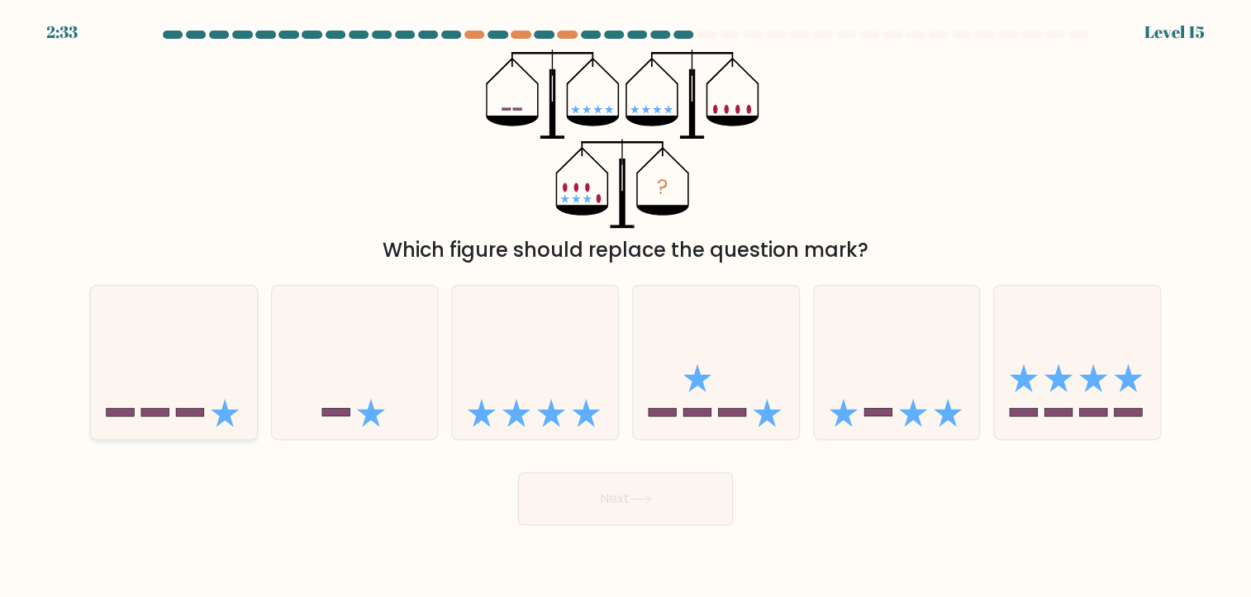
click at [225, 386] on icon at bounding box center [174, 362] width 166 height 137
click at [625, 307] on input "a." at bounding box center [625, 303] width 1 height 8
radio input "true"
click at [561, 498] on button "Next" at bounding box center [625, 499] width 215 height 53
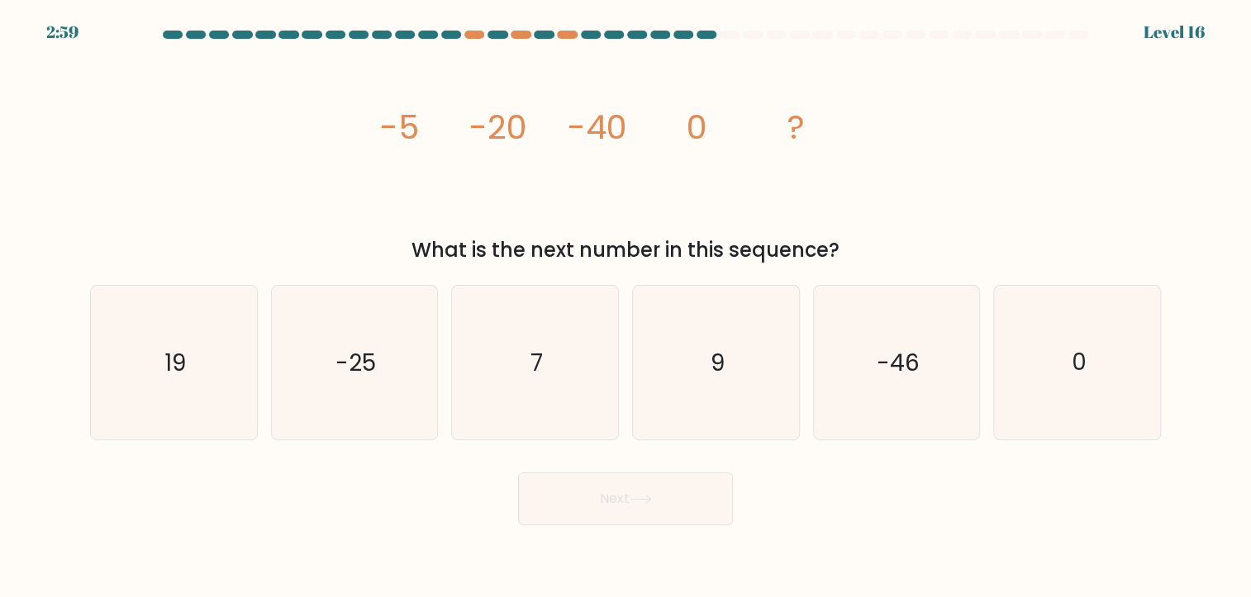
click at [663, 134] on icon "image/svg+xml -5 -20 -40 0 ?" at bounding box center [626, 139] width 496 height 179
click at [1071, 366] on text "0" at bounding box center [1078, 362] width 15 height 32
click at [626, 307] on input "f. 0" at bounding box center [625, 303] width 1 height 8
radio input "true"
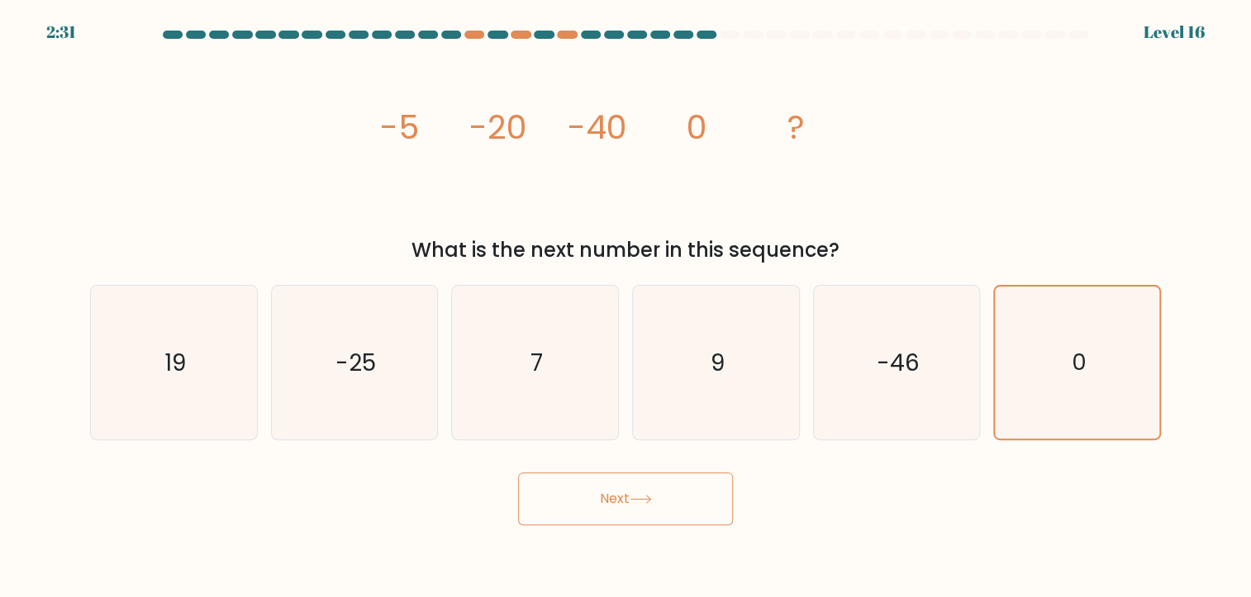
click at [643, 515] on button "Next" at bounding box center [625, 499] width 215 height 53
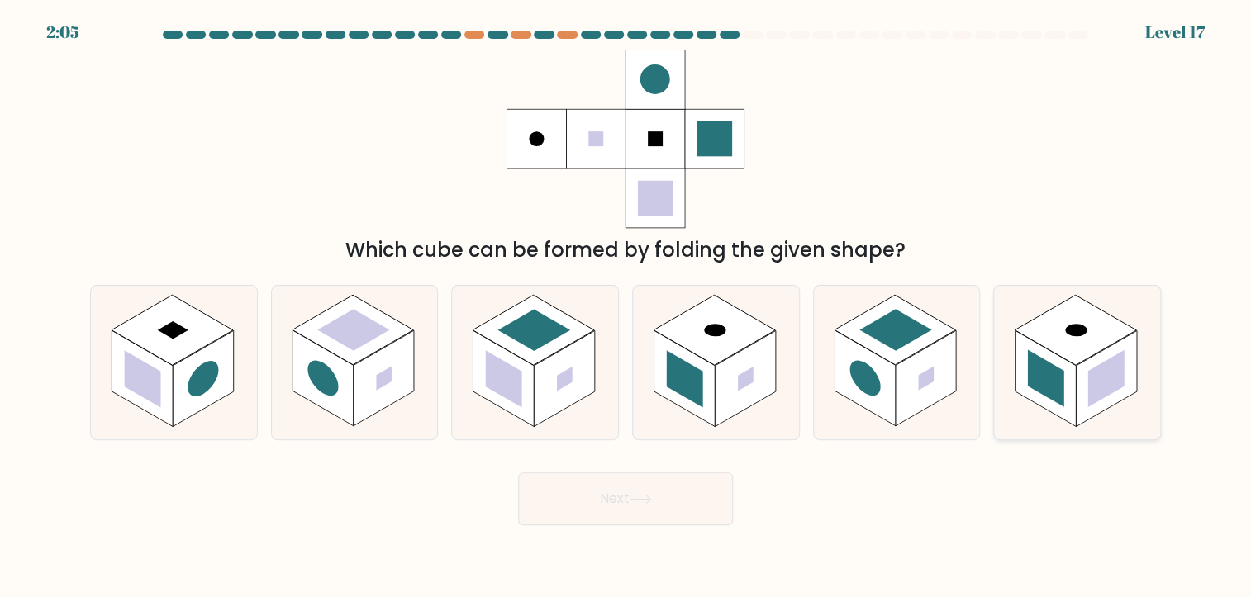
click at [1079, 393] on rect at bounding box center [1106, 378] width 61 height 96
click at [626, 307] on input "f." at bounding box center [625, 303] width 1 height 8
radio input "true"
click at [676, 516] on button "Next" at bounding box center [625, 499] width 215 height 53
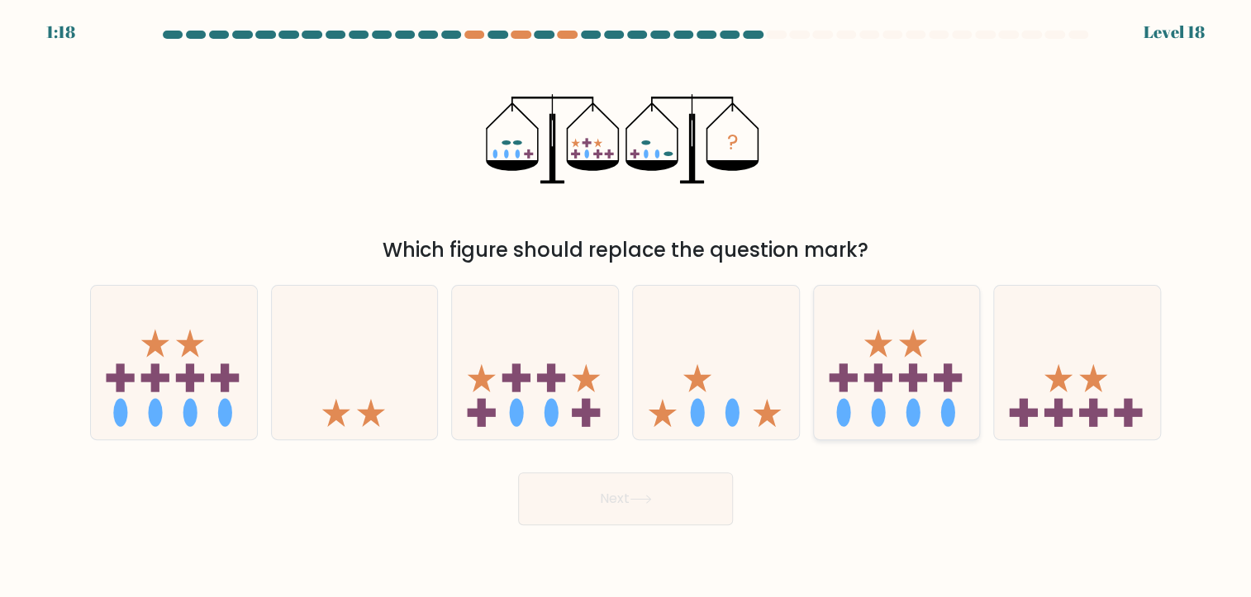
click at [900, 385] on icon at bounding box center [897, 362] width 166 height 137
click at [626, 307] on input "e." at bounding box center [625, 303] width 1 height 8
radio input "true"
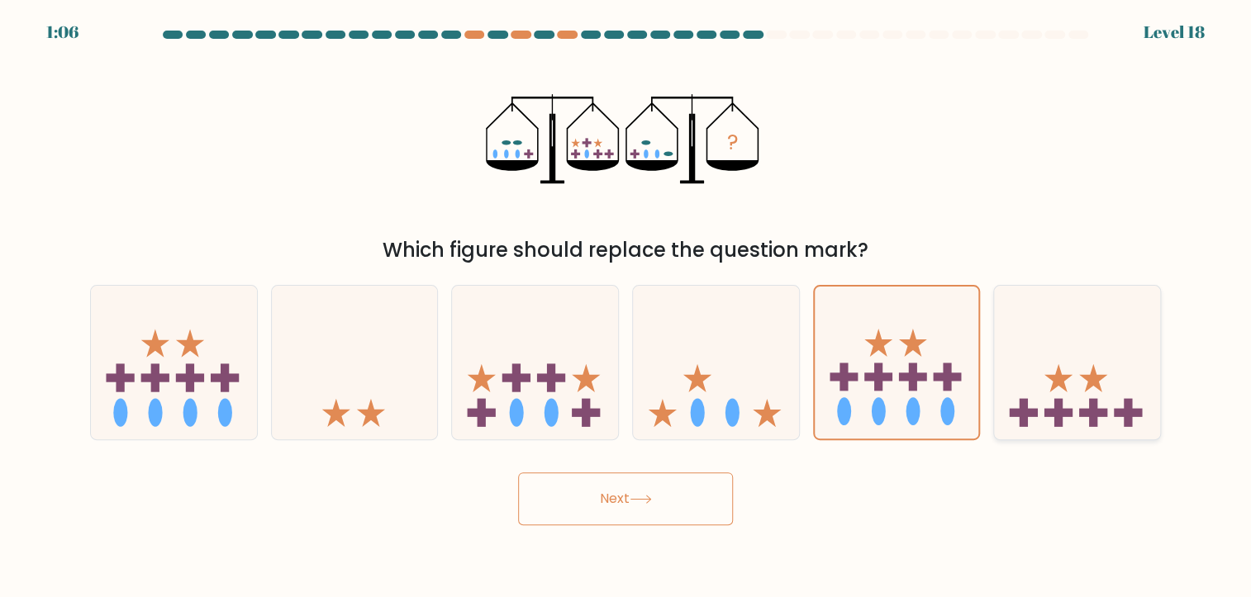
click at [1053, 382] on icon at bounding box center [1058, 377] width 28 height 28
click at [626, 307] on input "f." at bounding box center [625, 303] width 1 height 8
radio input "true"
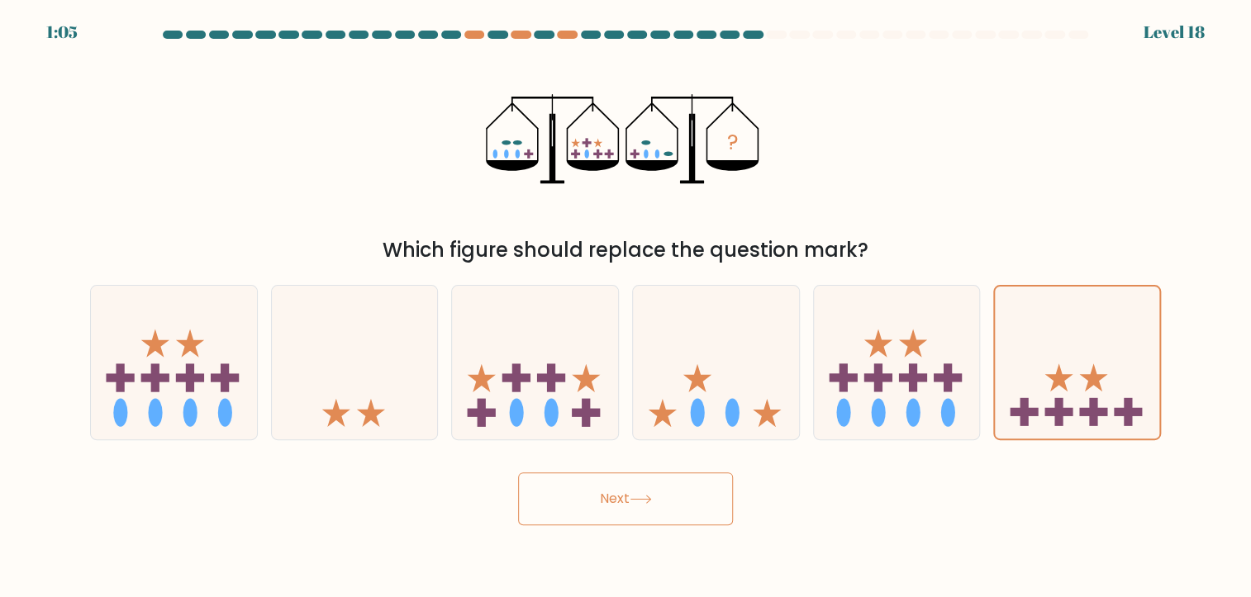
click at [664, 498] on button "Next" at bounding box center [625, 499] width 215 height 53
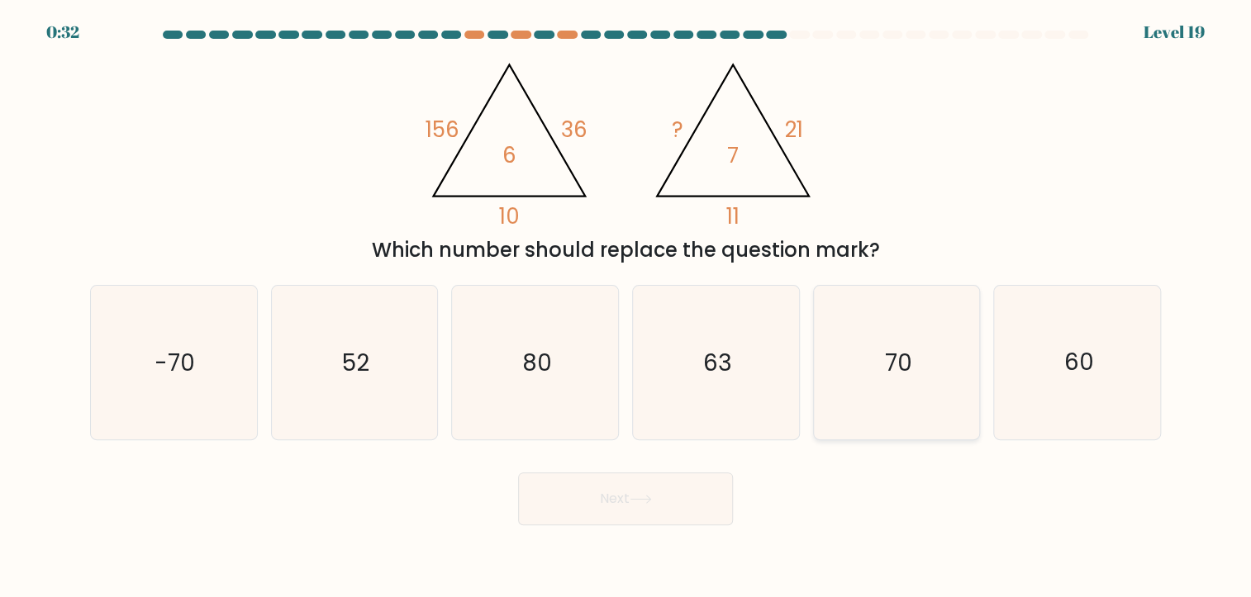
click at [952, 365] on icon "70" at bounding box center [896, 363] width 154 height 154
click at [626, 307] on input "e. 70" at bounding box center [625, 303] width 1 height 8
radio input "true"
click at [673, 500] on button "Next" at bounding box center [625, 499] width 215 height 53
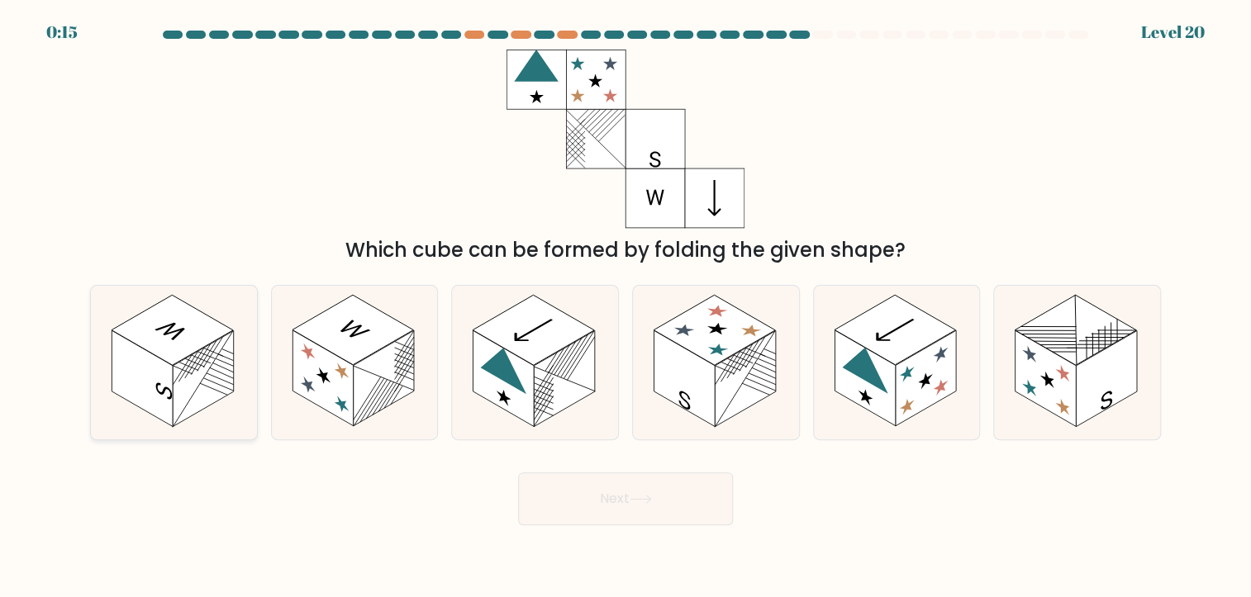
click at [185, 363] on rect at bounding box center [203, 378] width 61 height 96
click at [625, 307] on input "a." at bounding box center [625, 303] width 1 height 8
radio input "true"
click at [684, 500] on button "Next" at bounding box center [625, 499] width 215 height 53
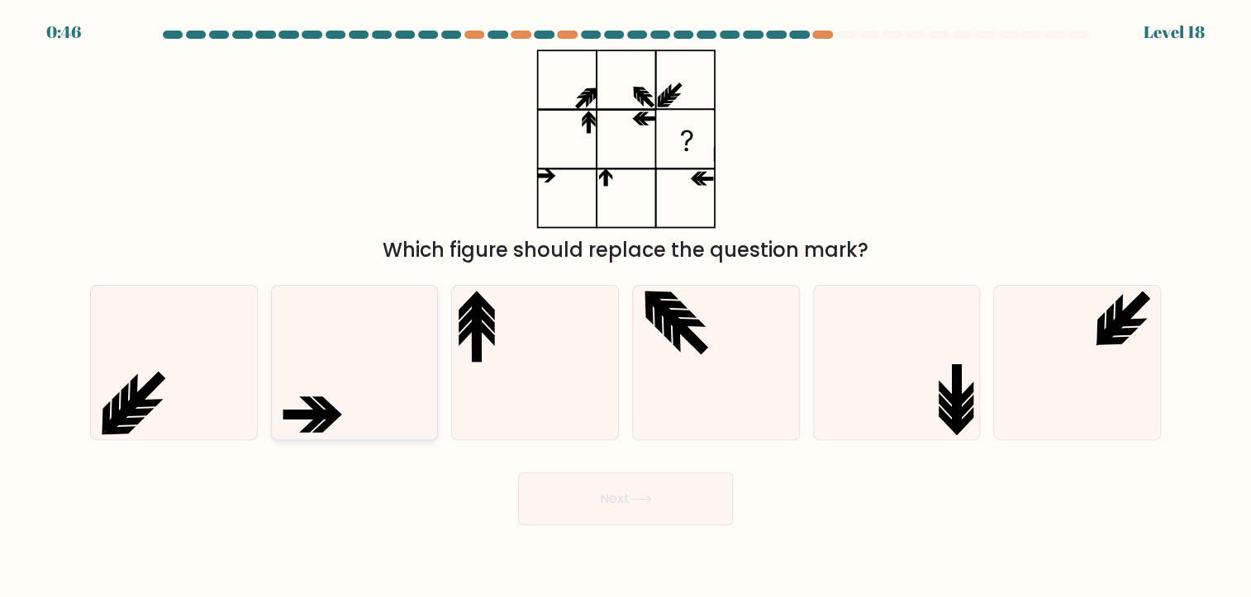
click at [380, 401] on icon at bounding box center [355, 363] width 154 height 154
click at [625, 307] on input "b." at bounding box center [625, 303] width 1 height 8
radio input "true"
click at [650, 488] on button "Next" at bounding box center [625, 499] width 215 height 53
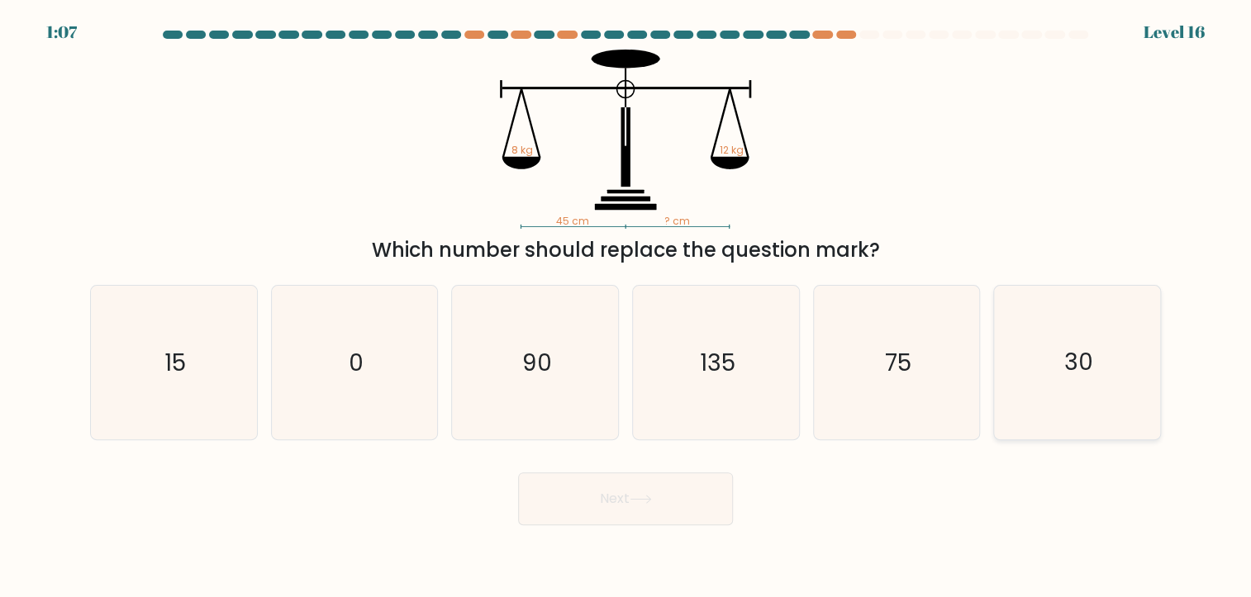
click at [1028, 373] on icon "30" at bounding box center [1077, 363] width 154 height 154
click at [626, 307] on input "f. 30" at bounding box center [625, 303] width 1 height 8
radio input "true"
click at [671, 506] on button "Next" at bounding box center [625, 499] width 215 height 53
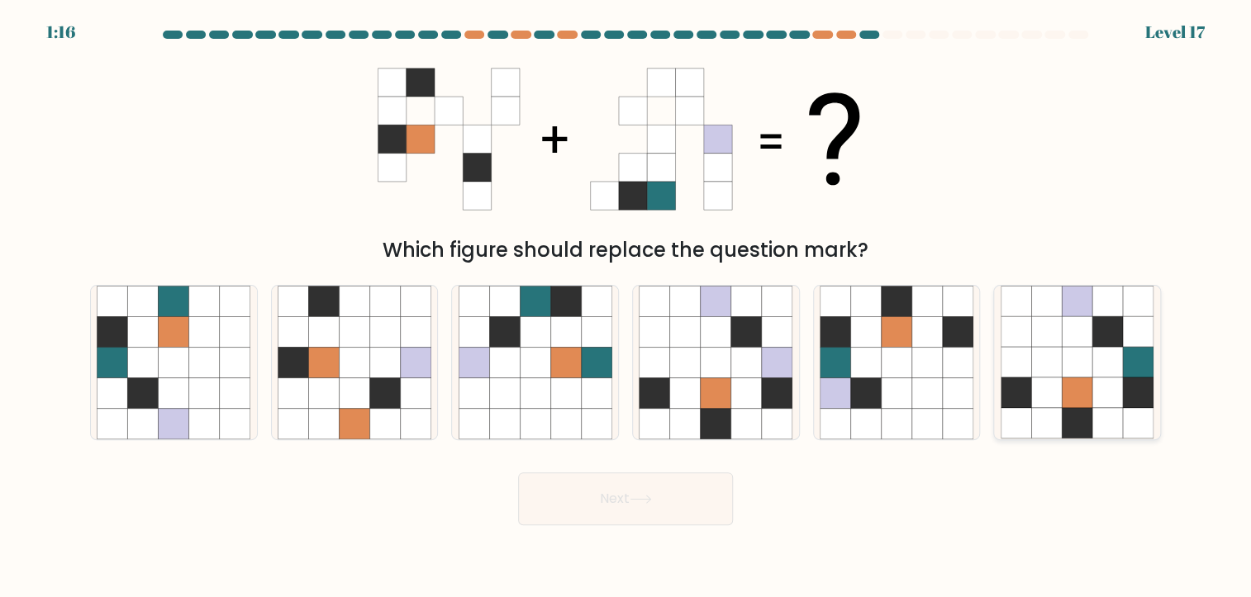
click at [1034, 384] on icon at bounding box center [1046, 393] width 31 height 31
click at [626, 307] on input "f." at bounding box center [625, 303] width 1 height 8
radio input "true"
click at [696, 495] on button "Next" at bounding box center [625, 499] width 215 height 53
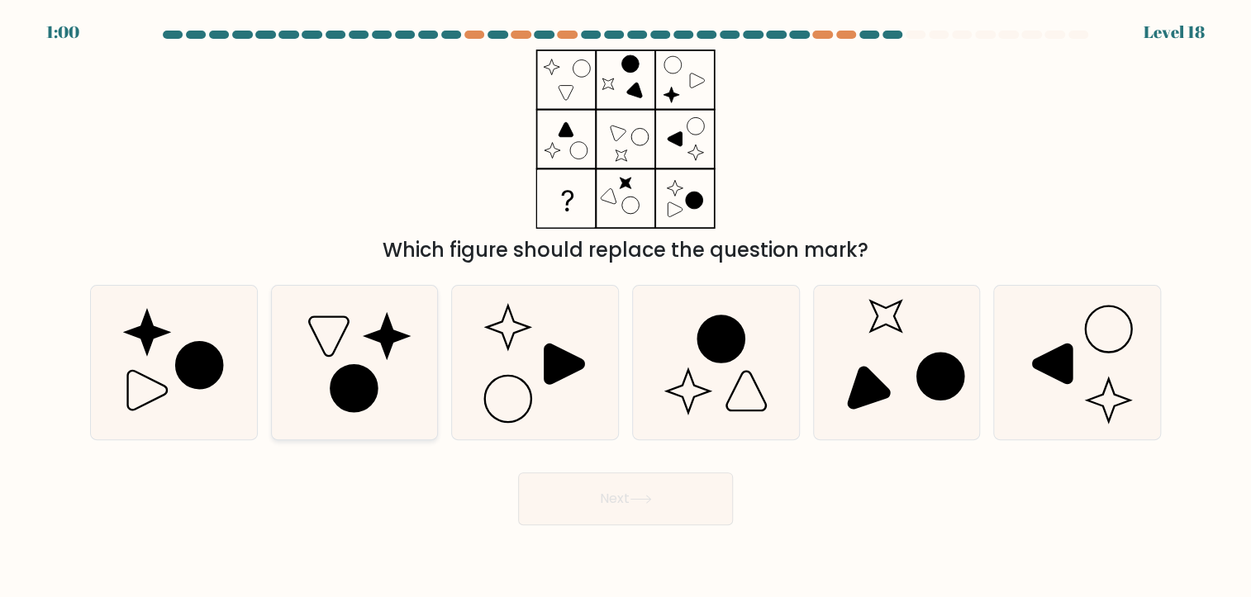
click at [335, 354] on icon at bounding box center [355, 363] width 154 height 154
click at [625, 307] on input "b." at bounding box center [625, 303] width 1 height 8
radio input "true"
click at [610, 497] on button "Next" at bounding box center [625, 499] width 215 height 53
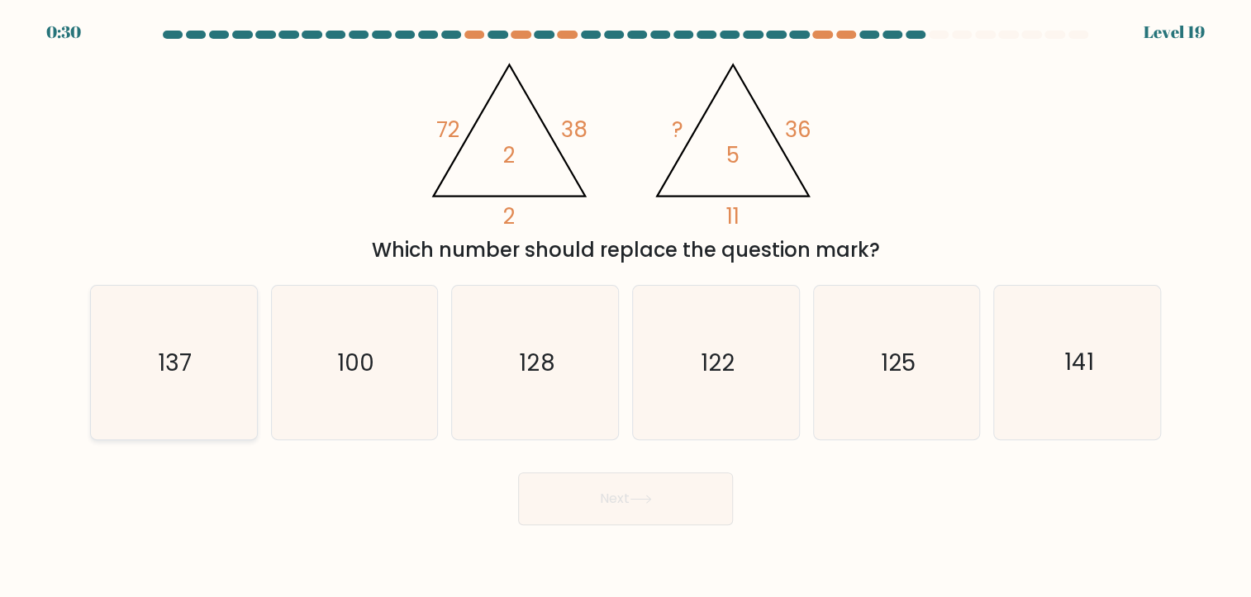
click at [239, 397] on icon "137" at bounding box center [174, 363] width 154 height 154
click at [625, 307] on input "a. 137" at bounding box center [625, 303] width 1 height 8
radio input "true"
click at [613, 496] on button "Next" at bounding box center [625, 499] width 215 height 53
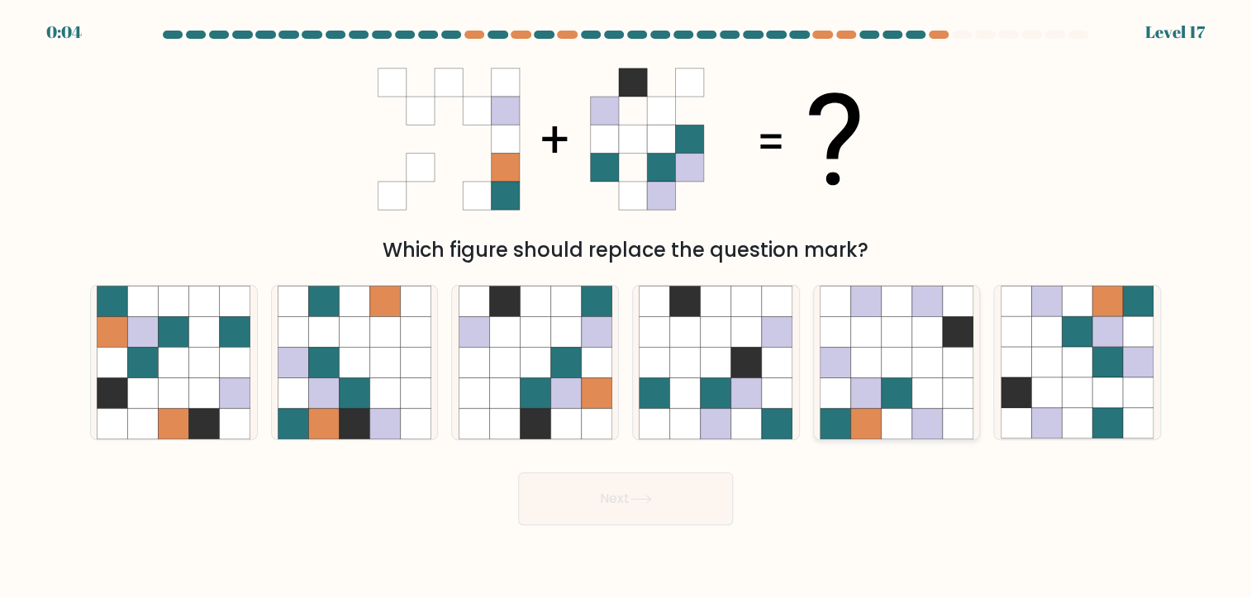
click at [905, 363] on icon at bounding box center [896, 362] width 31 height 31
click at [626, 307] on input "e." at bounding box center [625, 303] width 1 height 8
radio input "true"
click at [677, 503] on button "Next" at bounding box center [625, 499] width 215 height 53
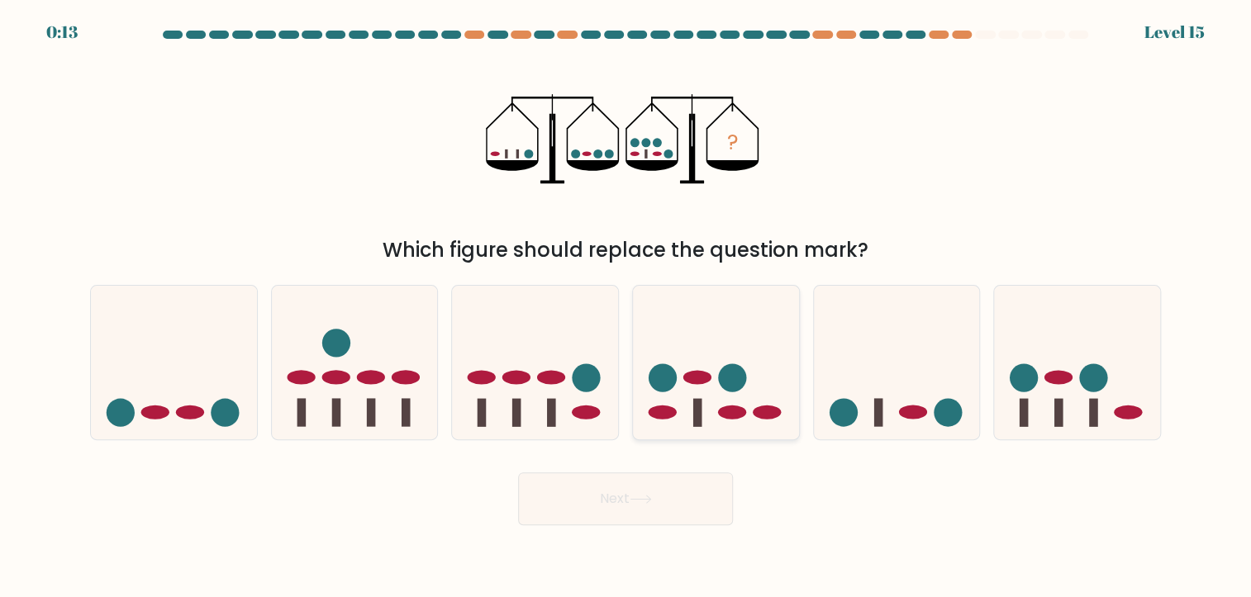
click at [701, 374] on ellipse at bounding box center [697, 377] width 28 height 14
click at [626, 307] on input "d." at bounding box center [625, 303] width 1 height 8
radio input "true"
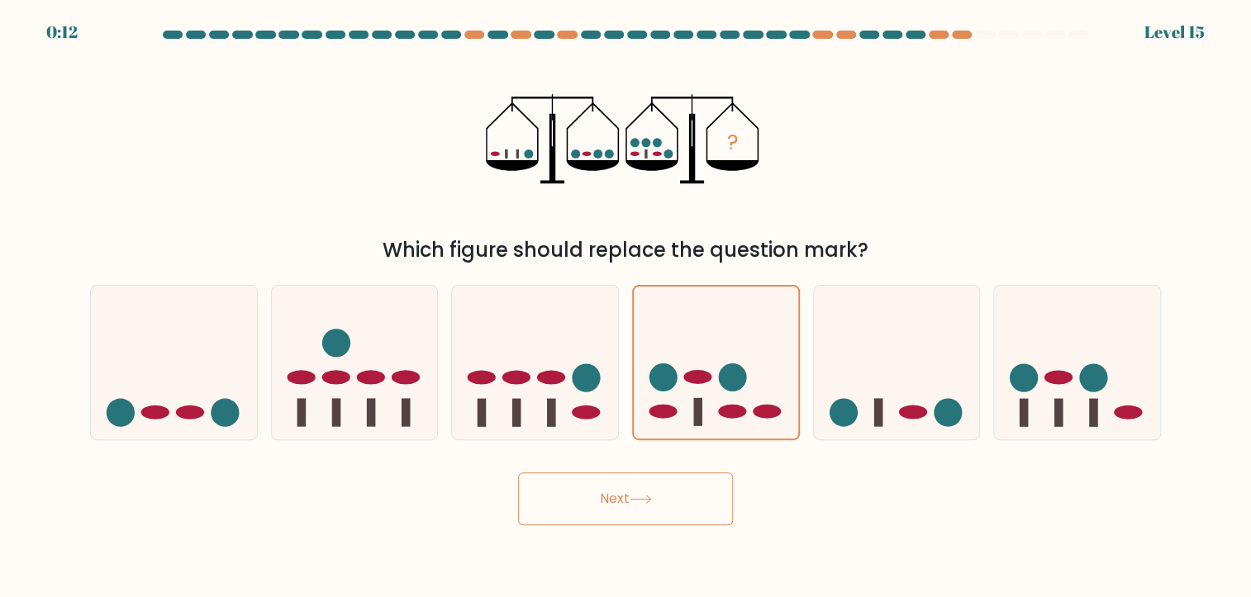
click at [644, 506] on button "Next" at bounding box center [625, 499] width 215 height 53
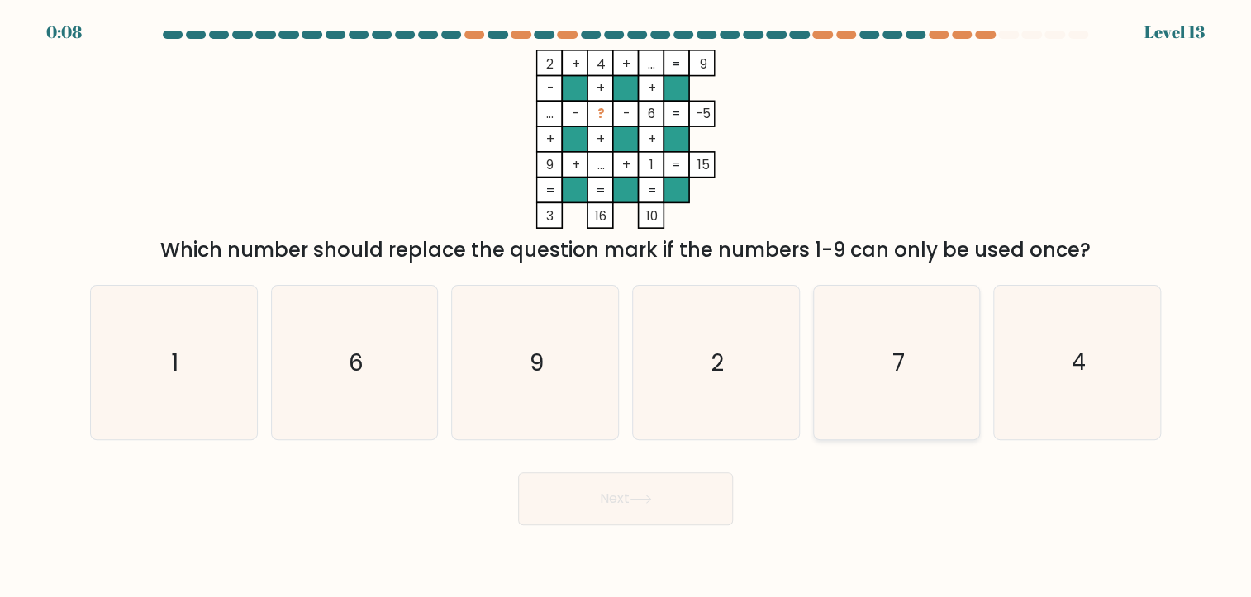
click at [925, 363] on icon "7" at bounding box center [896, 363] width 154 height 154
click at [626, 307] on input "e. 7" at bounding box center [625, 303] width 1 height 8
radio input "true"
click at [687, 489] on button "Next" at bounding box center [625, 499] width 215 height 53
click at [677, 504] on button "Next" at bounding box center [625, 499] width 215 height 53
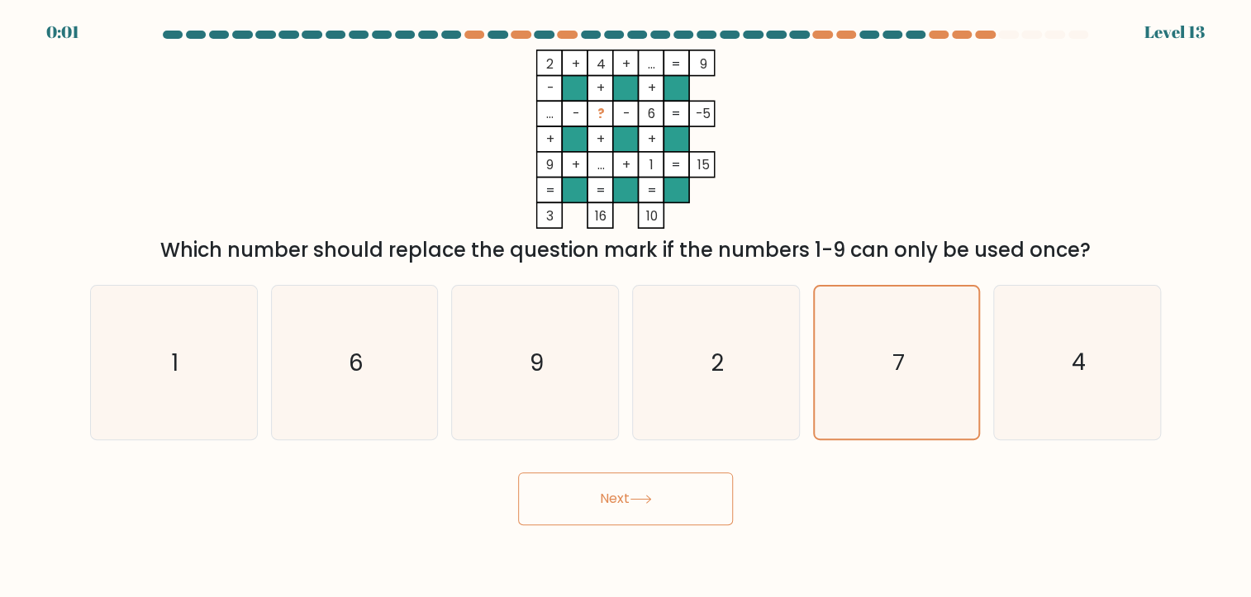
click at [604, 507] on button "Next" at bounding box center [625, 499] width 215 height 53
click at [604, 490] on button "Next" at bounding box center [625, 499] width 215 height 53
click at [831, 400] on icon "7" at bounding box center [896, 363] width 152 height 152
click at [626, 307] on input "e. 7" at bounding box center [625, 303] width 1 height 8
click at [667, 501] on button "Next" at bounding box center [625, 499] width 215 height 53
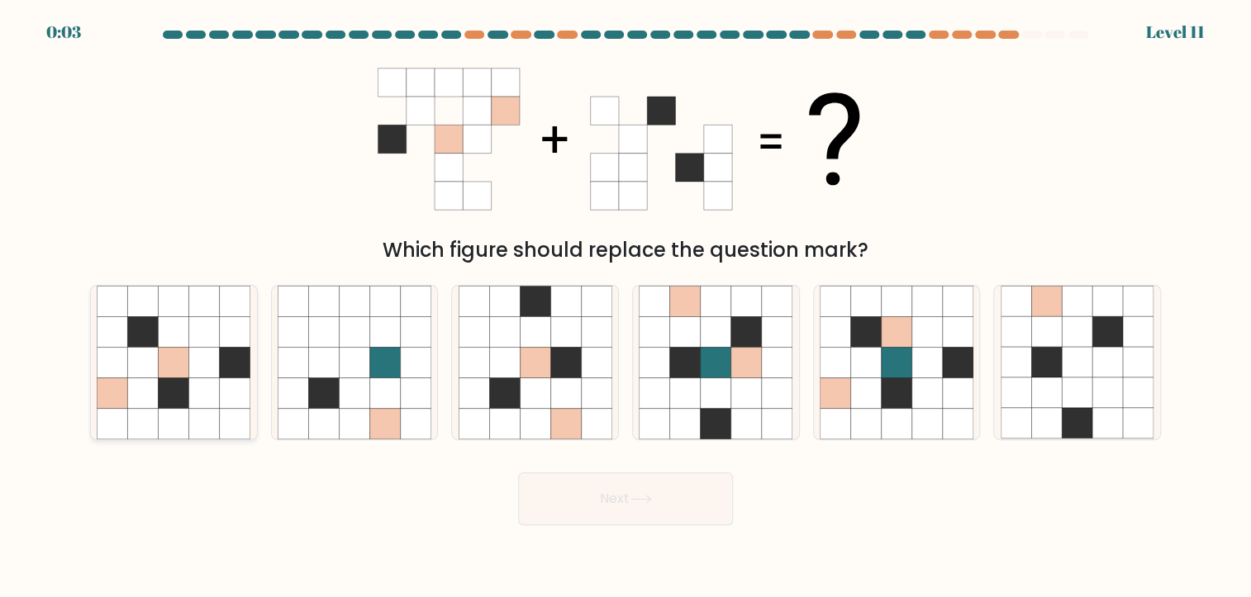
click at [149, 348] on icon at bounding box center [143, 362] width 31 height 31
click at [625, 307] on input "a." at bounding box center [625, 303] width 1 height 8
radio input "true"
click at [639, 504] on button "Next" at bounding box center [625, 499] width 215 height 53
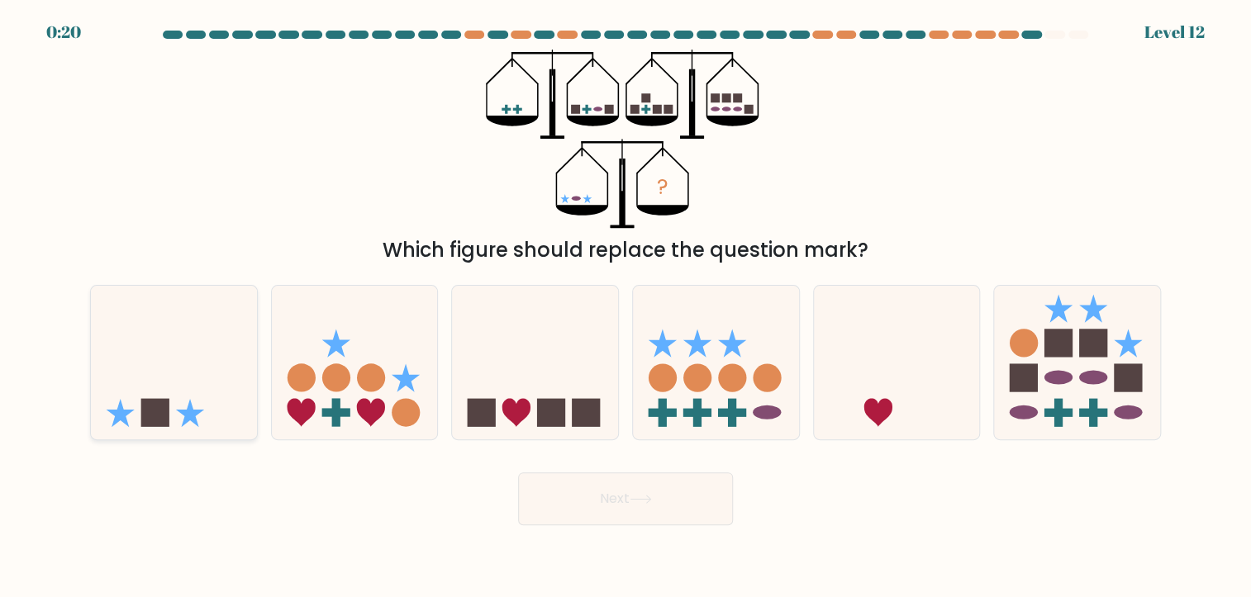
click at [197, 414] on icon at bounding box center [190, 413] width 28 height 28
click at [625, 307] on input "a." at bounding box center [625, 303] width 1 height 8
radio input "true"
click at [591, 492] on button "Next" at bounding box center [625, 499] width 215 height 53
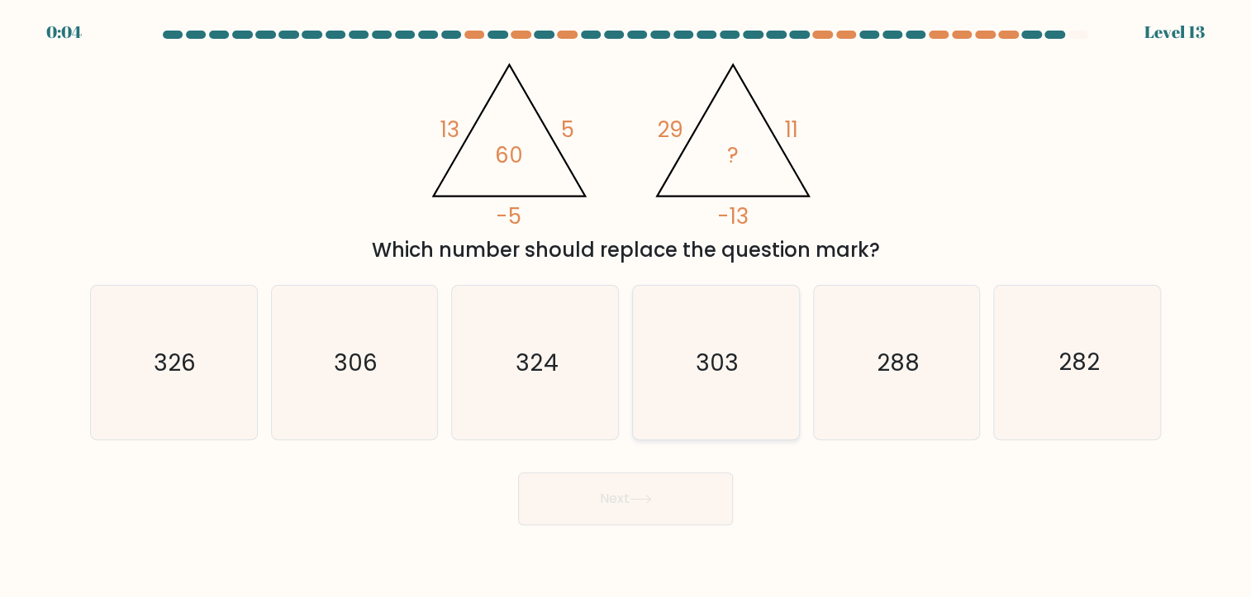
click at [670, 369] on icon "303" at bounding box center [716, 363] width 154 height 154
click at [626, 307] on input "d. 303" at bounding box center [625, 303] width 1 height 8
radio input "true"
click at [582, 492] on button "Next" at bounding box center [625, 499] width 215 height 53
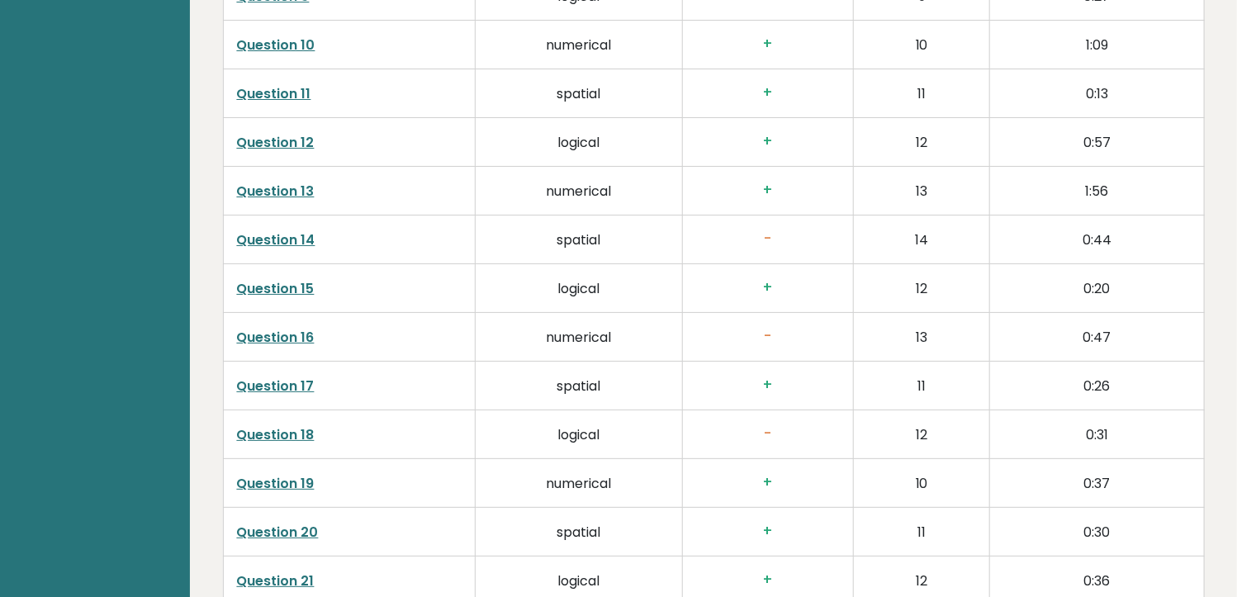
scroll to position [3056, 0]
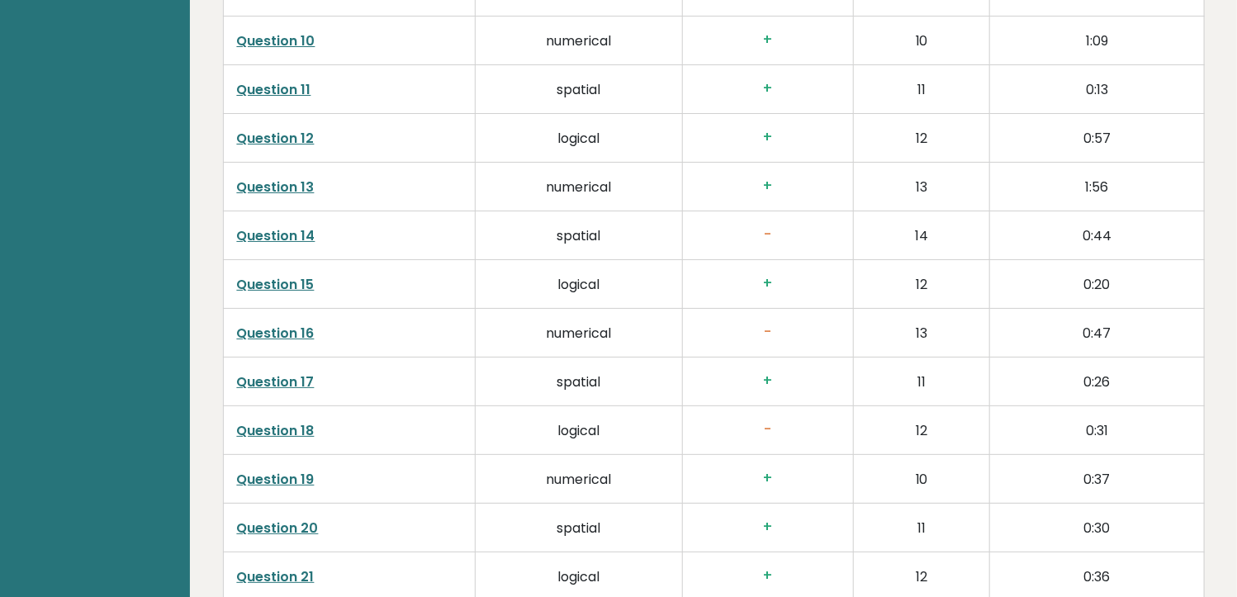
click at [284, 233] on link "Question 14" at bounding box center [276, 235] width 78 height 19
click at [304, 340] on link "Question 16" at bounding box center [276, 333] width 78 height 19
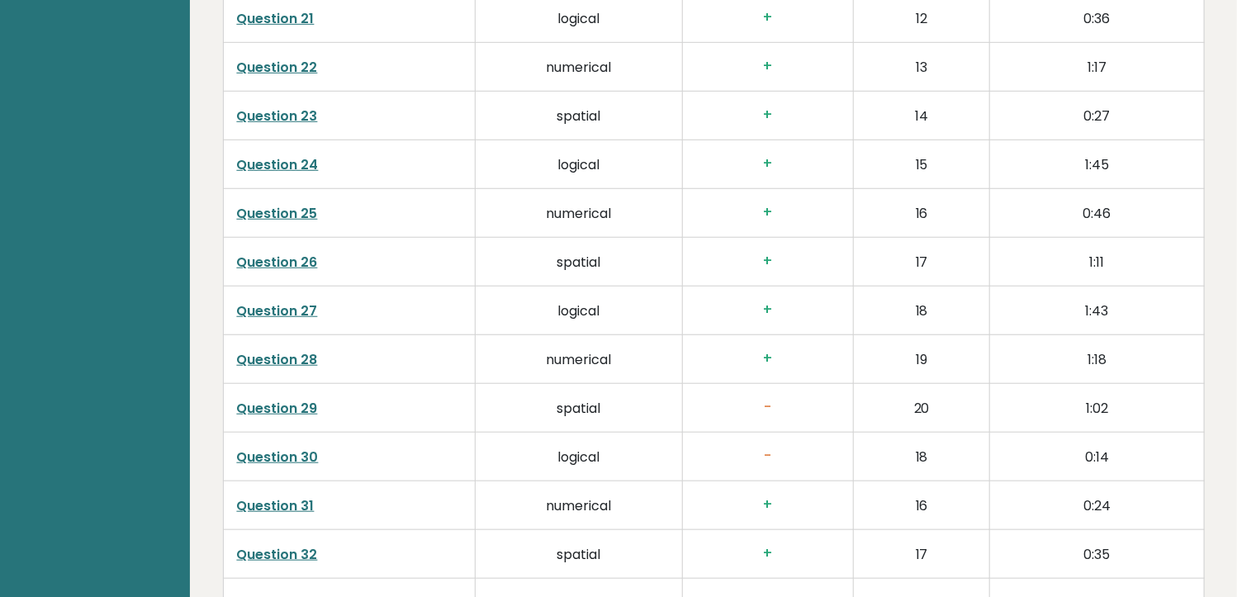
scroll to position [3635, 0]
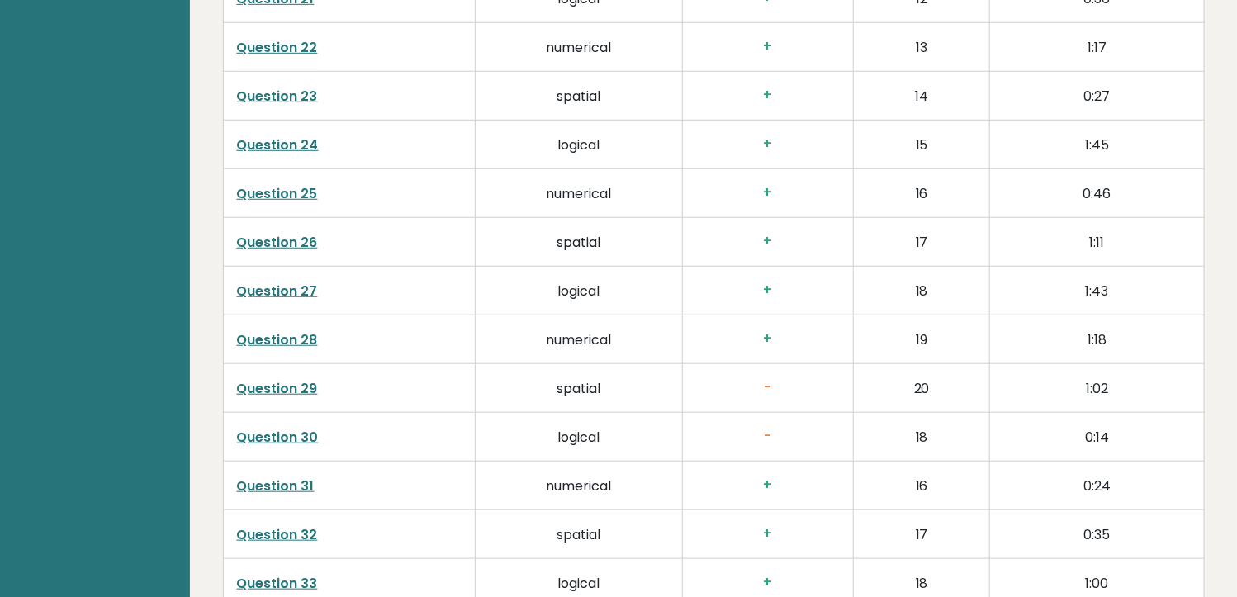
click at [281, 382] on link "Question 29" at bounding box center [277, 388] width 81 height 19
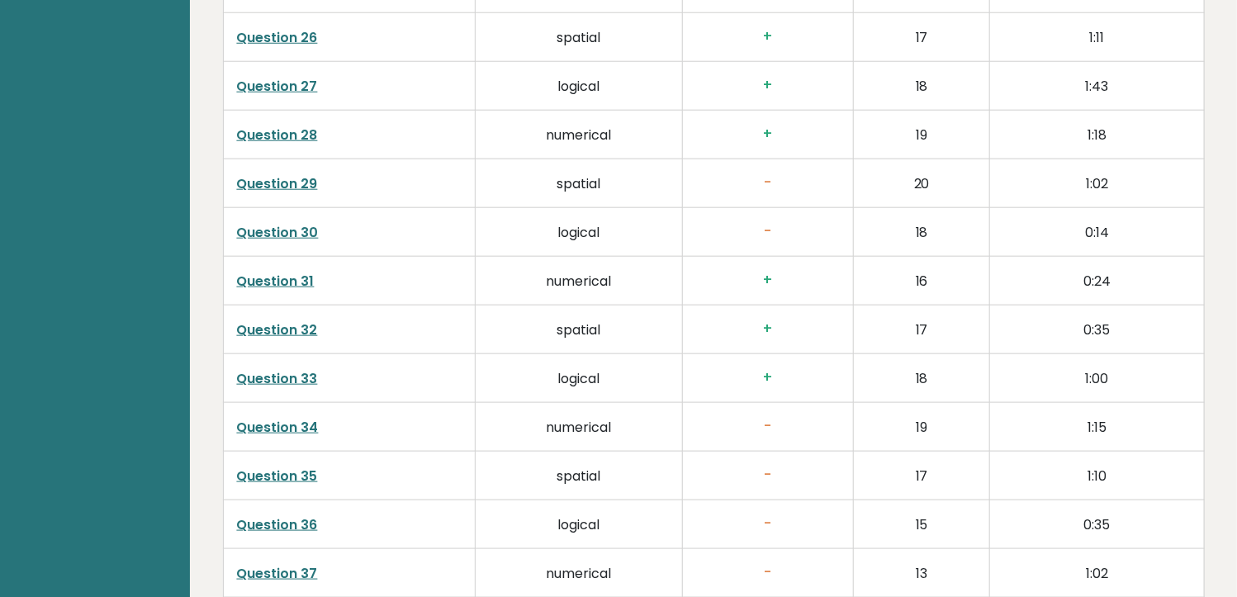
scroll to position [4293, 0]
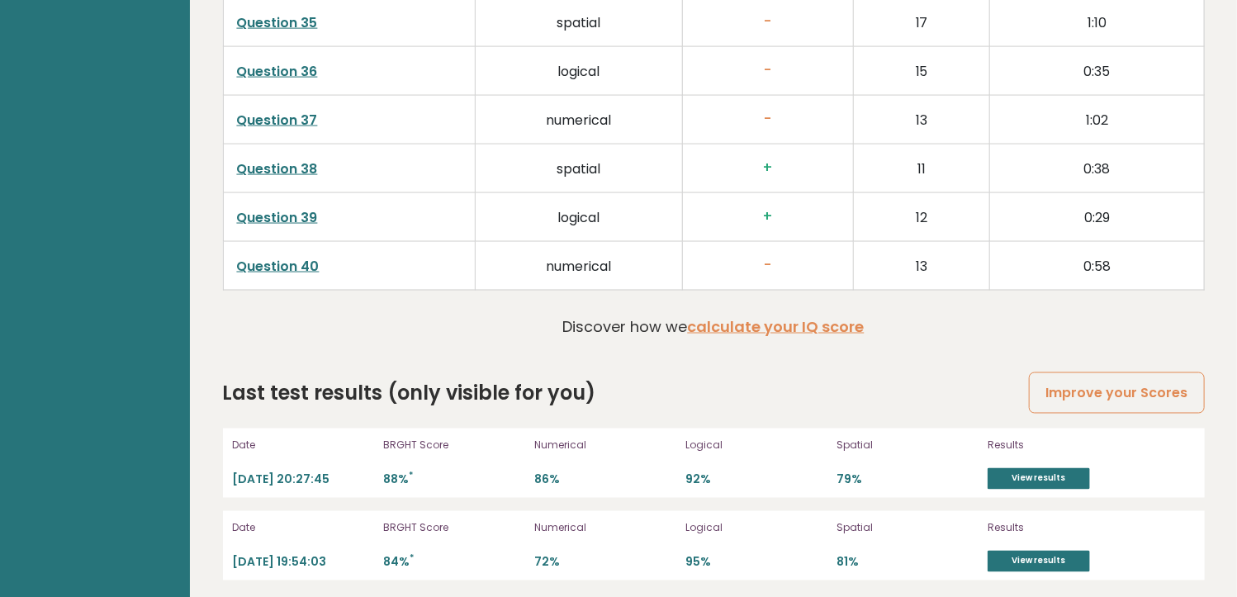
click at [313, 265] on link "Question 40" at bounding box center [278, 266] width 83 height 19
click at [301, 248] on td "Question 40" at bounding box center [349, 265] width 253 height 49
click at [303, 257] on link "Question 40" at bounding box center [278, 266] width 83 height 19
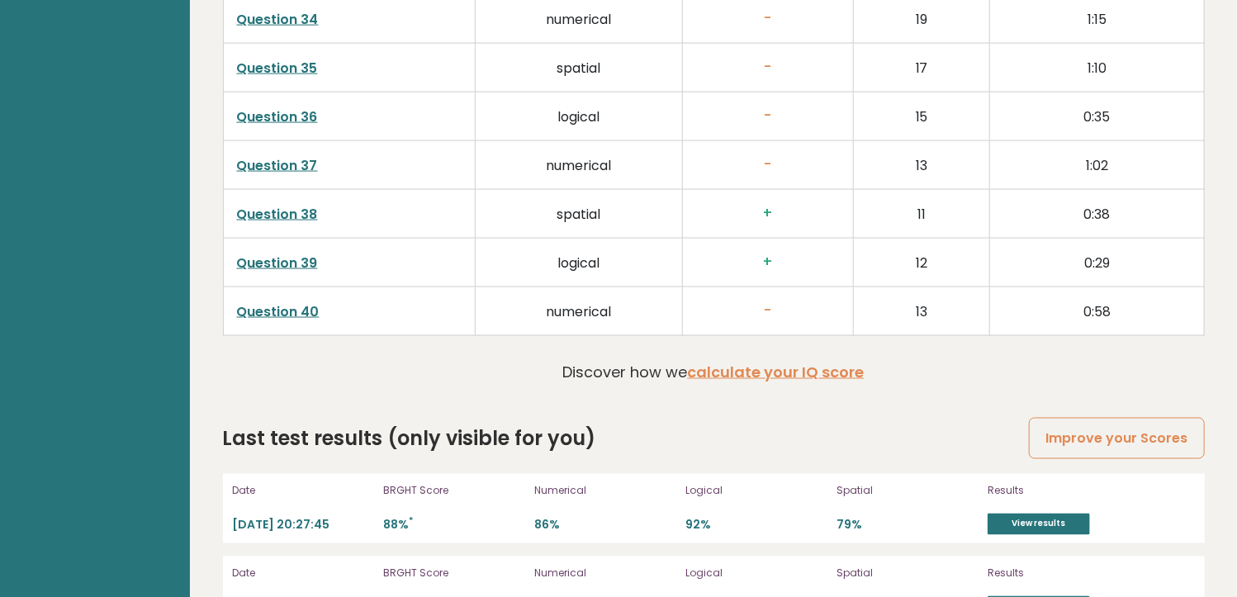
scroll to position [4210, 0]
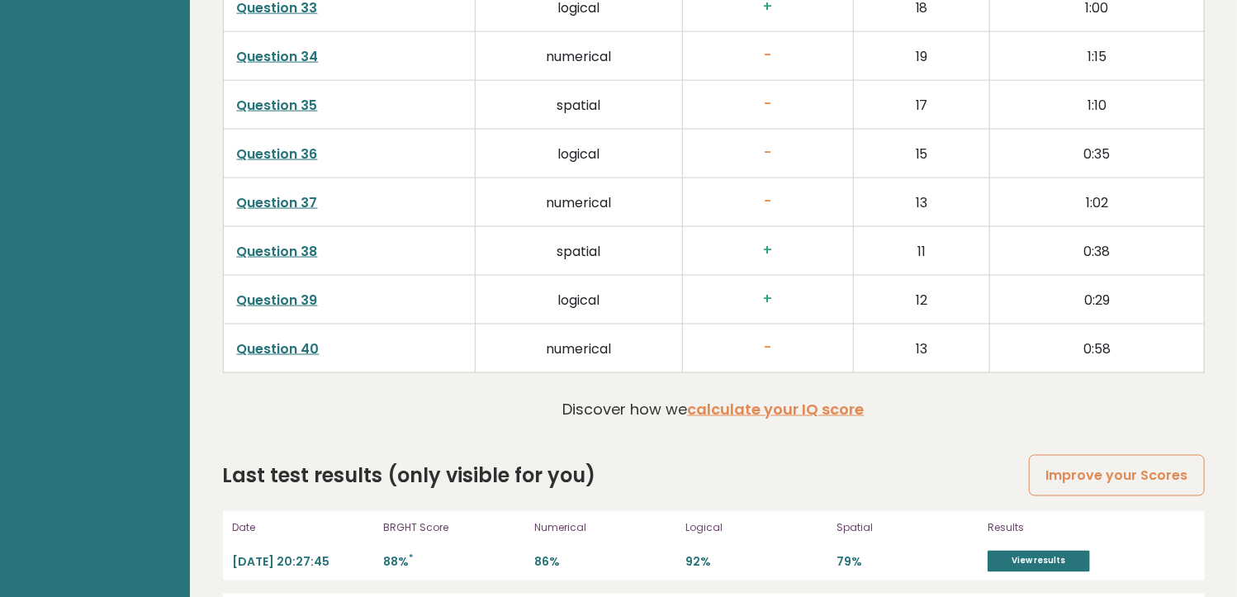
click at [297, 199] on link "Question 37" at bounding box center [277, 202] width 81 height 19
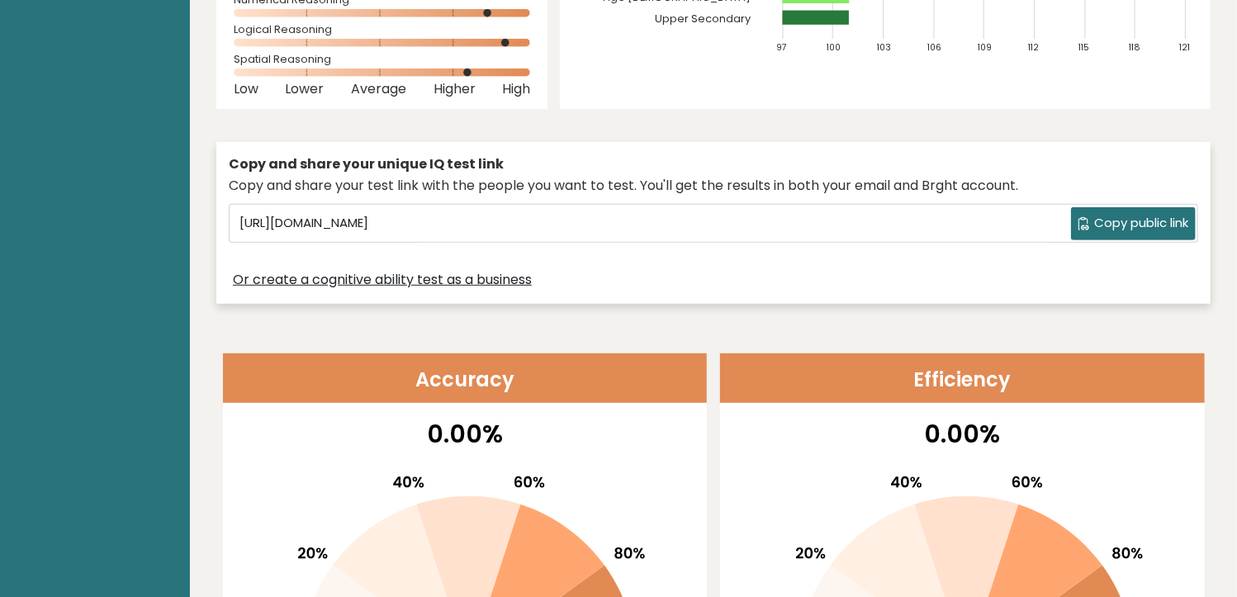
scroll to position [0, 0]
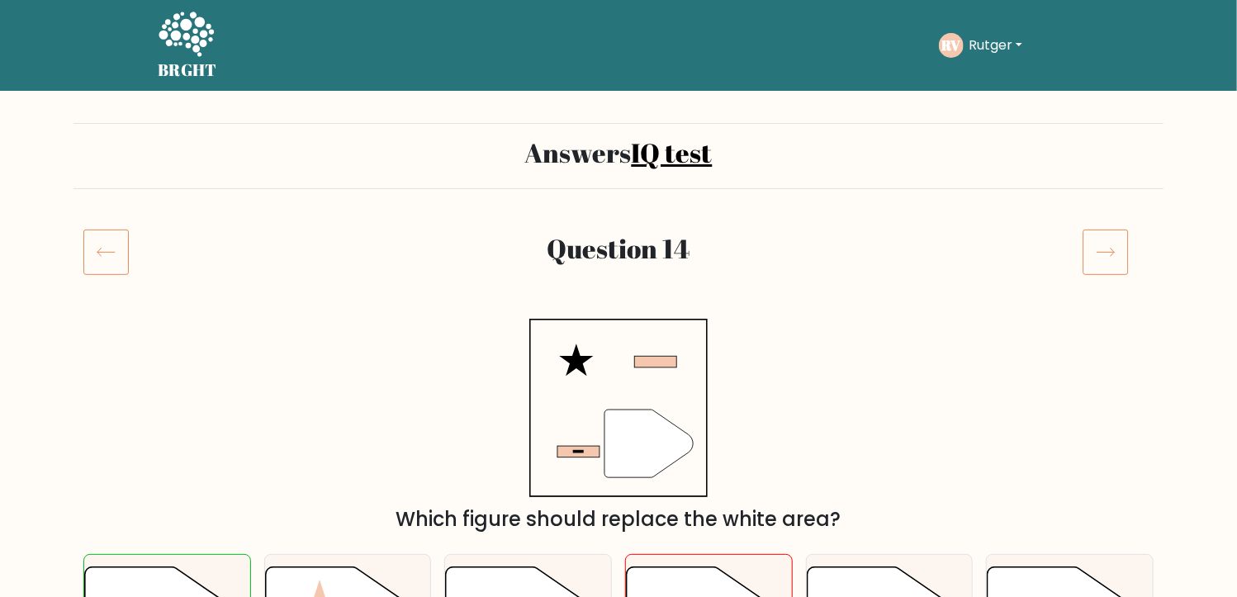
click at [142, 257] on div at bounding box center [119, 252] width 91 height 46
click at [106, 254] on icon at bounding box center [105, 252] width 45 height 46
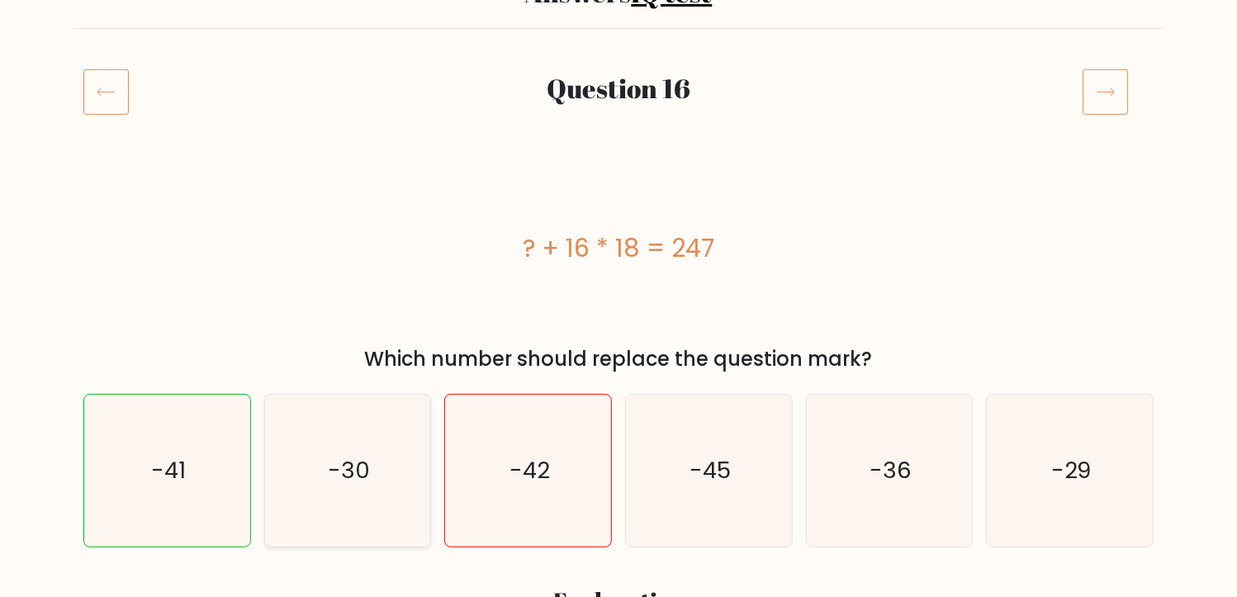
scroll to position [248, 0]
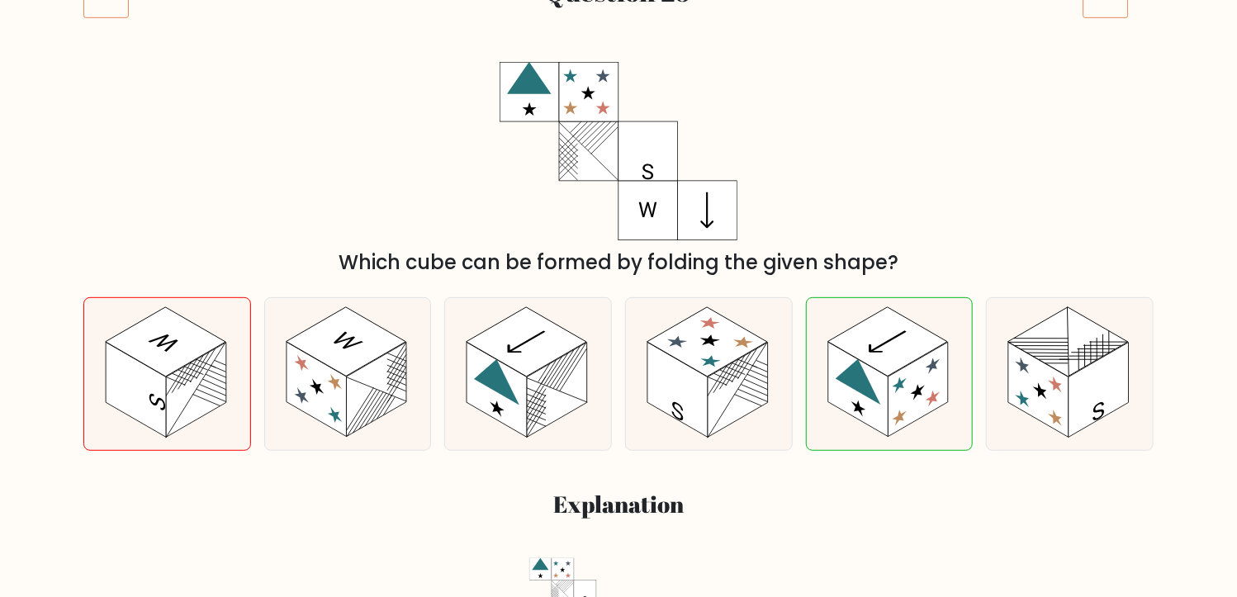
scroll to position [165, 0]
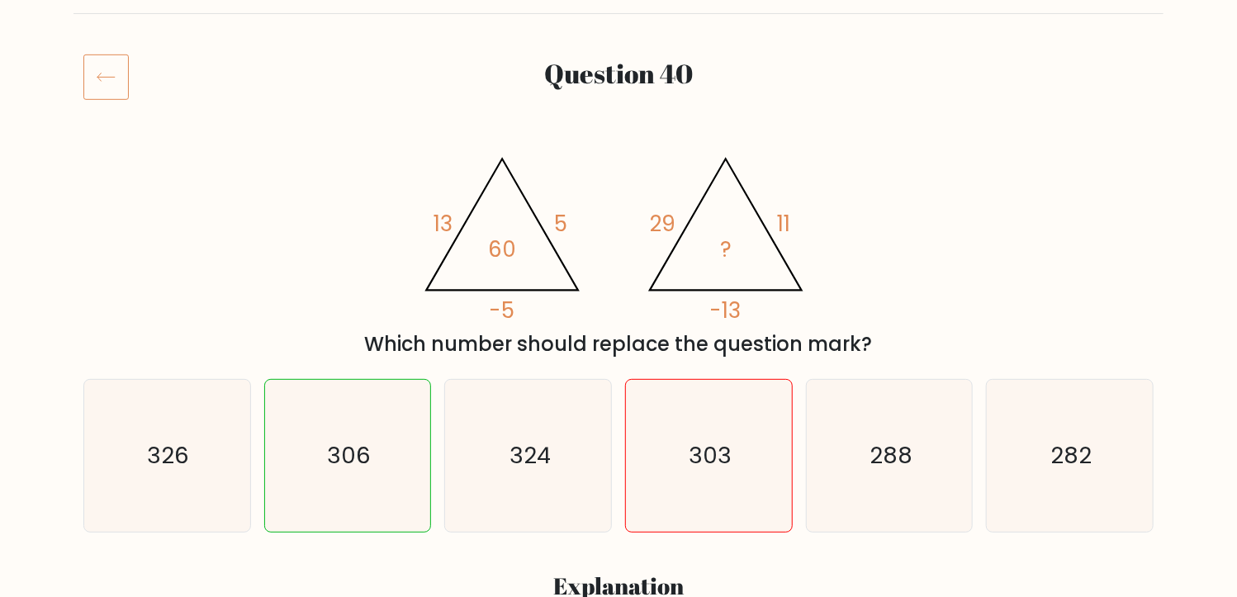
scroll to position [165, 0]
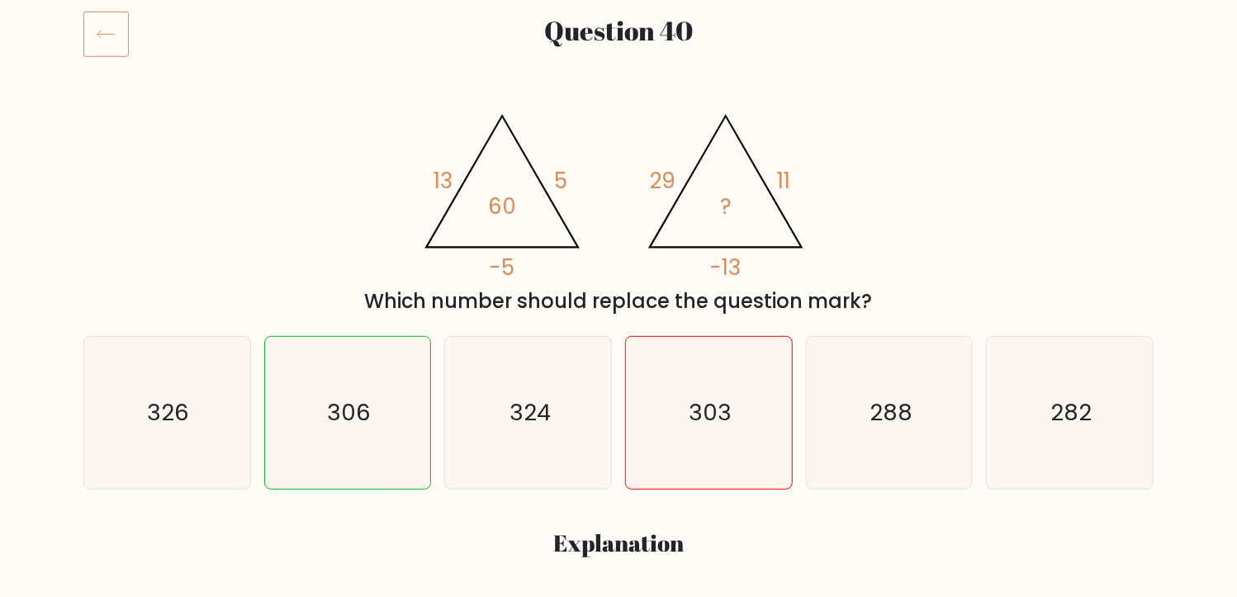
scroll to position [248, 0]
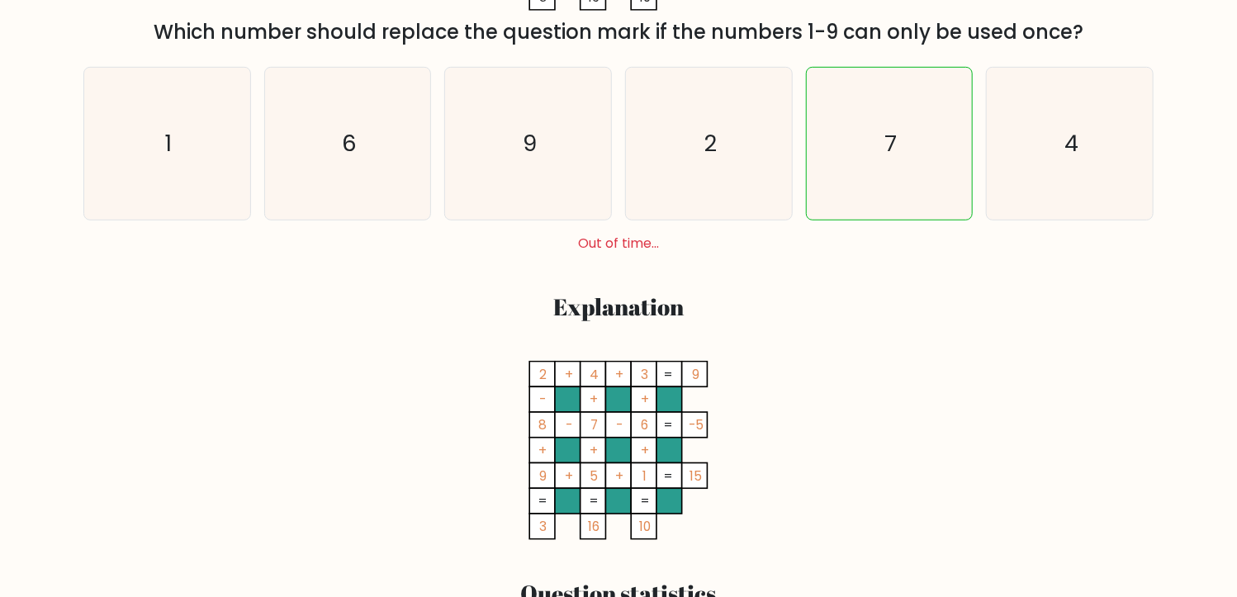
scroll to position [496, 0]
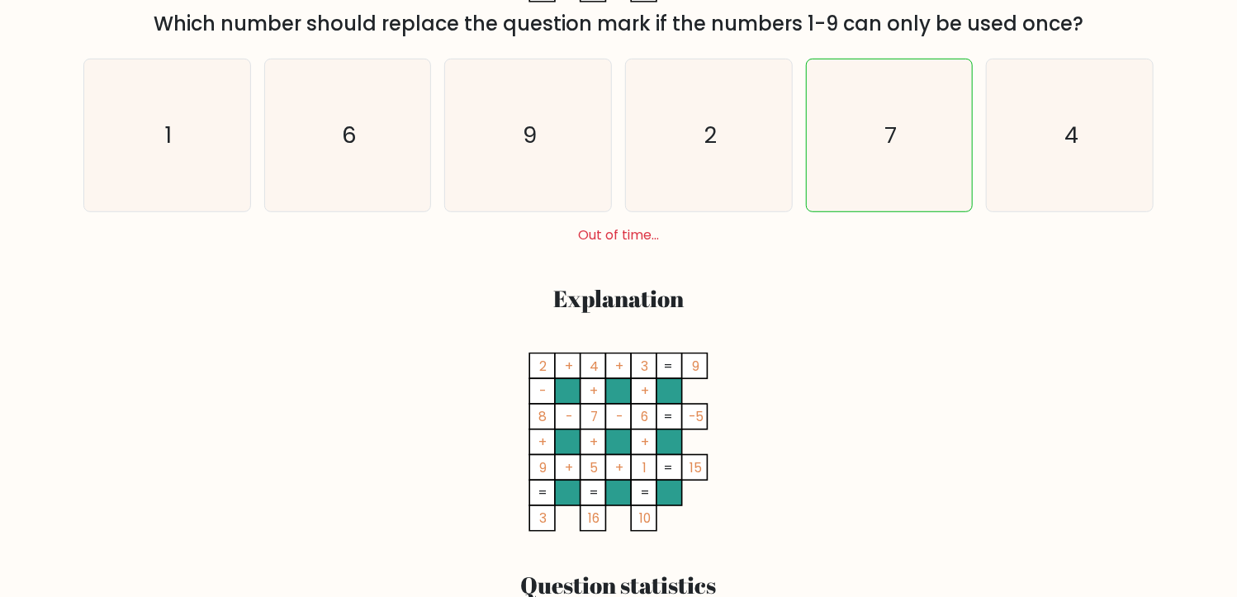
click at [812, 421] on icon "2 + 4 + 3 9 - + + 8 - 7 - 6 -5 + + + 9 + 5 + 1 = 15 = = = = 3 16 10 =" at bounding box center [619, 442] width 496 height 179
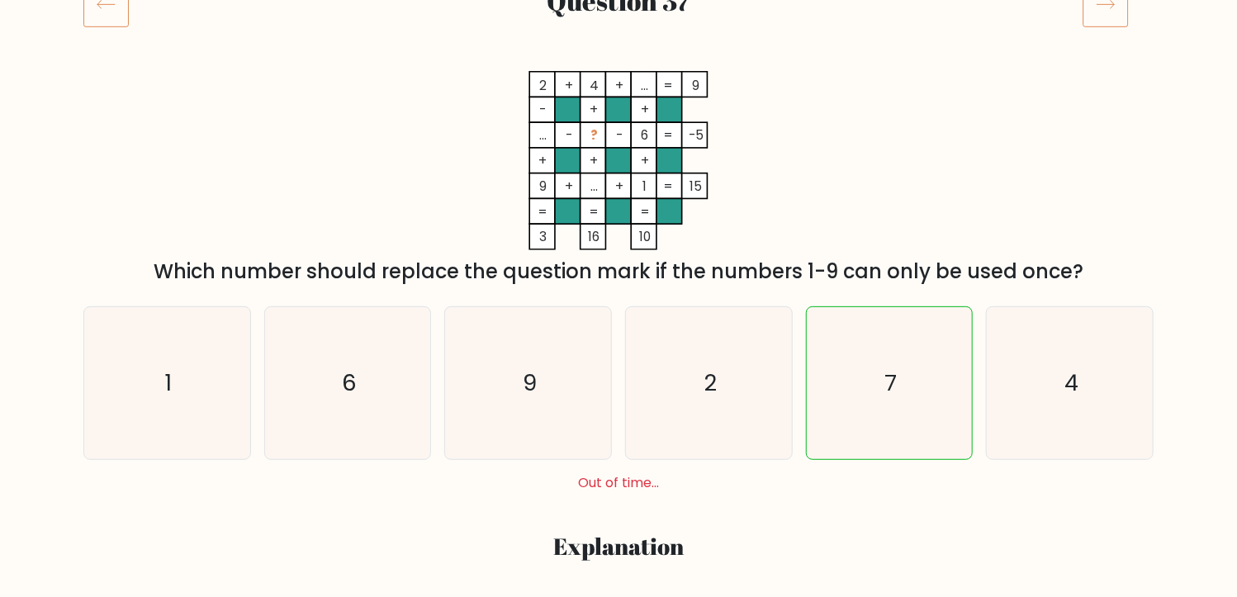
scroll to position [0, 0]
